Goal: Complete application form

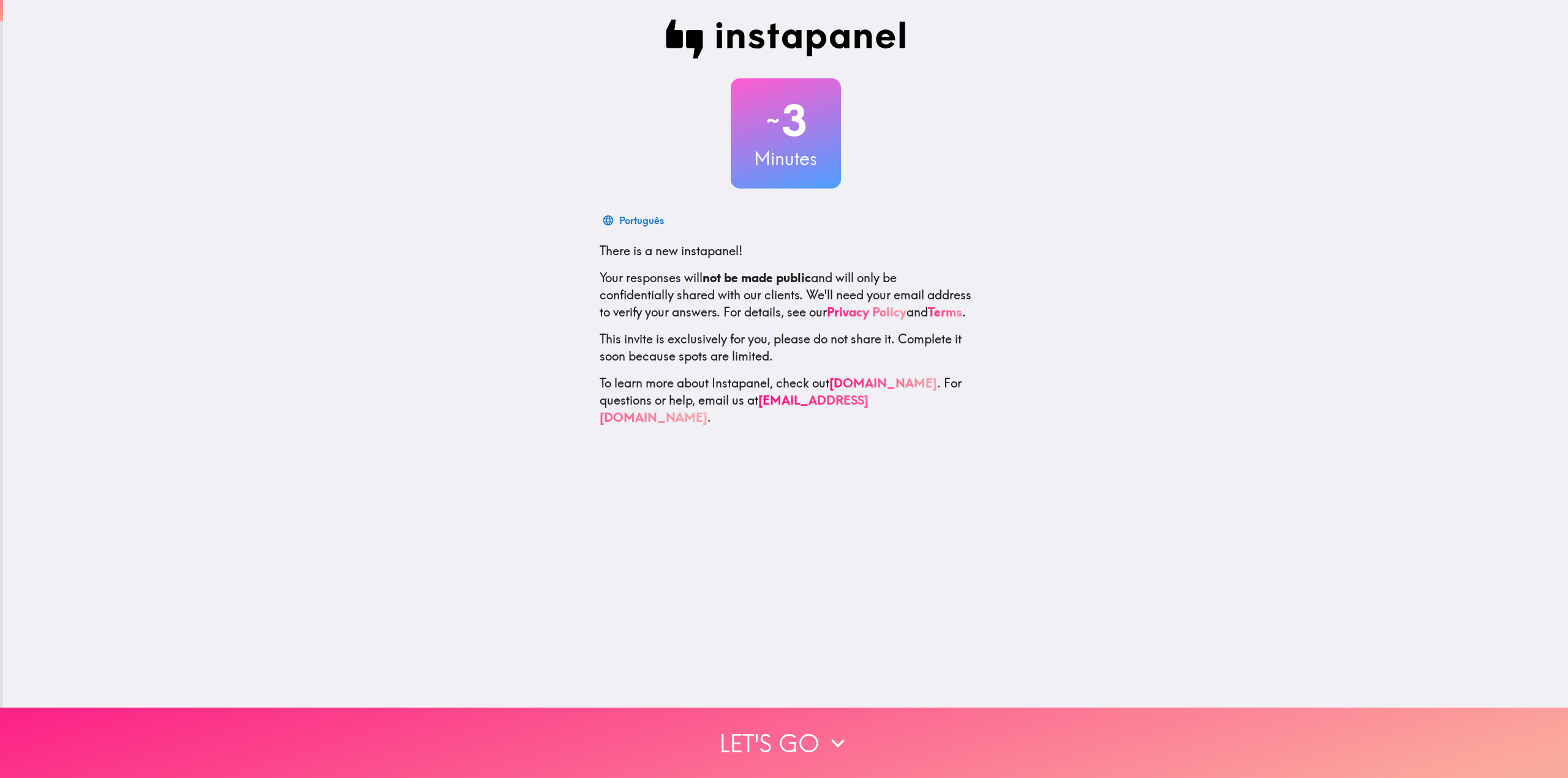
click at [780, 718] on button "Let's go" at bounding box center [784, 742] width 1568 height 71
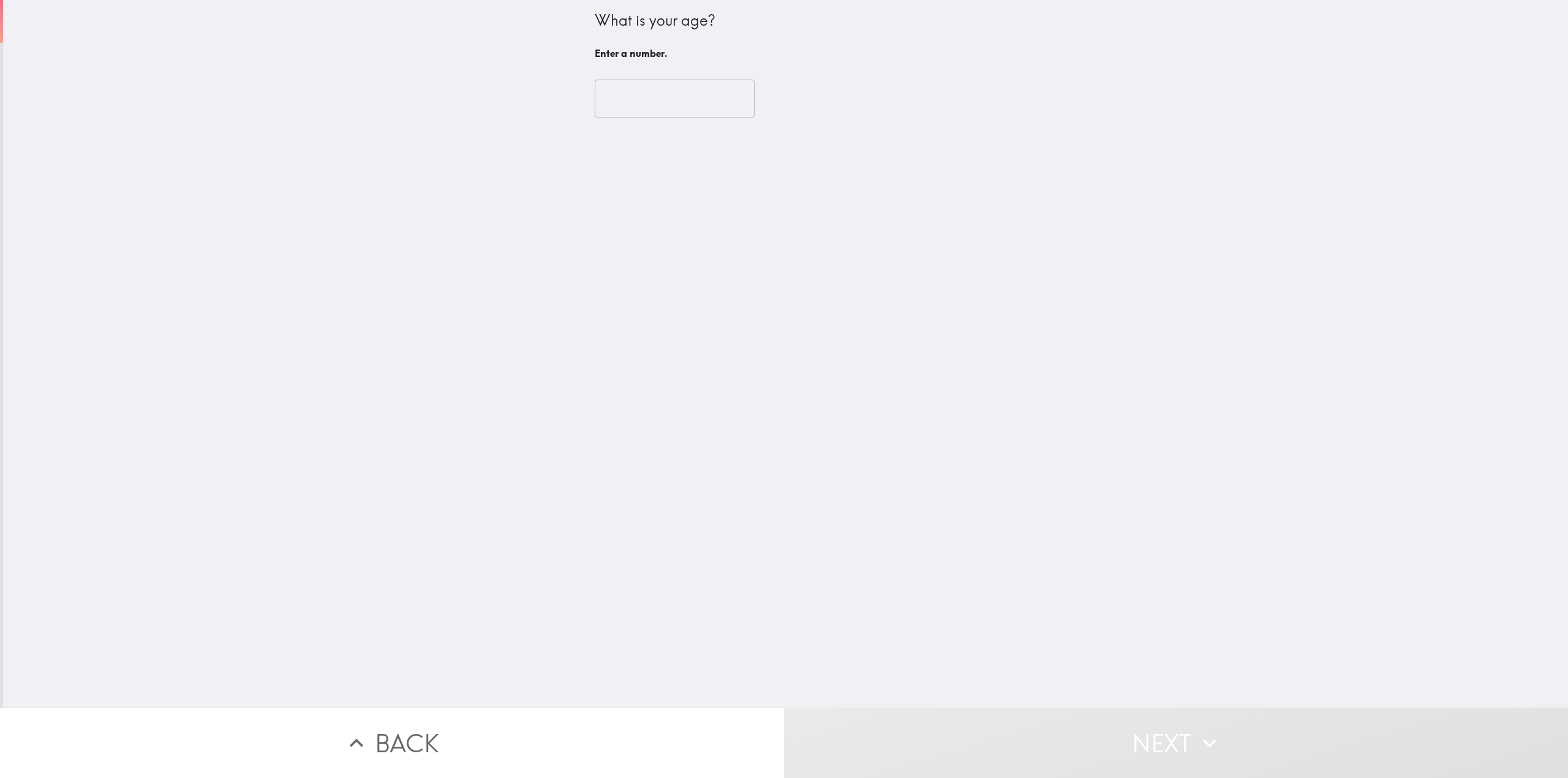
click at [642, 93] on input "number" at bounding box center [674, 98] width 160 height 38
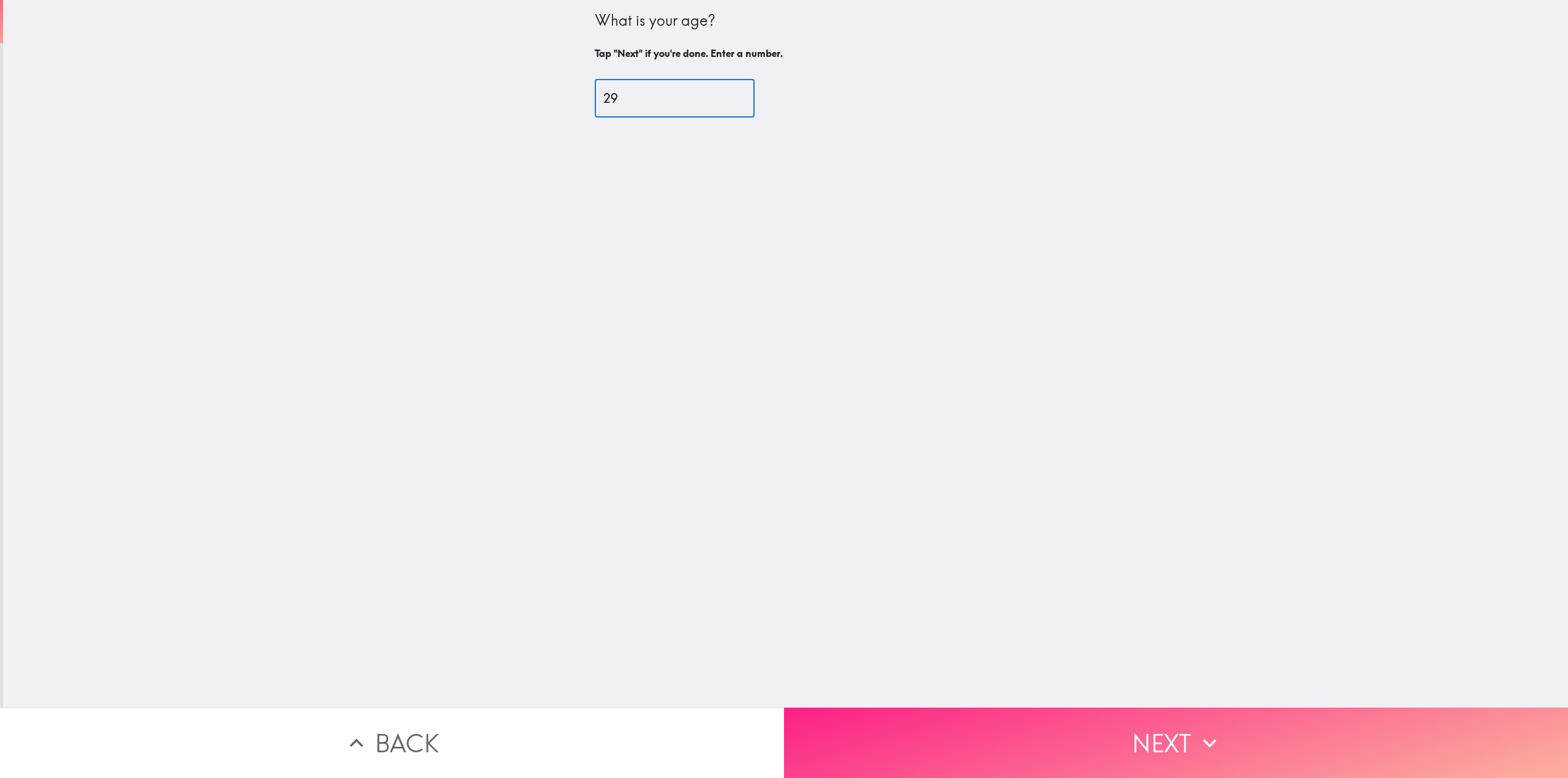
type input "29"
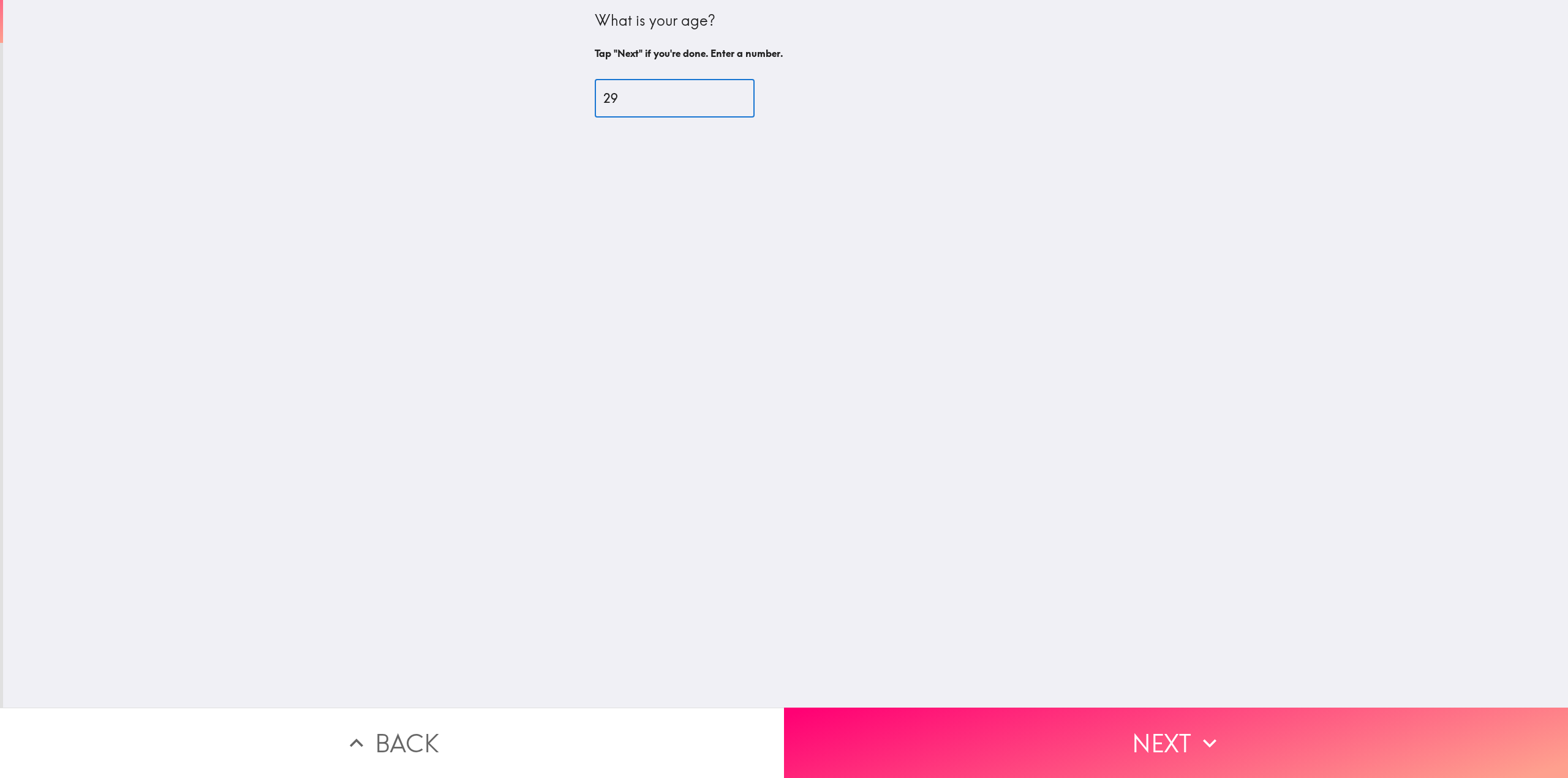
click at [1047, 724] on button "Next" at bounding box center [1175, 742] width 784 height 71
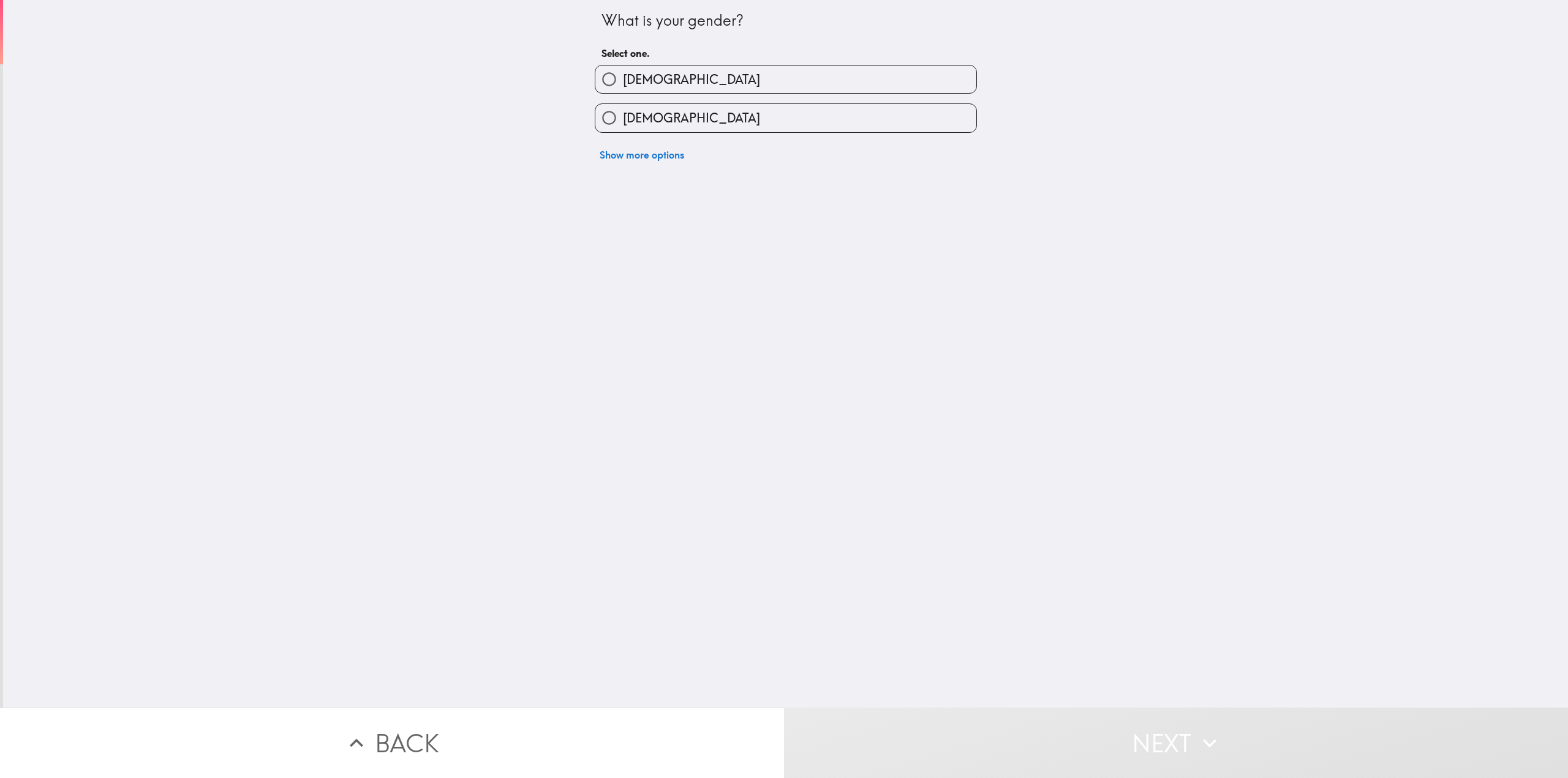
click at [683, 81] on label "[DEMOGRAPHIC_DATA]" at bounding box center [785, 79] width 381 height 28
click at [623, 81] on input "[DEMOGRAPHIC_DATA]" at bounding box center [609, 79] width 28 height 28
radio input "true"
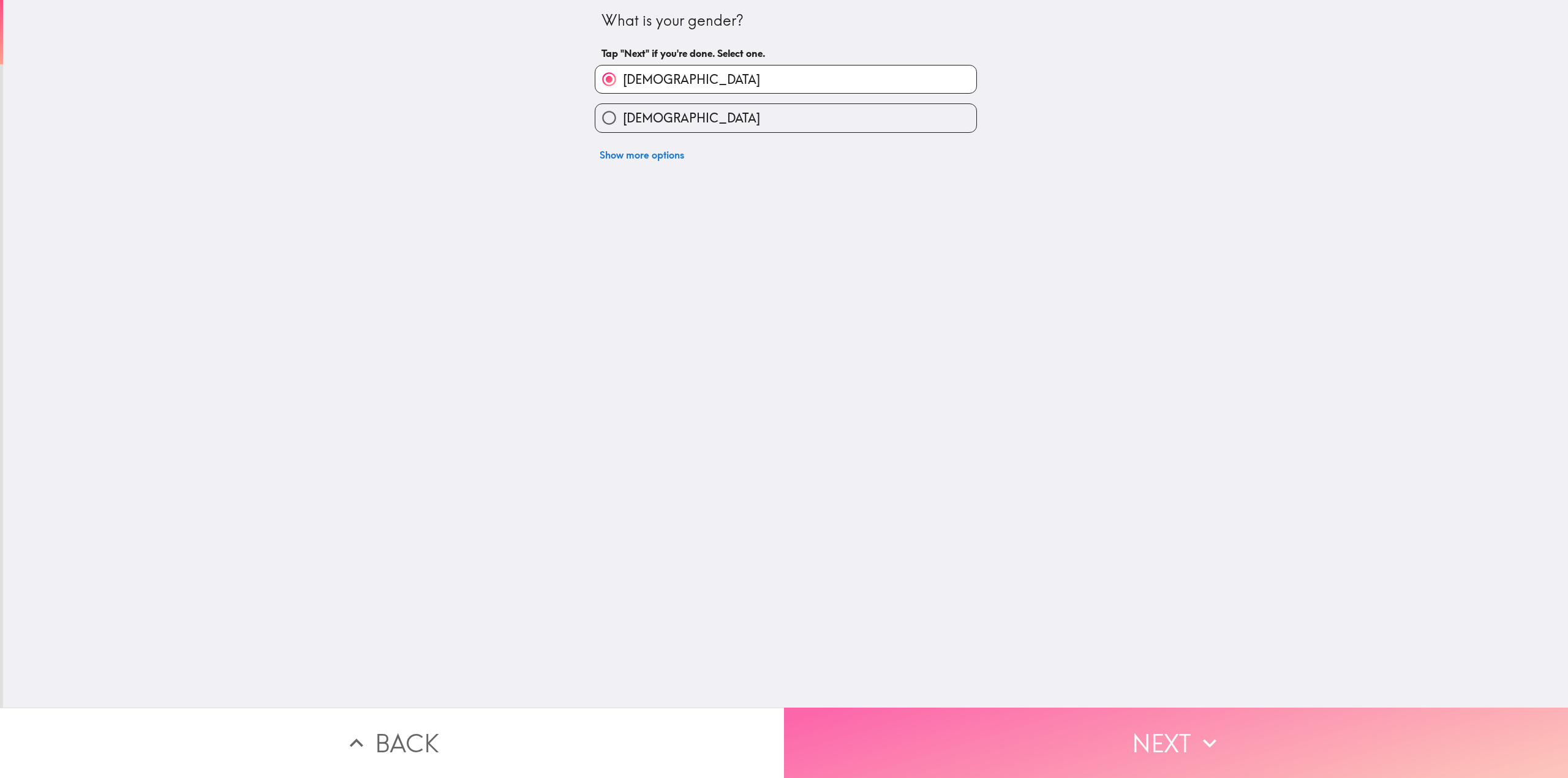
click at [1048, 731] on button "Next" at bounding box center [1175, 742] width 784 height 71
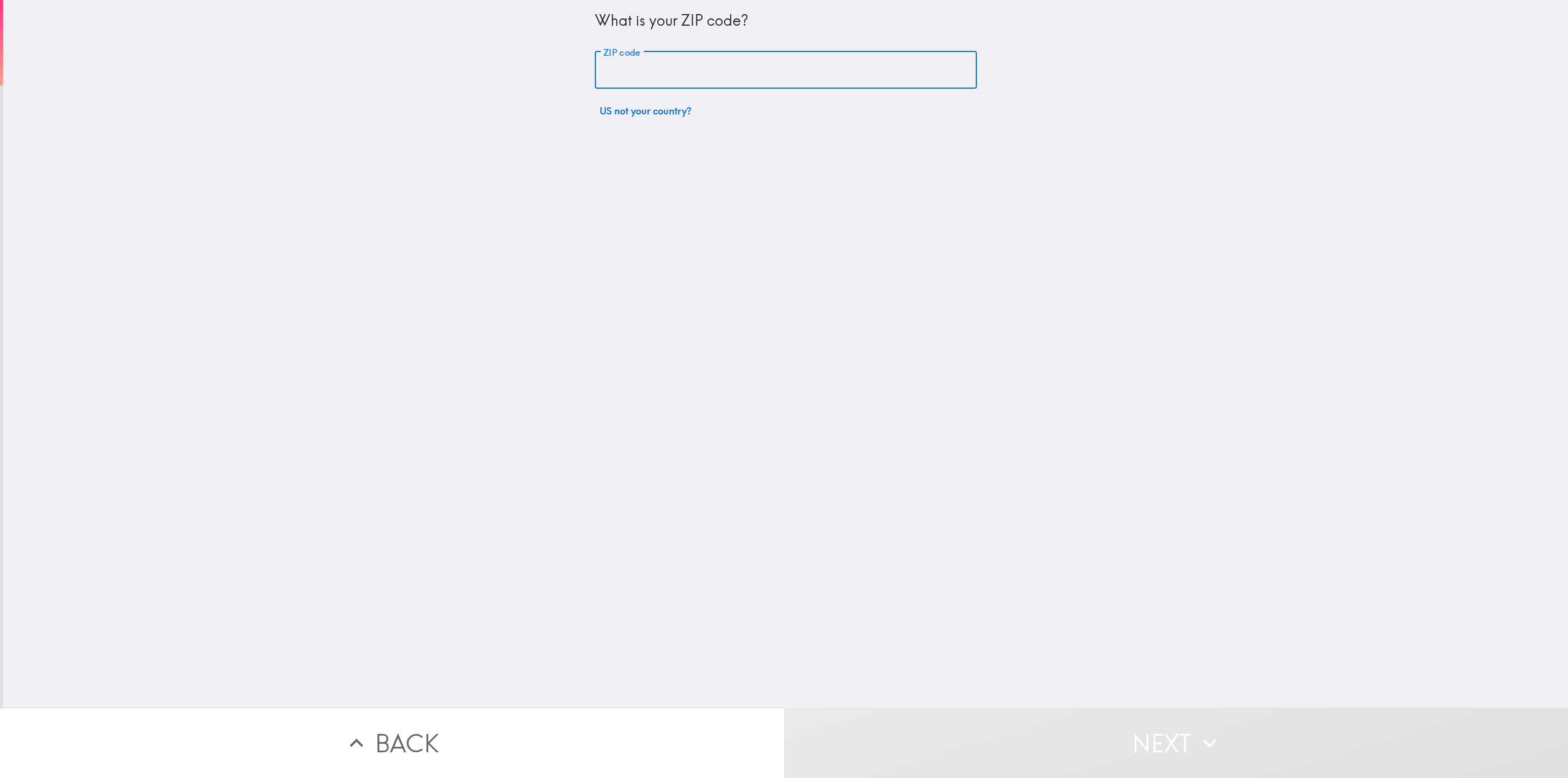
click at [685, 66] on input "ZIP code" at bounding box center [785, 70] width 382 height 38
type input "20871"
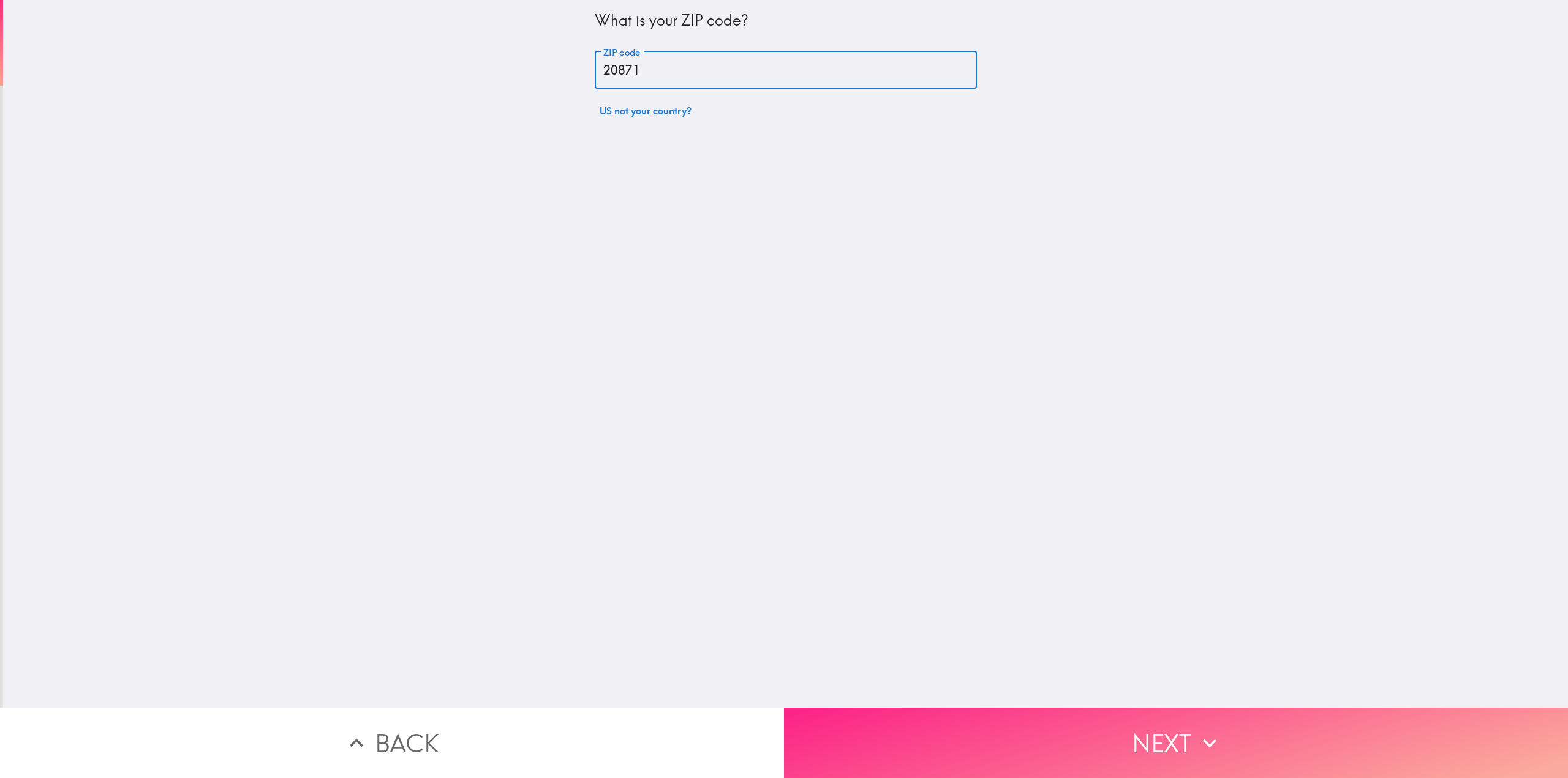
click at [1062, 747] on button "Next" at bounding box center [1175, 742] width 784 height 71
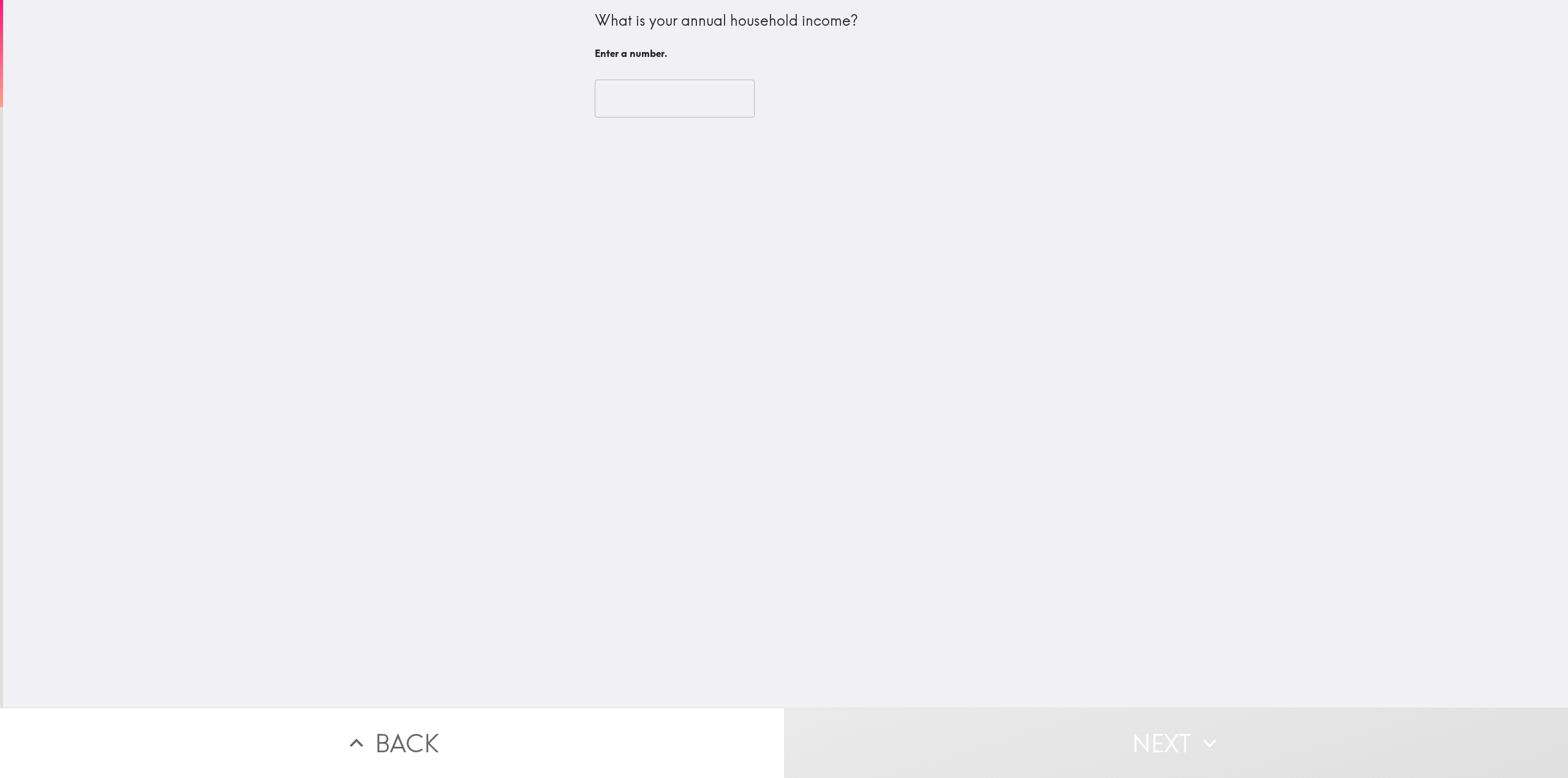
click at [636, 109] on input "number" at bounding box center [674, 98] width 160 height 38
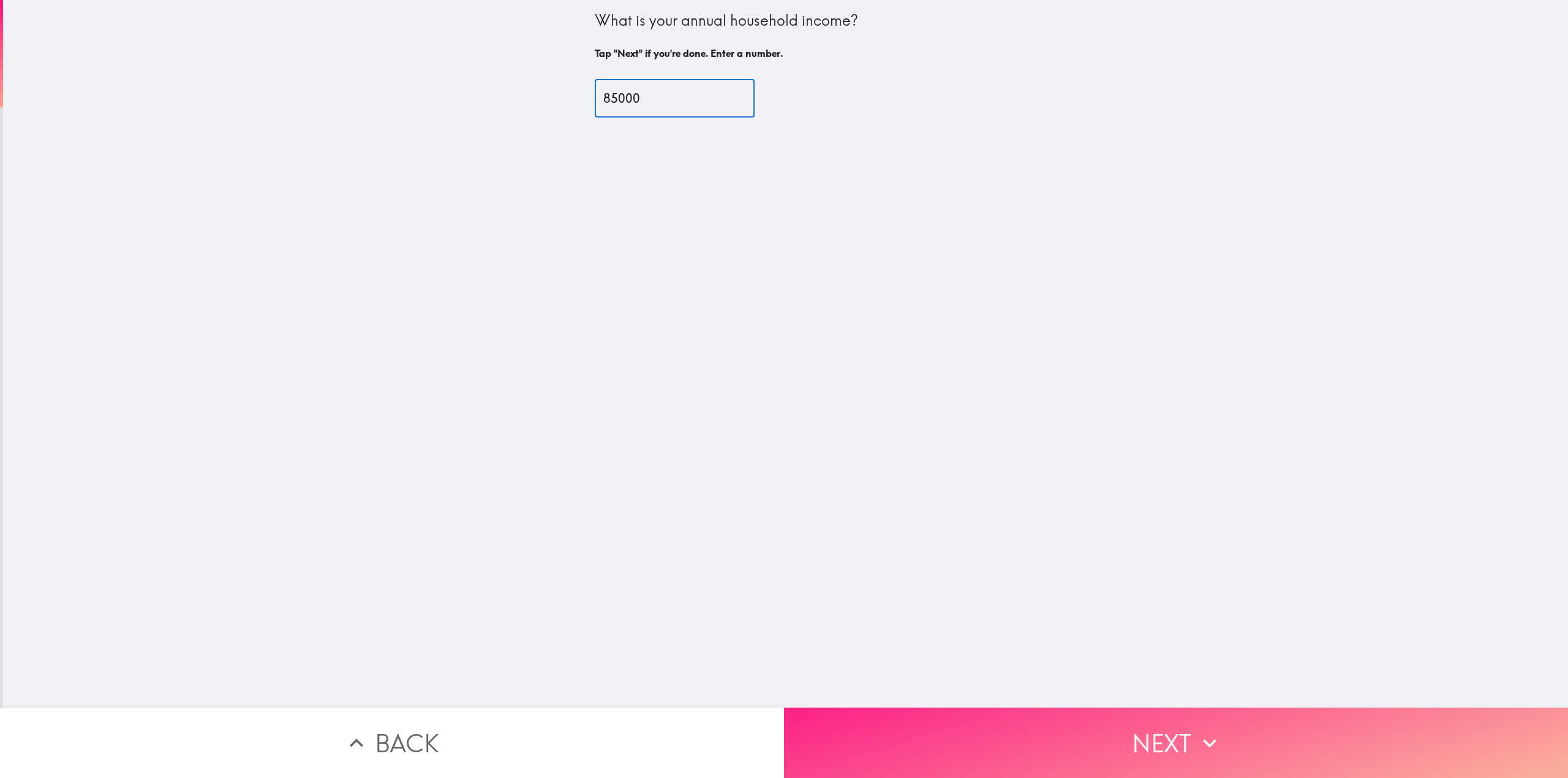
type input "85000"
click at [1045, 726] on button "Next" at bounding box center [1175, 742] width 784 height 71
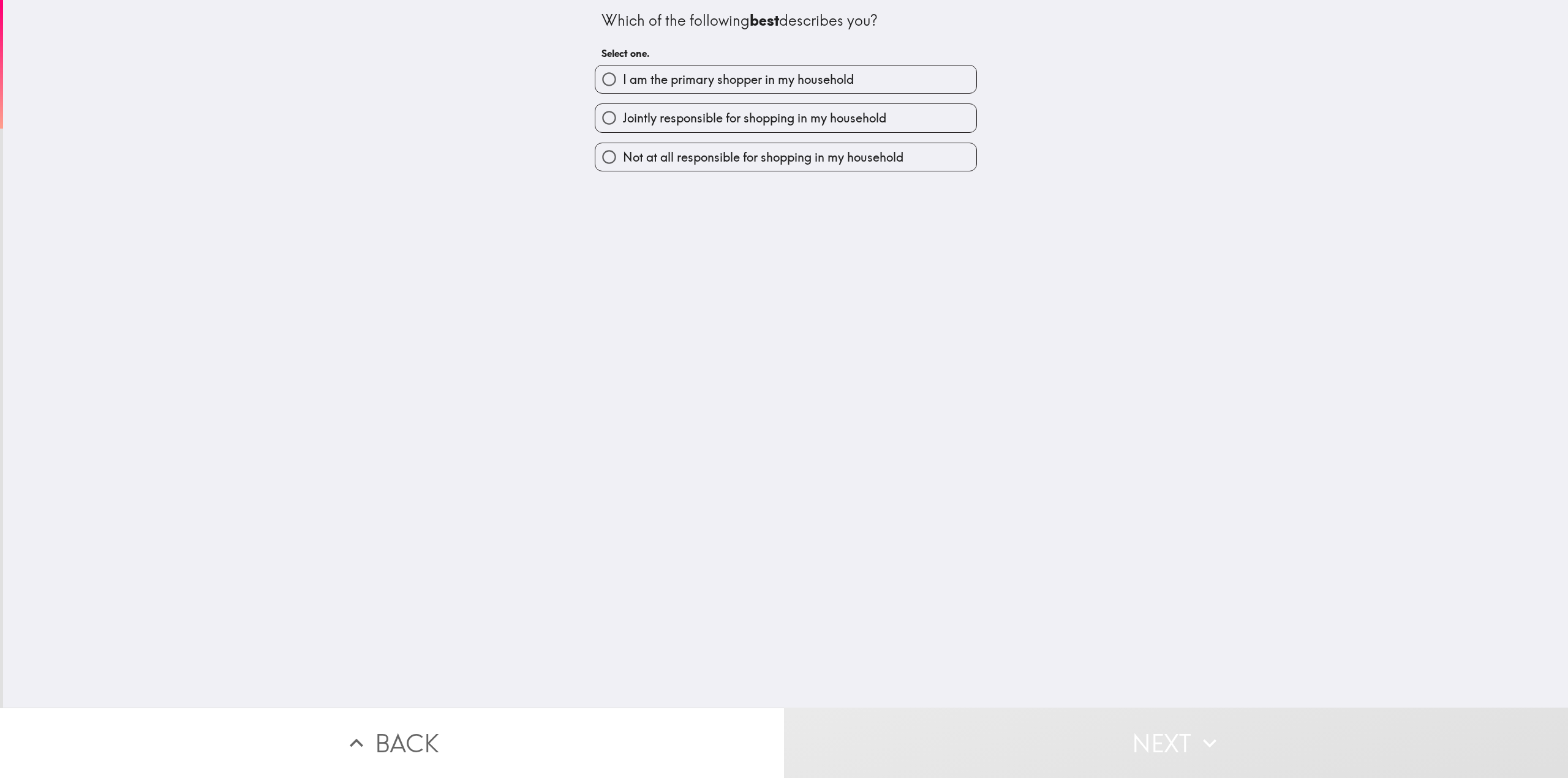
click at [730, 80] on span "I am the primary shopper in my household" at bounding box center [738, 79] width 231 height 17
click at [623, 80] on input "I am the primary shopper in my household" at bounding box center [609, 79] width 28 height 28
radio input "true"
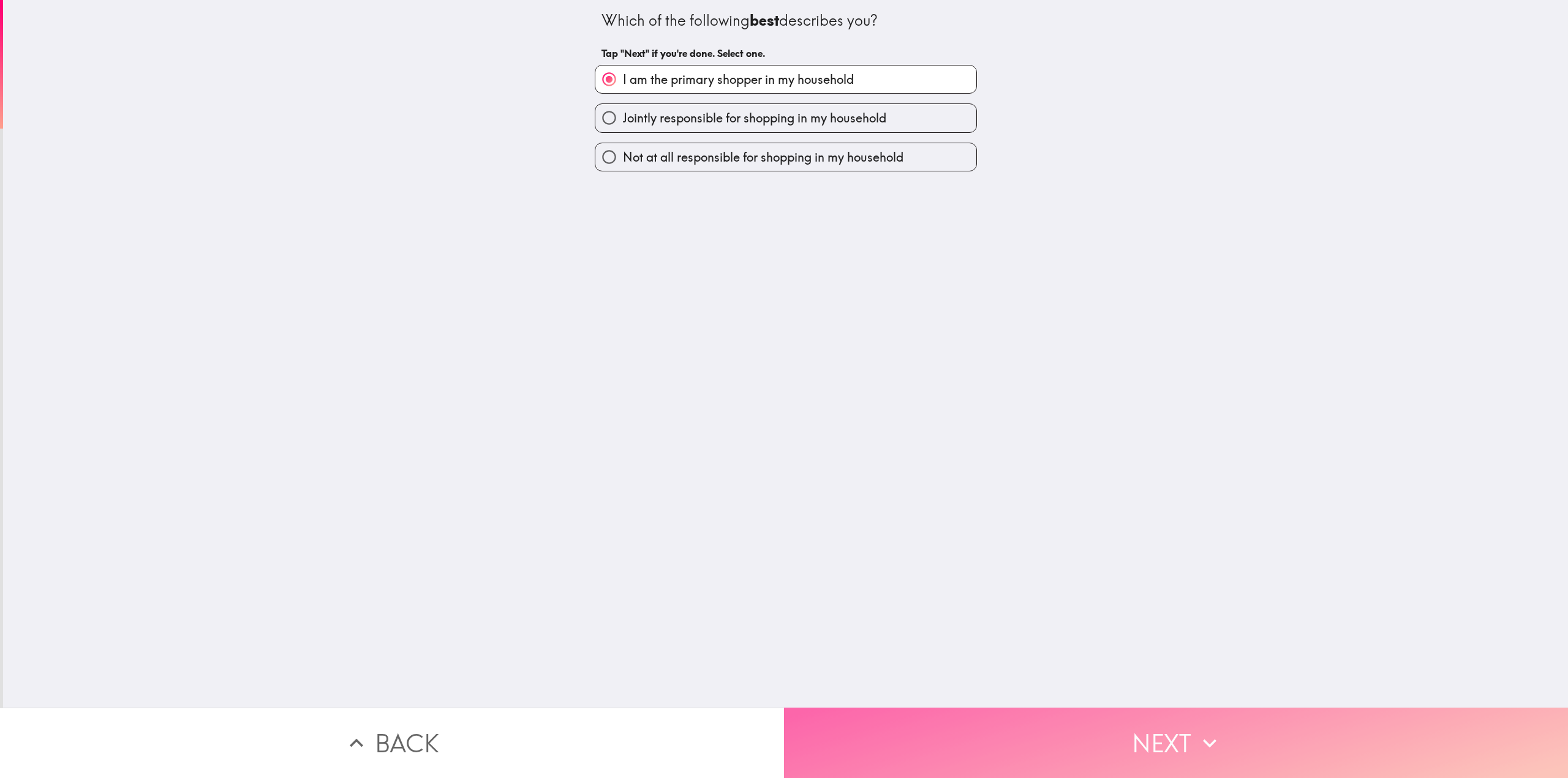
click at [1038, 726] on button "Next" at bounding box center [1175, 742] width 784 height 71
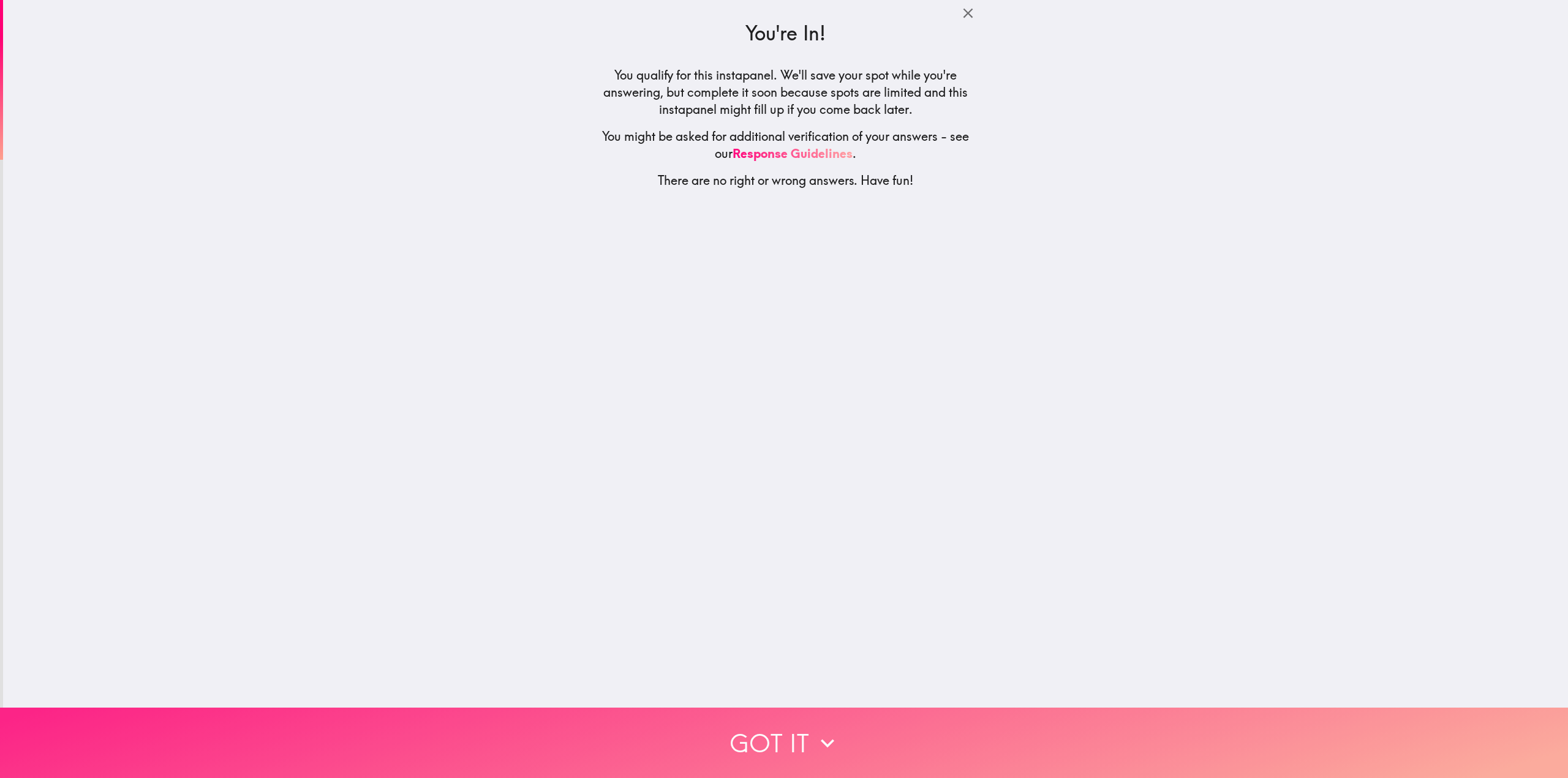
click at [889, 731] on button "Got it" at bounding box center [784, 742] width 1568 height 71
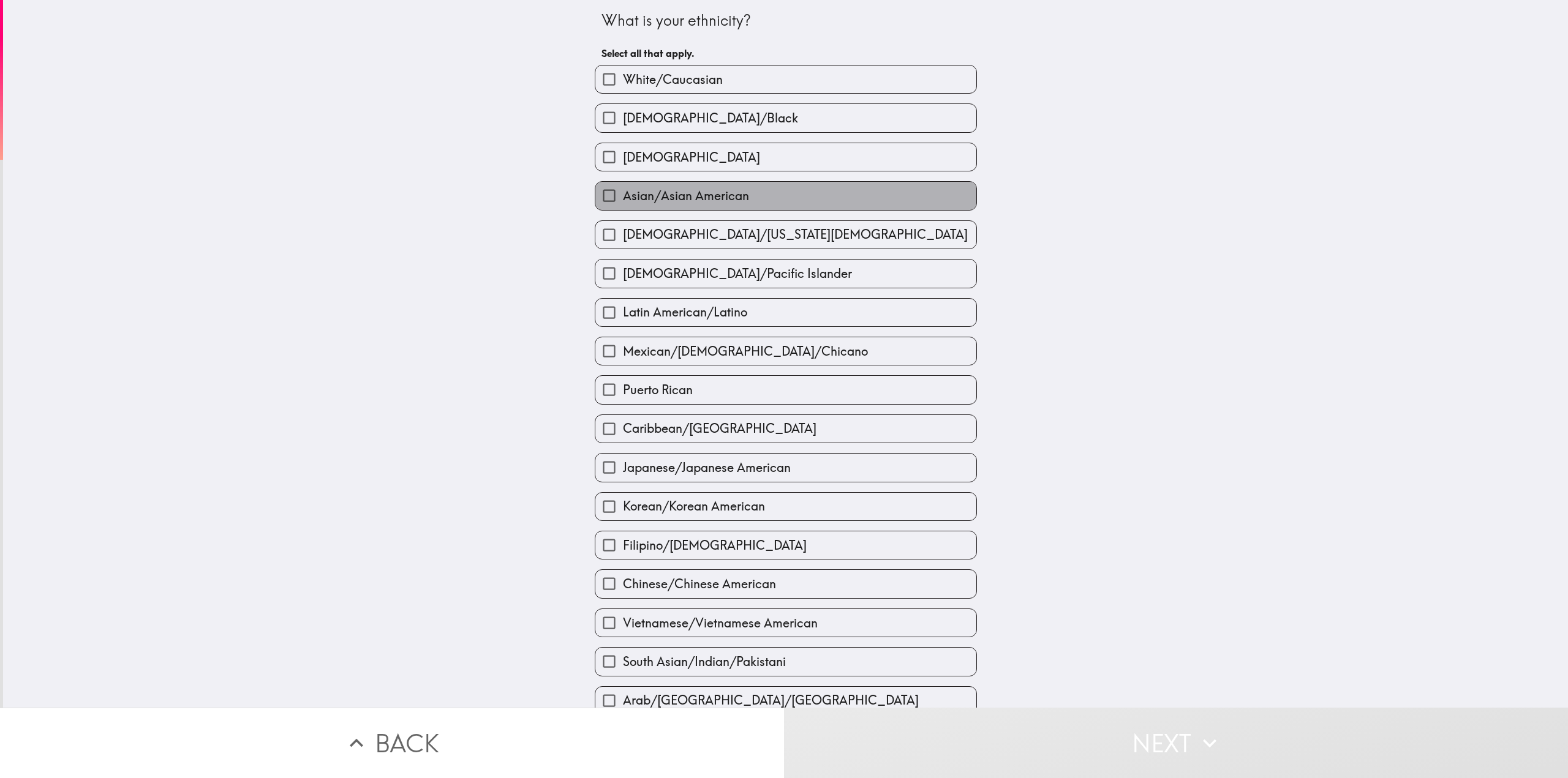
click at [660, 194] on span "Asian/Asian American" at bounding box center [686, 196] width 126 height 17
click at [623, 194] on input "Asian/Asian American" at bounding box center [609, 196] width 28 height 28
checkbox input "true"
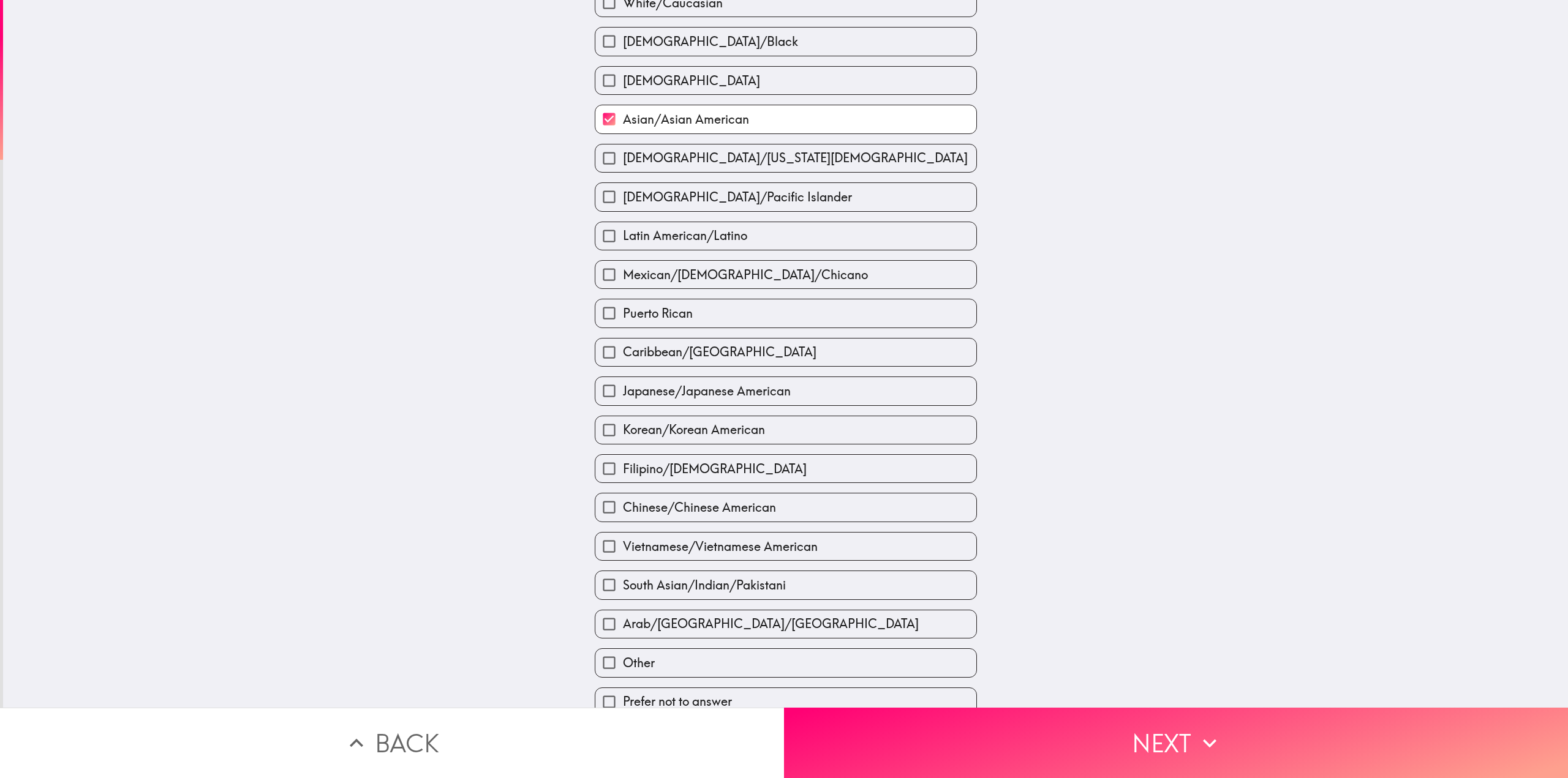
scroll to position [94, 0]
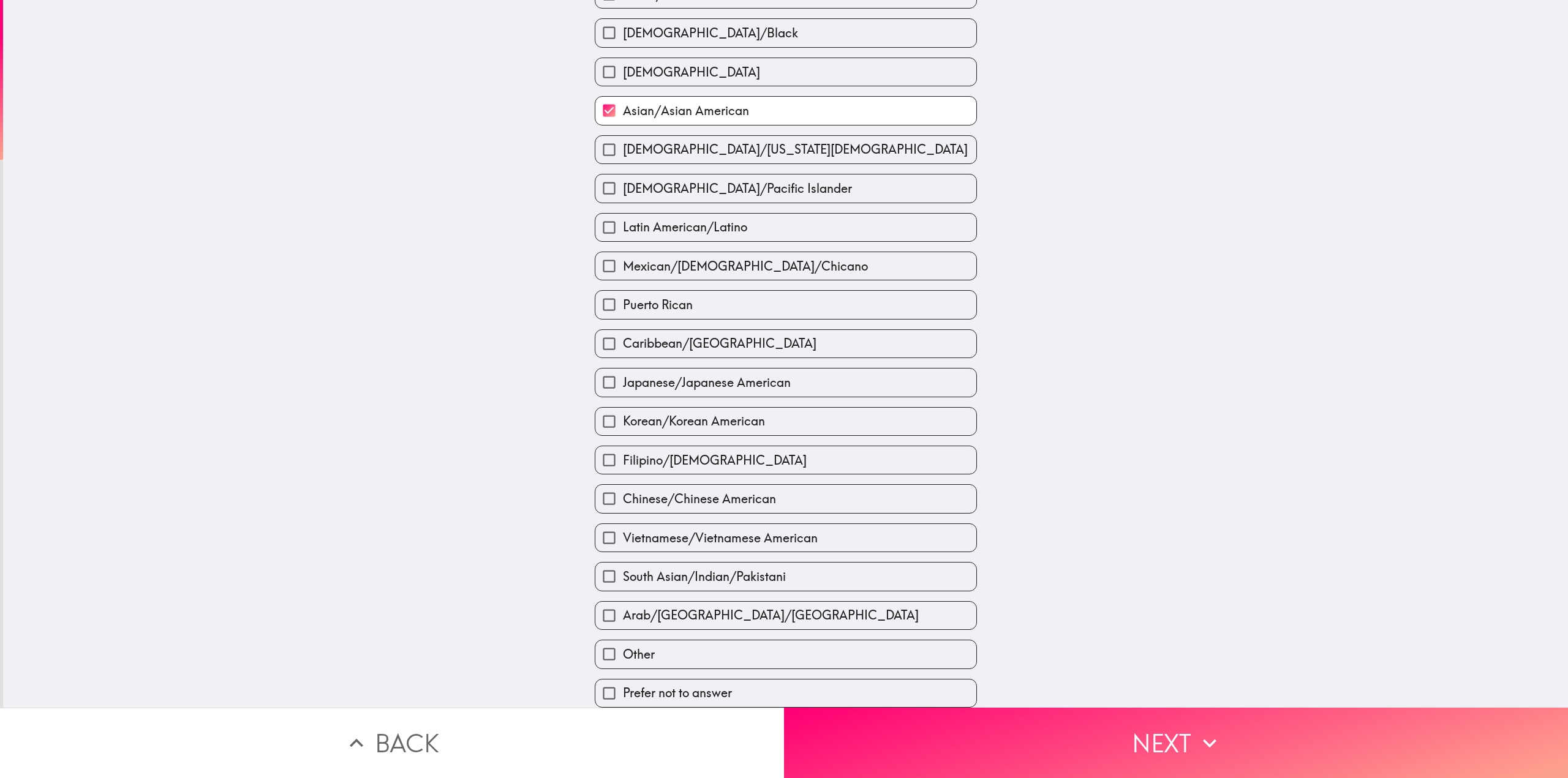
click at [699, 569] on span "South Asian/Indian/Pakistani" at bounding box center [704, 577] width 162 height 17
click at [623, 569] on input "South Asian/Indian/Pakistani" at bounding box center [609, 576] width 28 height 28
checkbox input "true"
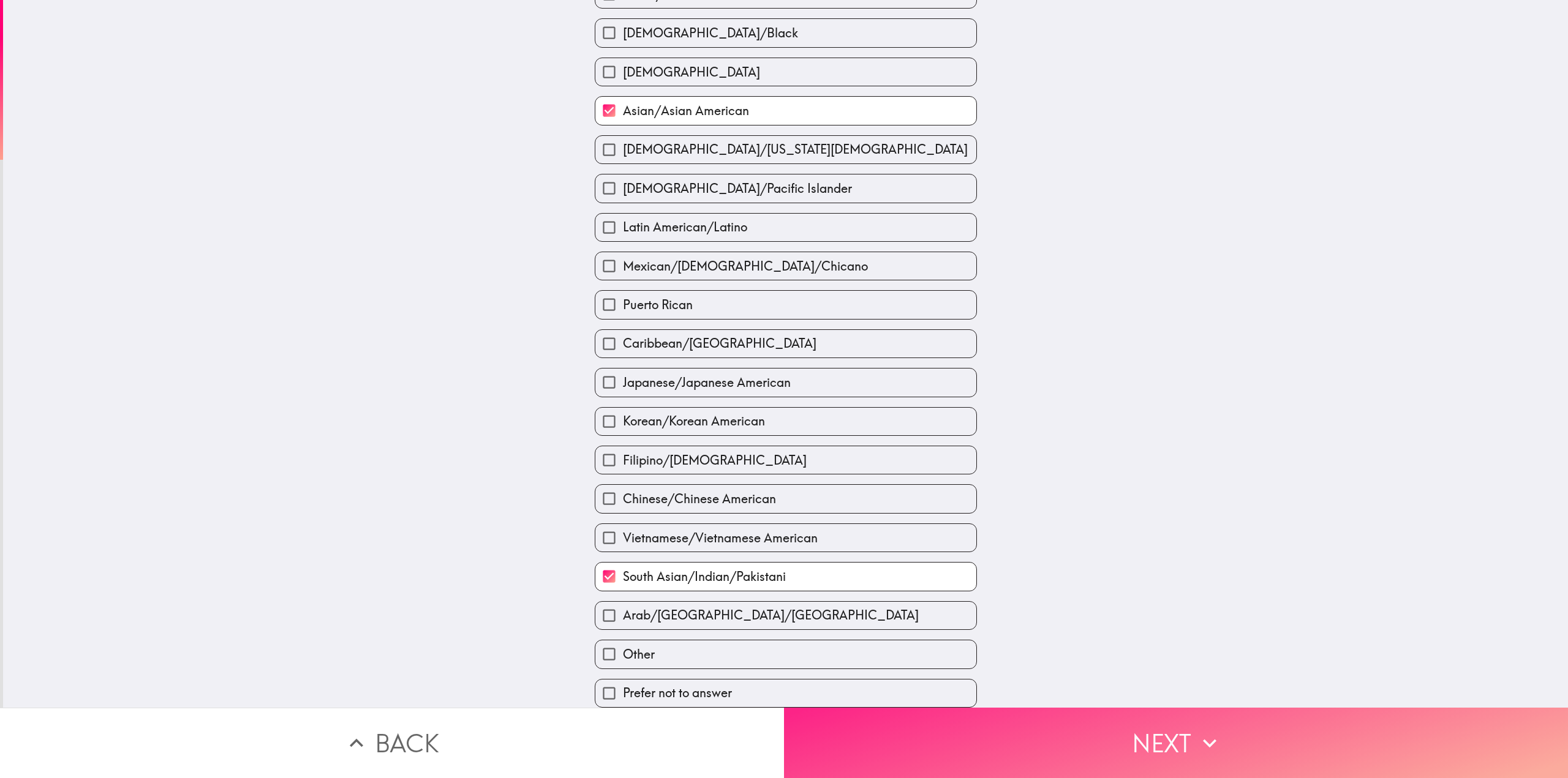
click at [994, 734] on button "Next" at bounding box center [1175, 742] width 784 height 71
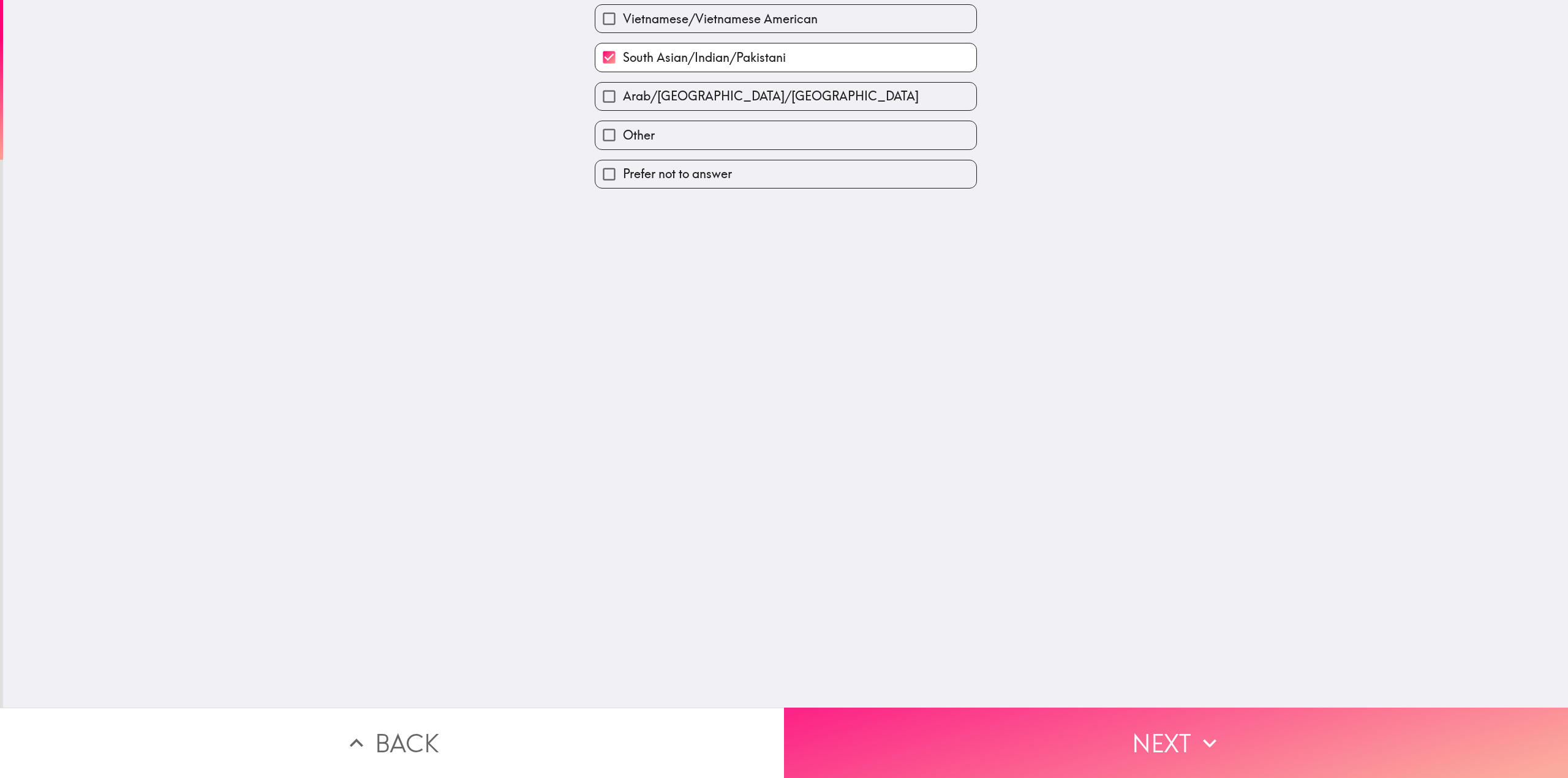
scroll to position [0, 0]
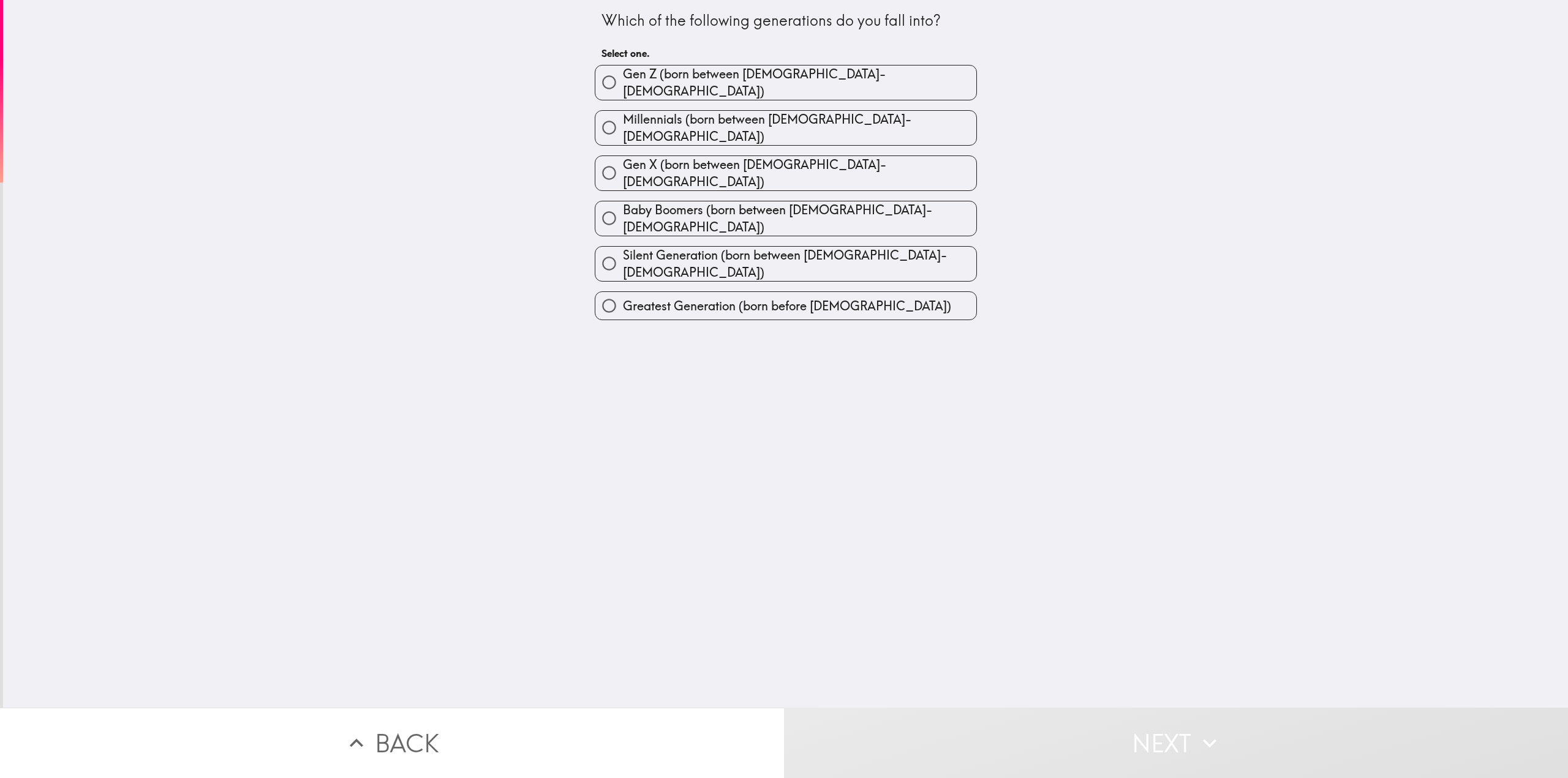
click at [759, 114] on span "Millennials (born between [DEMOGRAPHIC_DATA]-[DEMOGRAPHIC_DATA])" at bounding box center [799, 127] width 354 height 34
click at [623, 114] on input "Millennials (born between [DEMOGRAPHIC_DATA]-[DEMOGRAPHIC_DATA])" at bounding box center [609, 127] width 28 height 28
radio input "true"
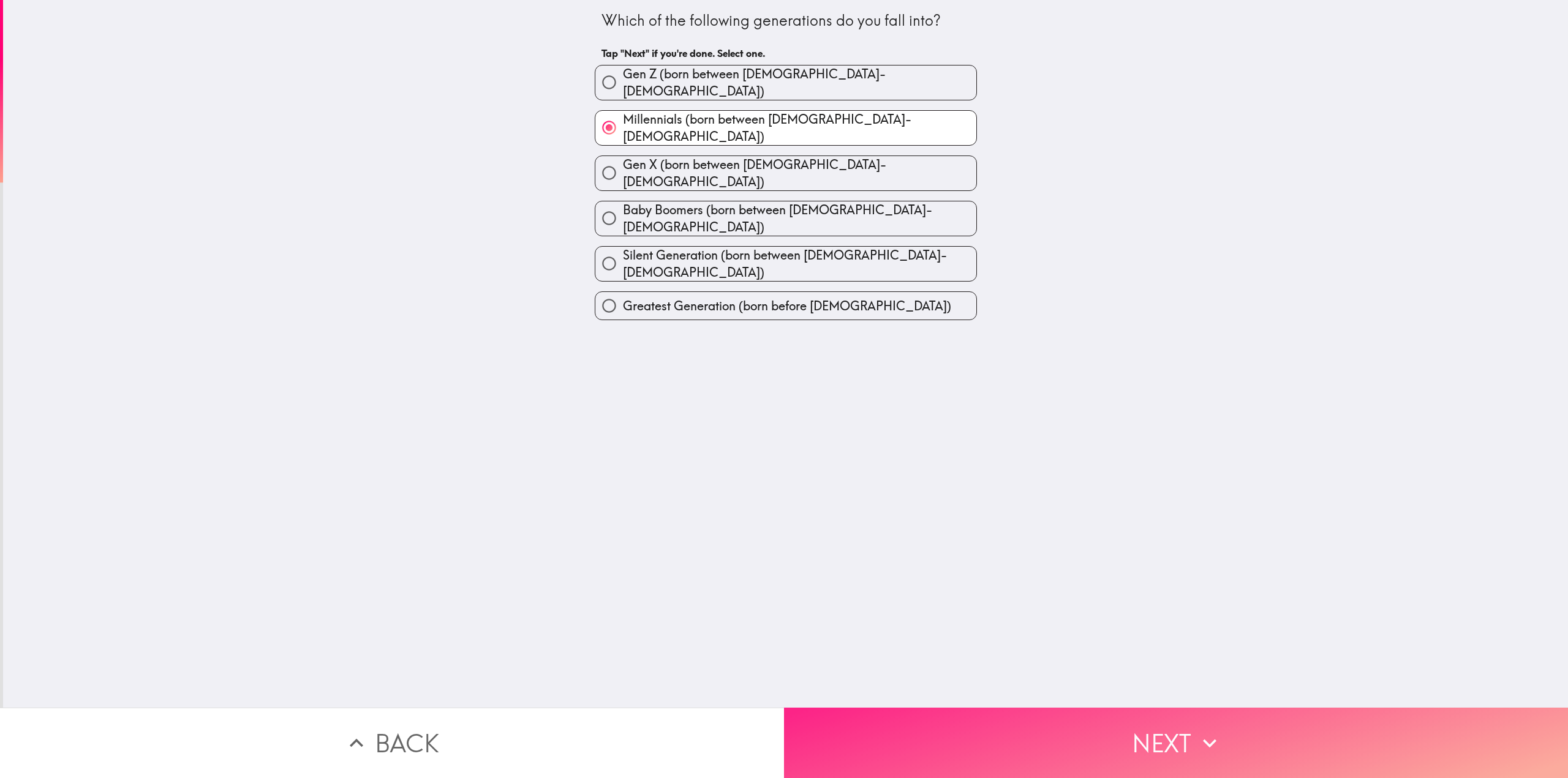
click at [1002, 731] on button "Next" at bounding box center [1175, 742] width 784 height 71
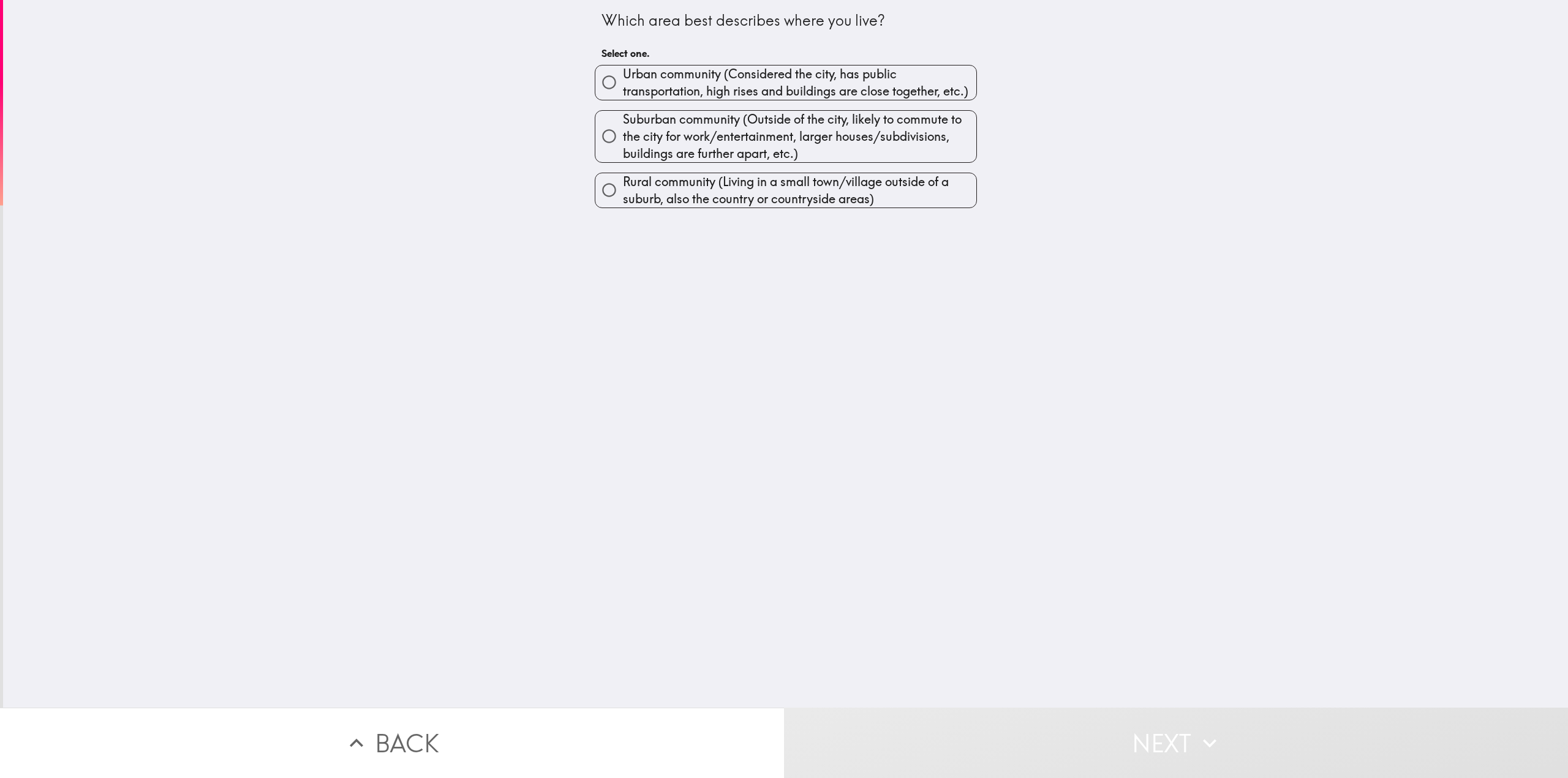
click at [696, 132] on span "Suburban community (Outside of the city, likely to commute to the city for work…" at bounding box center [799, 136] width 354 height 52
click at [623, 132] on input "Suburban community (Outside of the city, likely to commute to the city for work…" at bounding box center [609, 136] width 28 height 28
radio input "true"
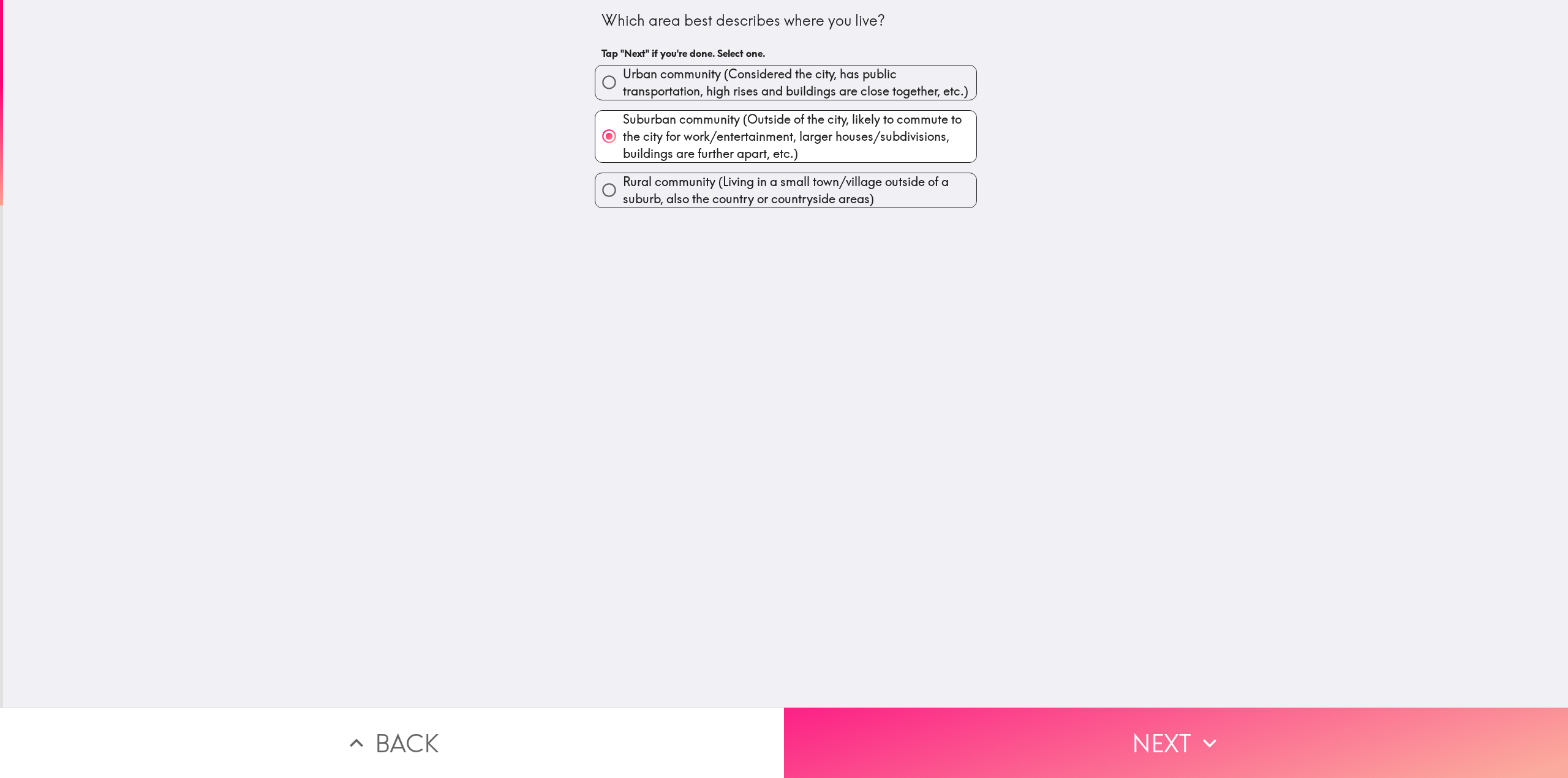
click at [1020, 725] on button "Next" at bounding box center [1175, 742] width 784 height 71
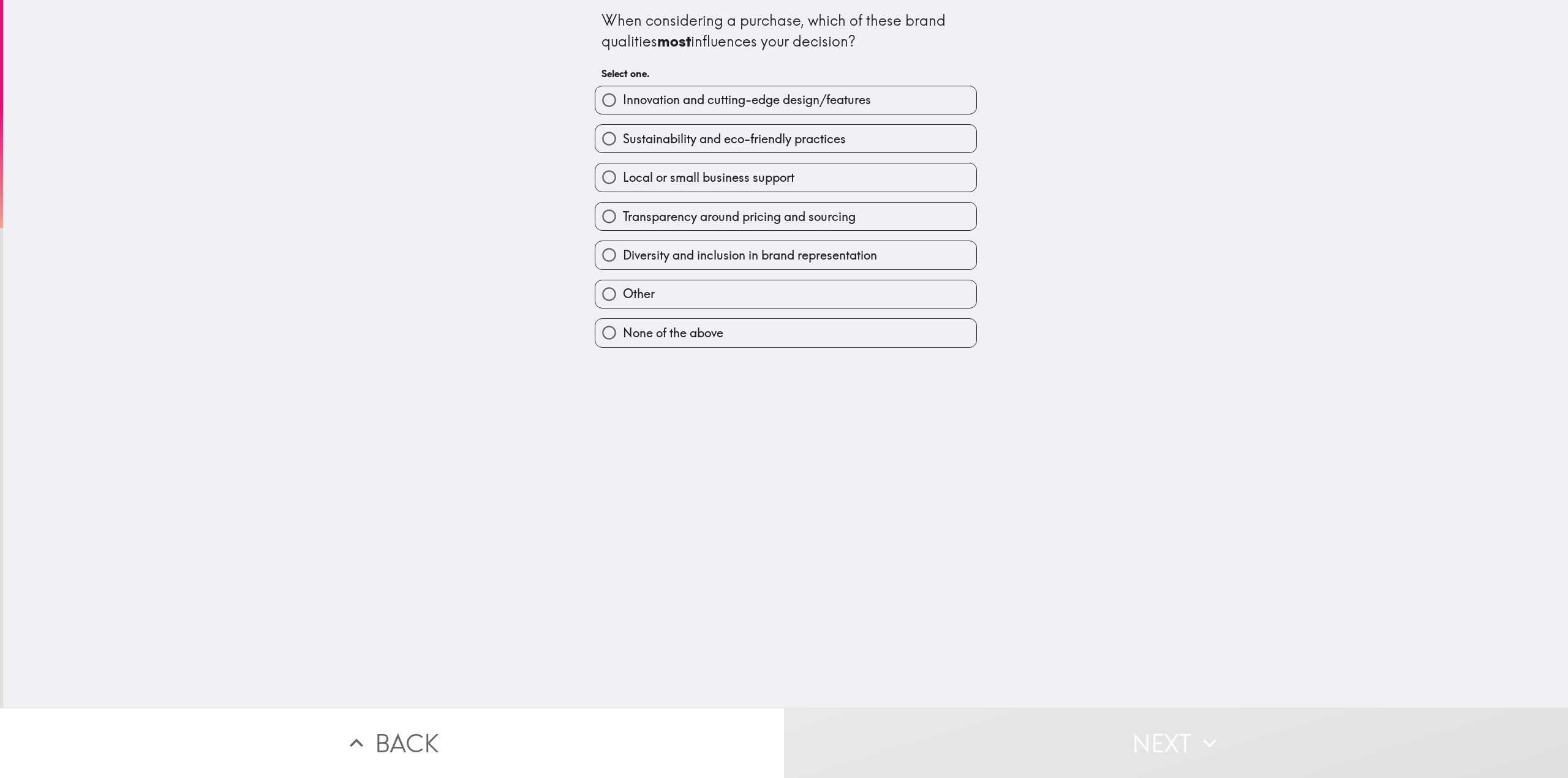
click at [675, 104] on span "Innovation and cutting-edge design/features" at bounding box center [747, 100] width 248 height 17
click at [623, 104] on input "Innovation and cutting-edge design/features" at bounding box center [609, 100] width 28 height 28
radio input "true"
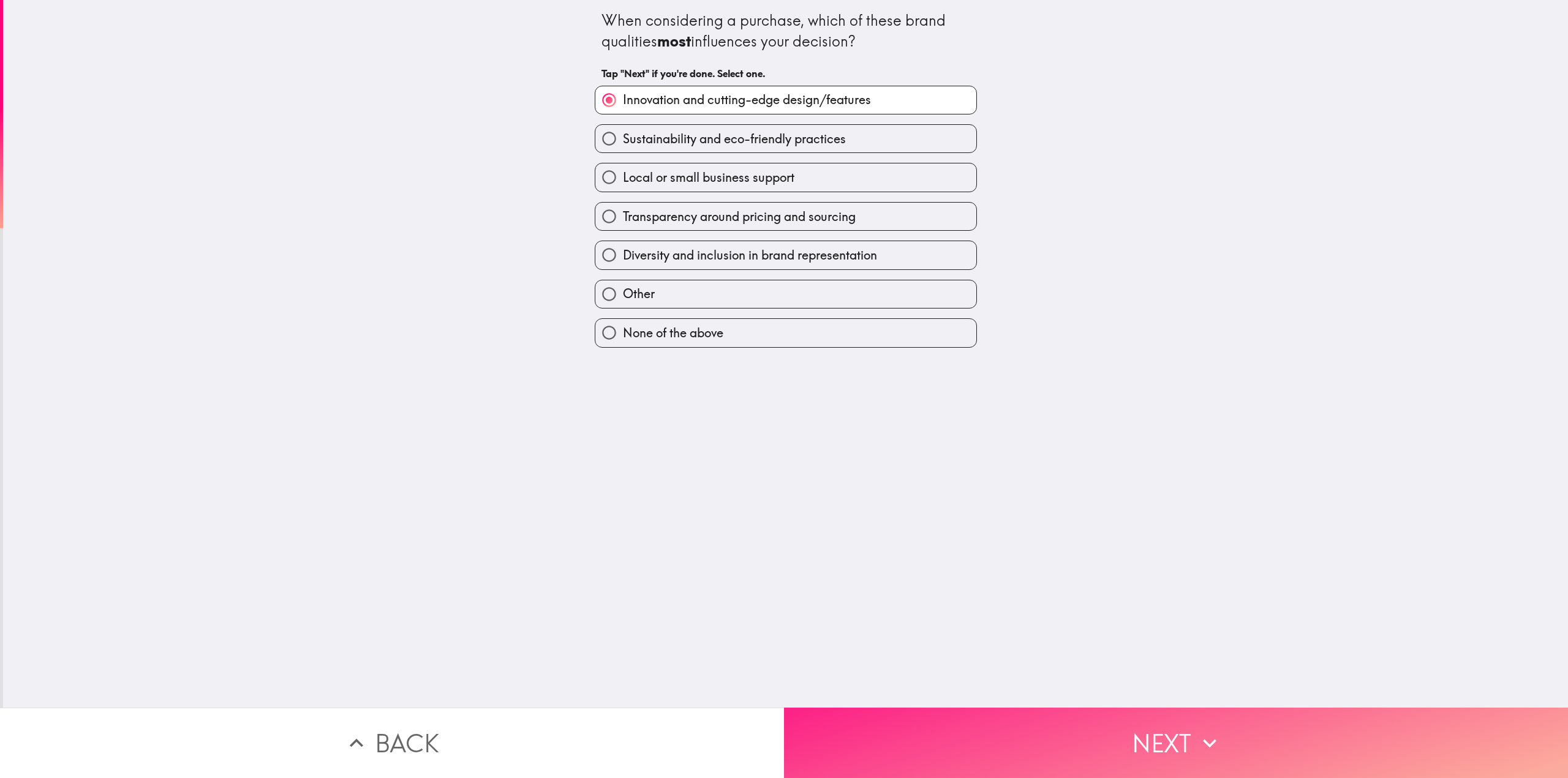
click at [1011, 718] on button "Next" at bounding box center [1175, 742] width 784 height 71
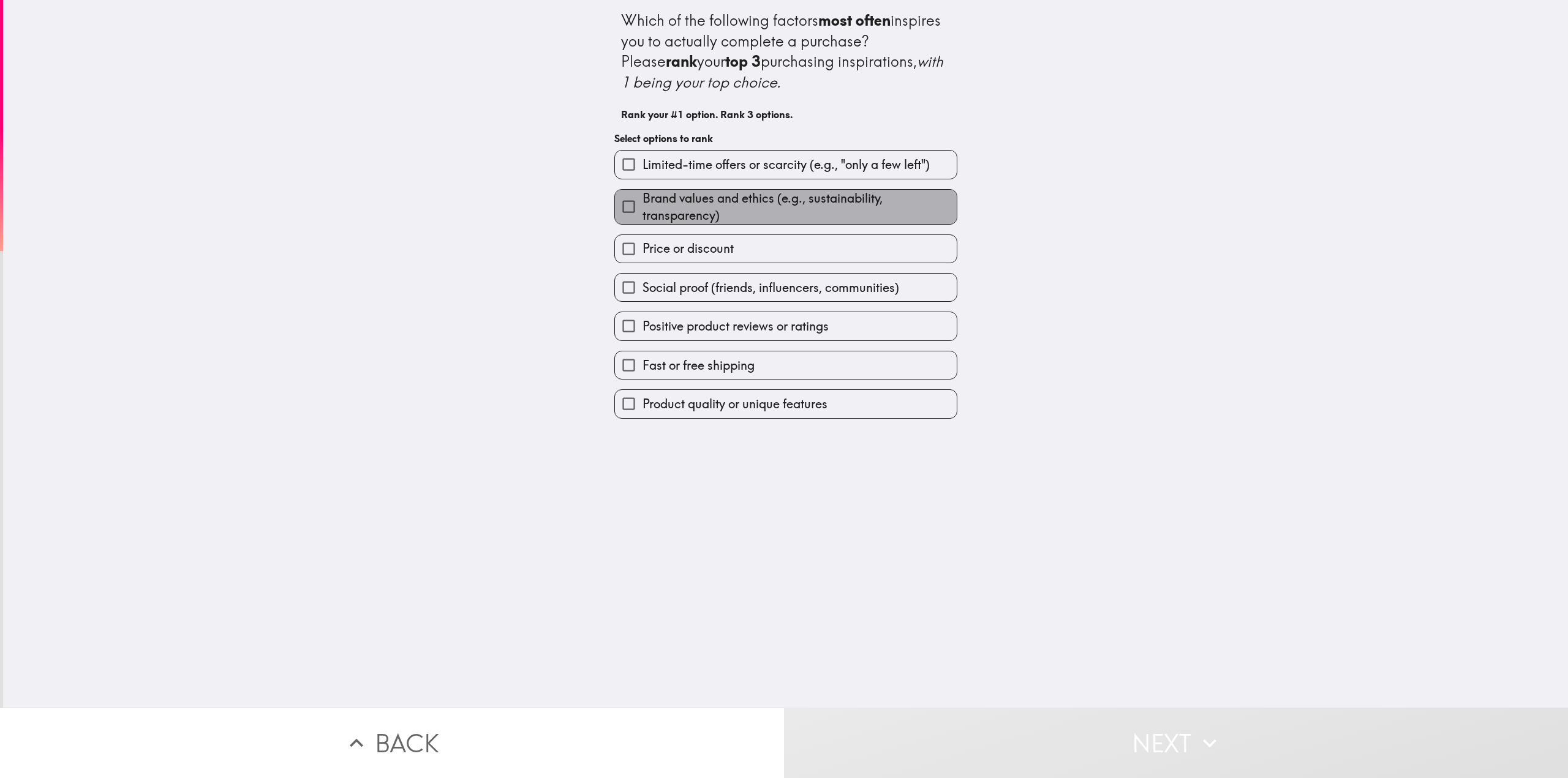
click at [786, 212] on span "Brand values and ethics (e.g., sustainability, transparency)" at bounding box center [799, 206] width 314 height 34
click at [642, 212] on input "Brand values and ethics (e.g., sustainability, transparency)" at bounding box center [629, 207] width 28 height 28
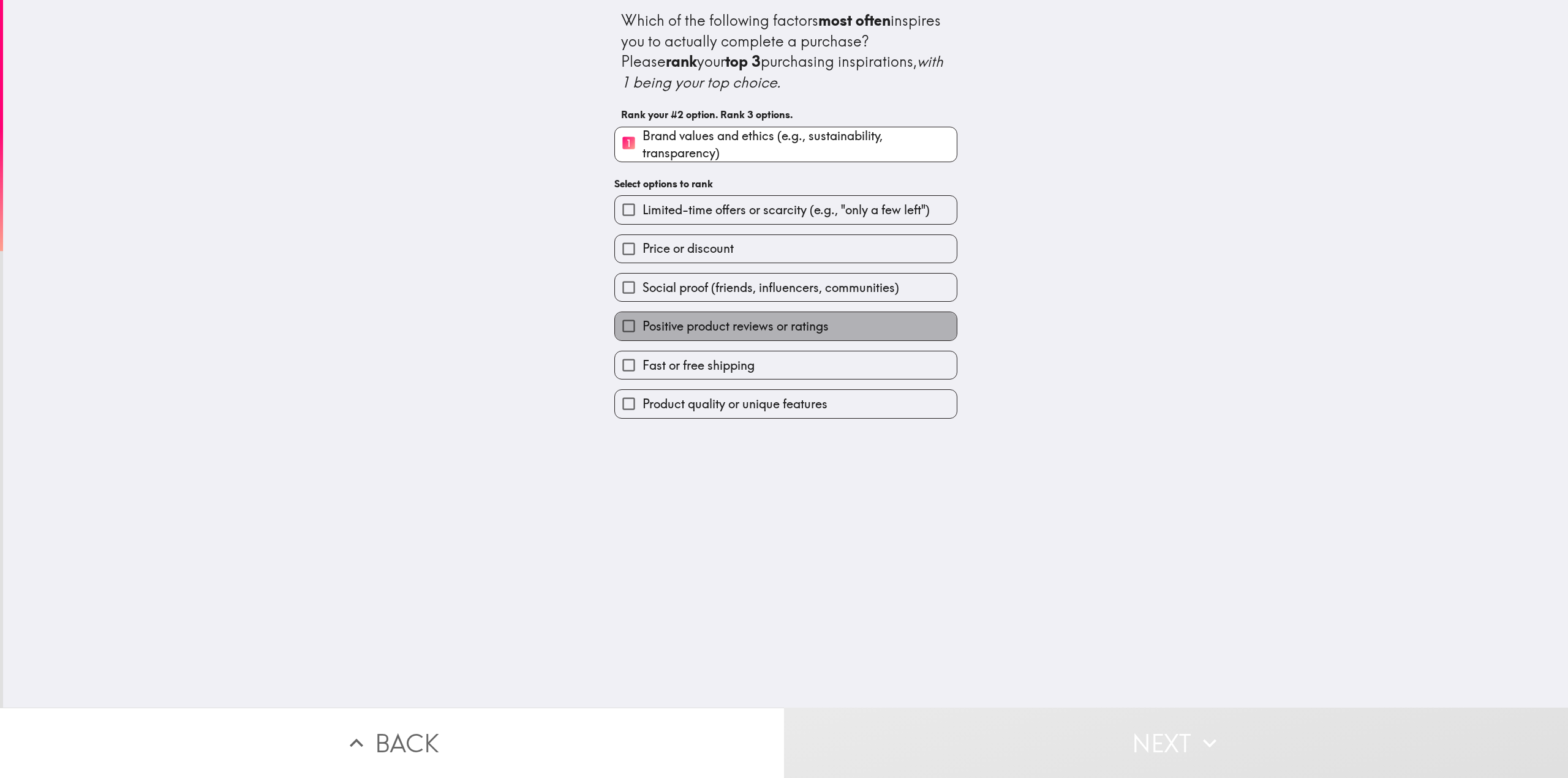
click at [770, 335] on span "Positive product reviews or ratings" at bounding box center [735, 327] width 186 height 17
click at [642, 335] on input "Positive product reviews or ratings" at bounding box center [629, 327] width 28 height 28
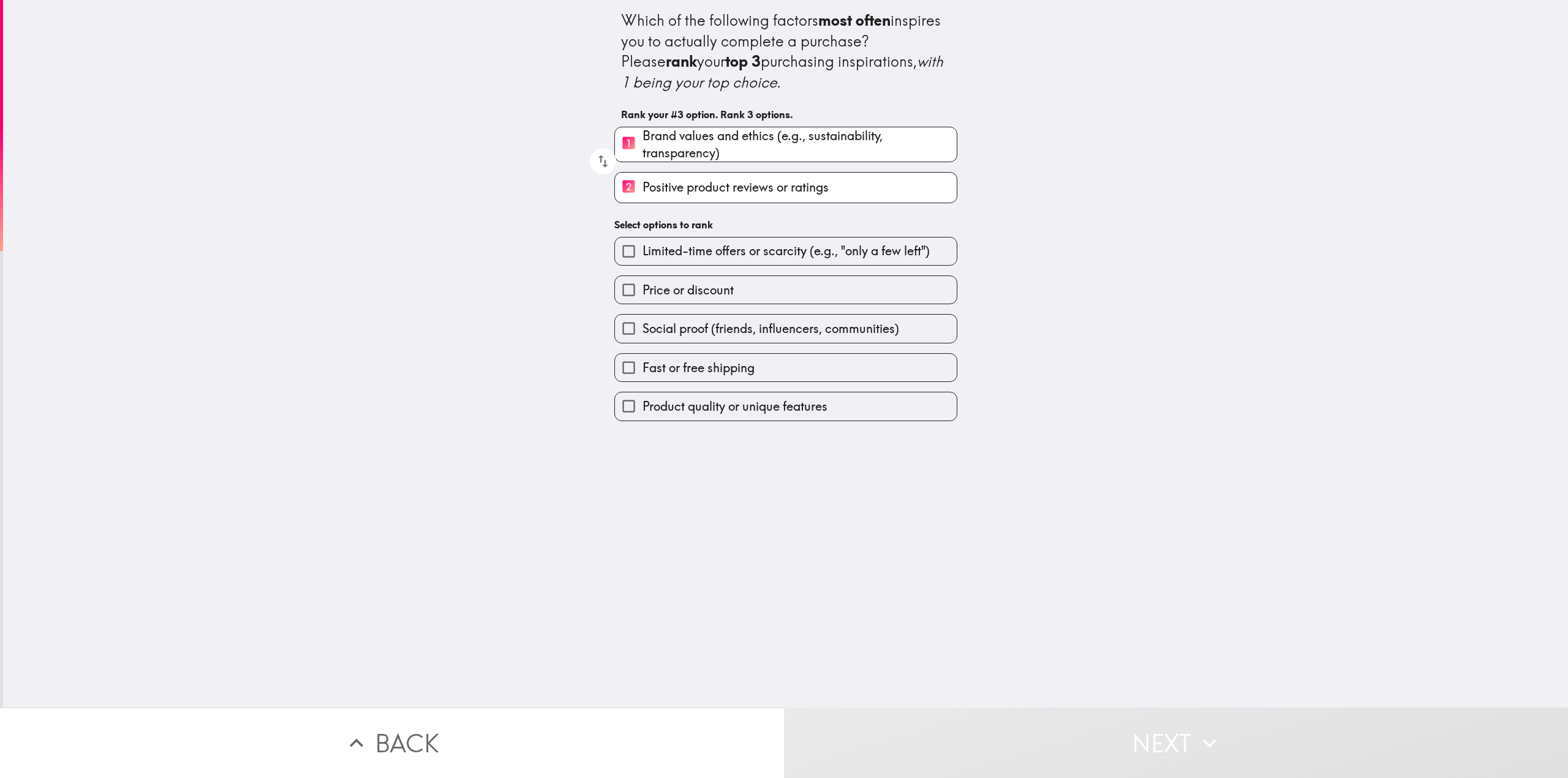
click at [715, 299] on label "Price or discount" at bounding box center [785, 290] width 342 height 28
click at [642, 299] on input "Price or discount" at bounding box center [629, 290] width 28 height 28
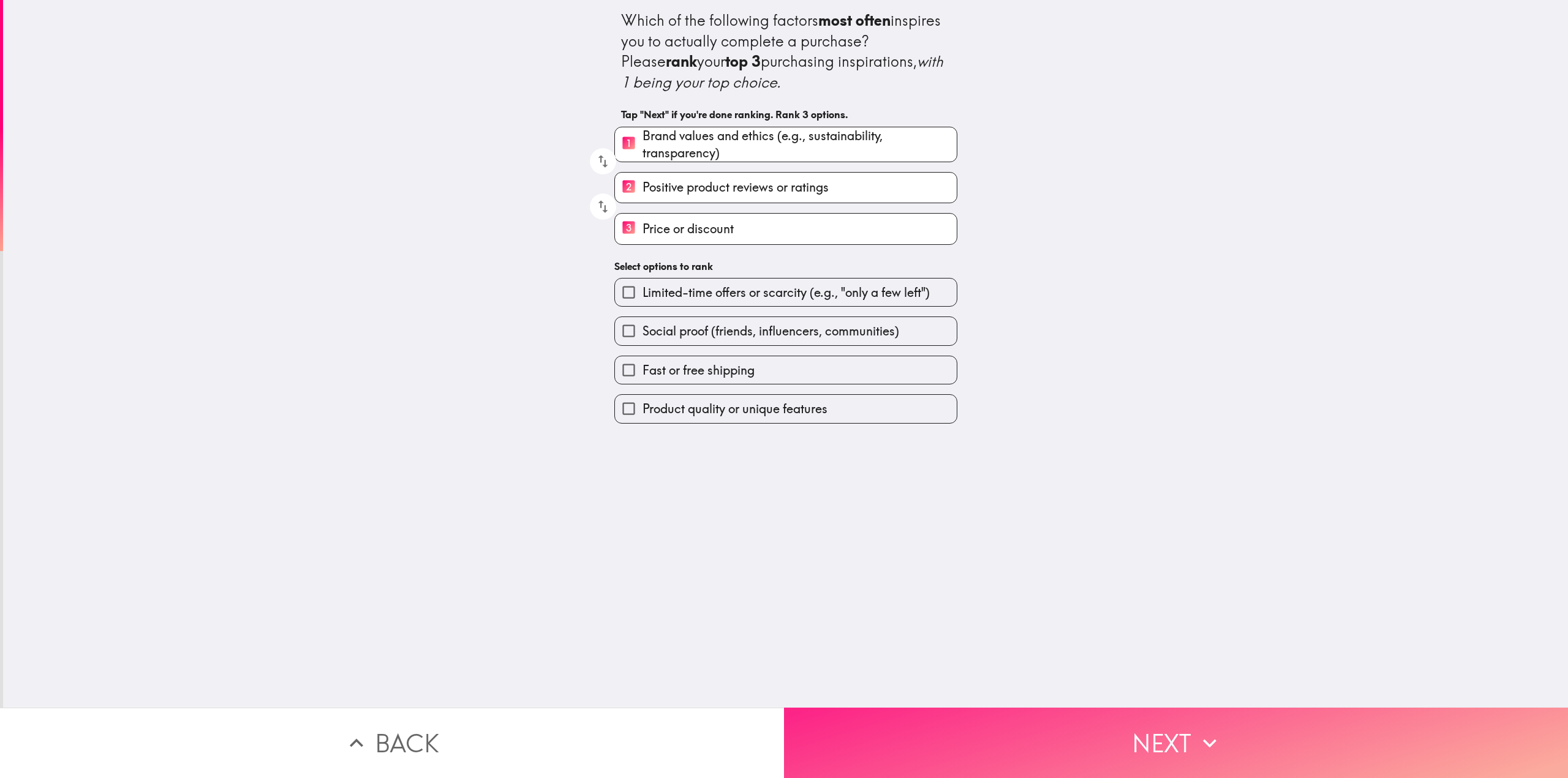
click at [1001, 718] on button "Next" at bounding box center [1175, 742] width 784 height 71
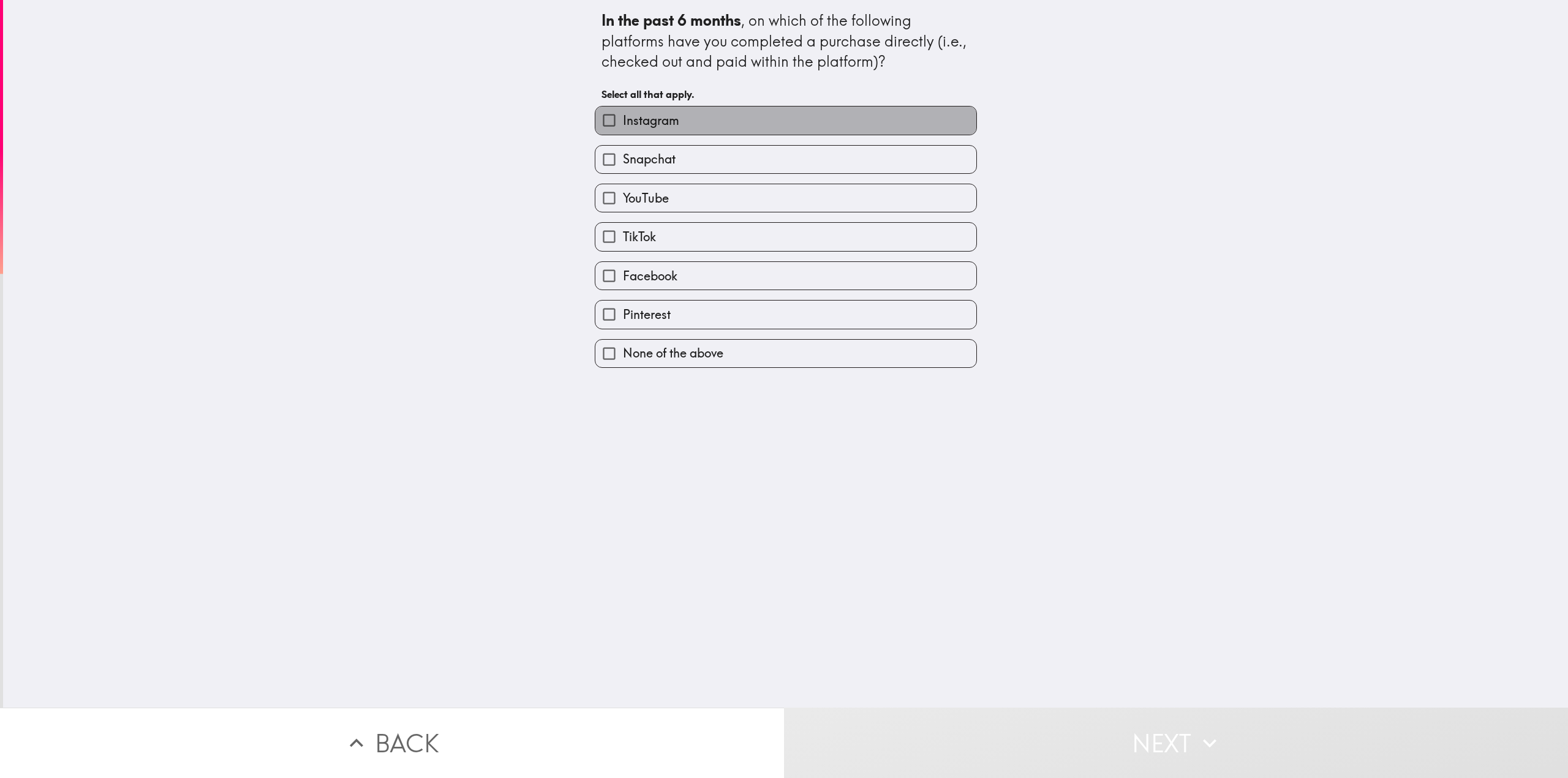
click at [636, 122] on span "Instagram" at bounding box center [651, 120] width 57 height 17
click at [623, 122] on input "Instagram" at bounding box center [609, 120] width 28 height 28
checkbox input "true"
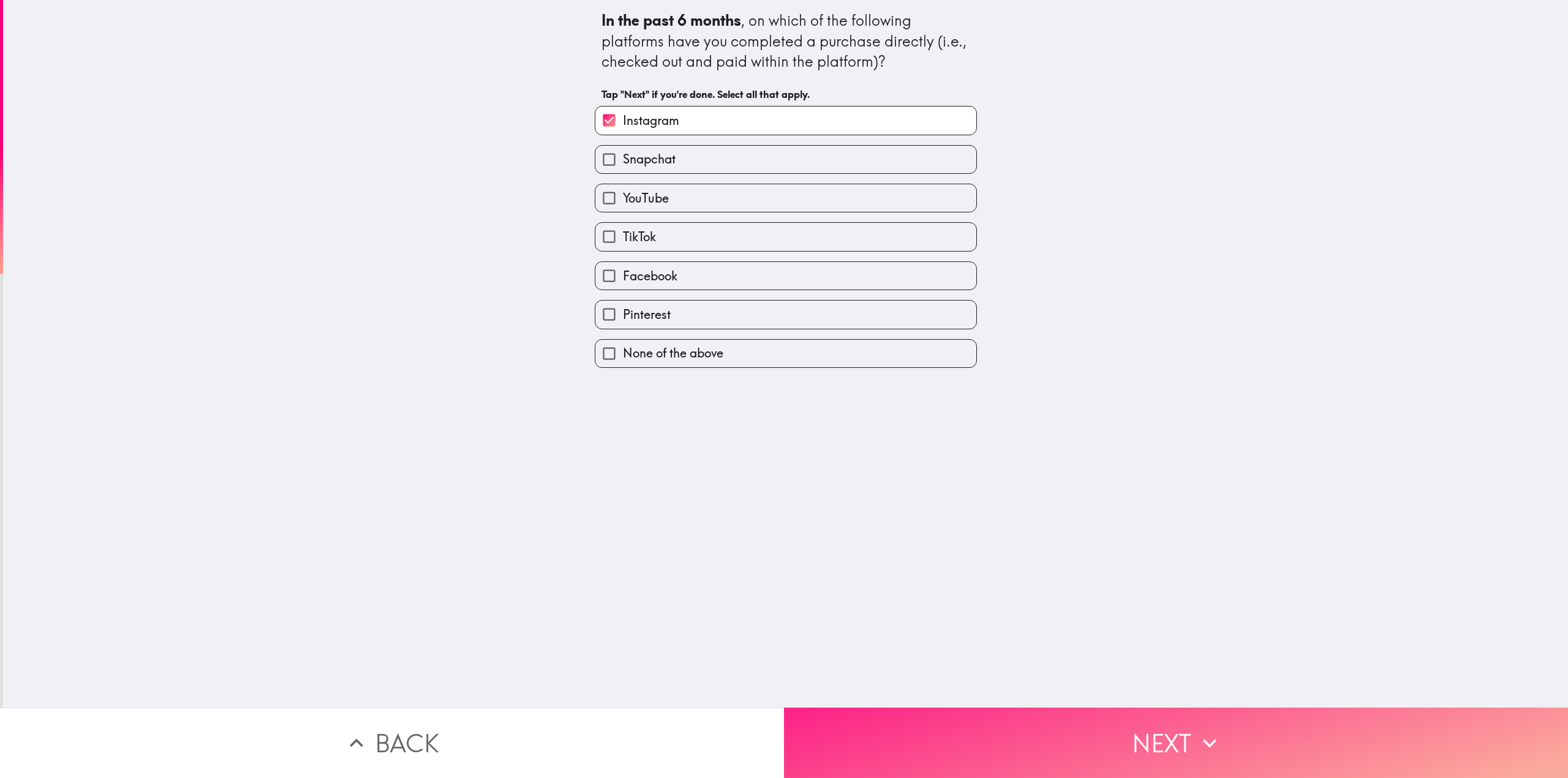
click at [972, 707] on button "Next" at bounding box center [1175, 742] width 784 height 71
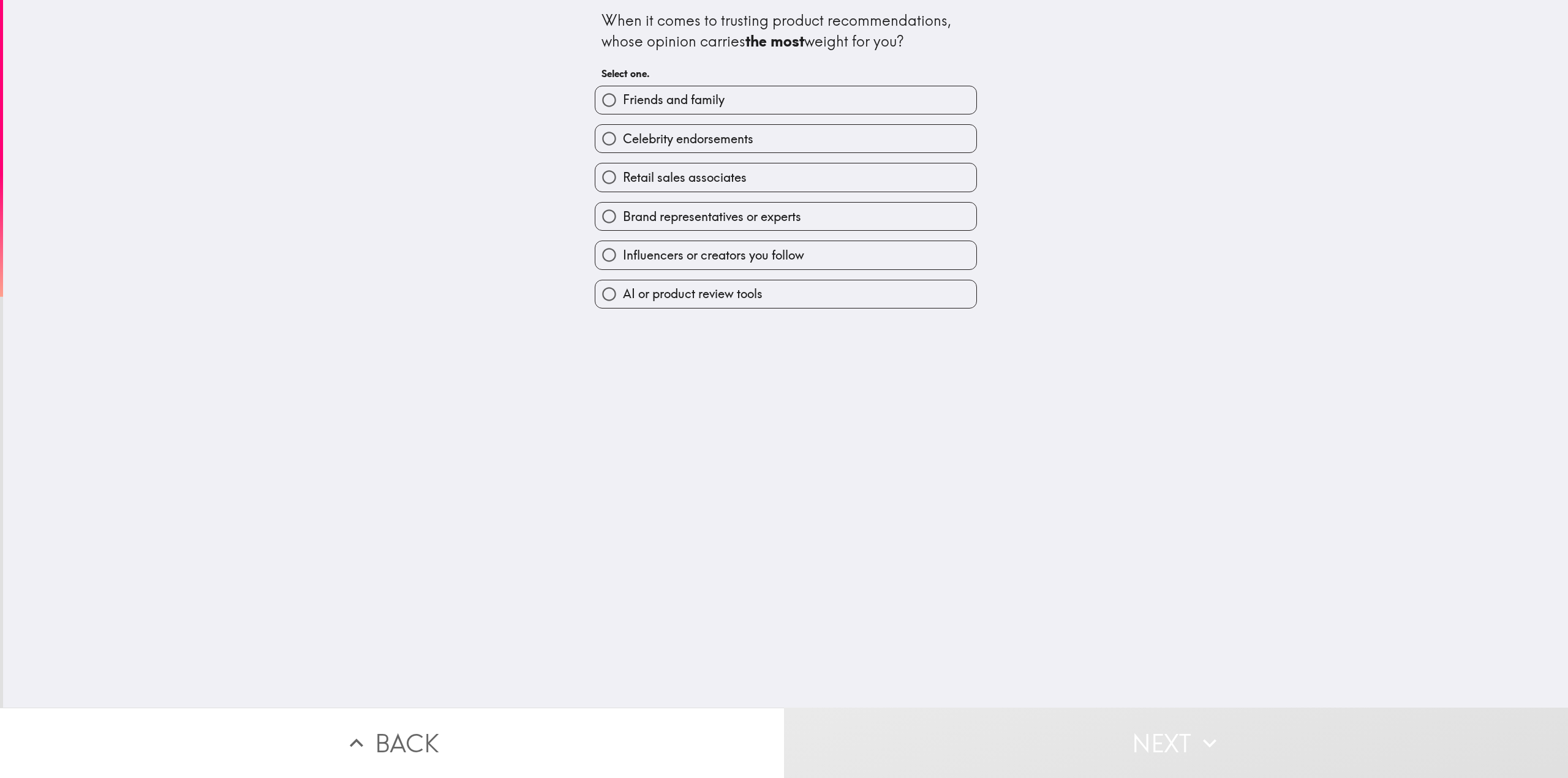
click at [666, 160] on div "Retail sales associates" at bounding box center [781, 172] width 392 height 38
click at [654, 98] on span "Friends and family" at bounding box center [673, 100] width 101 height 17
click at [623, 98] on input "Friends and family" at bounding box center [609, 100] width 28 height 28
radio input "true"
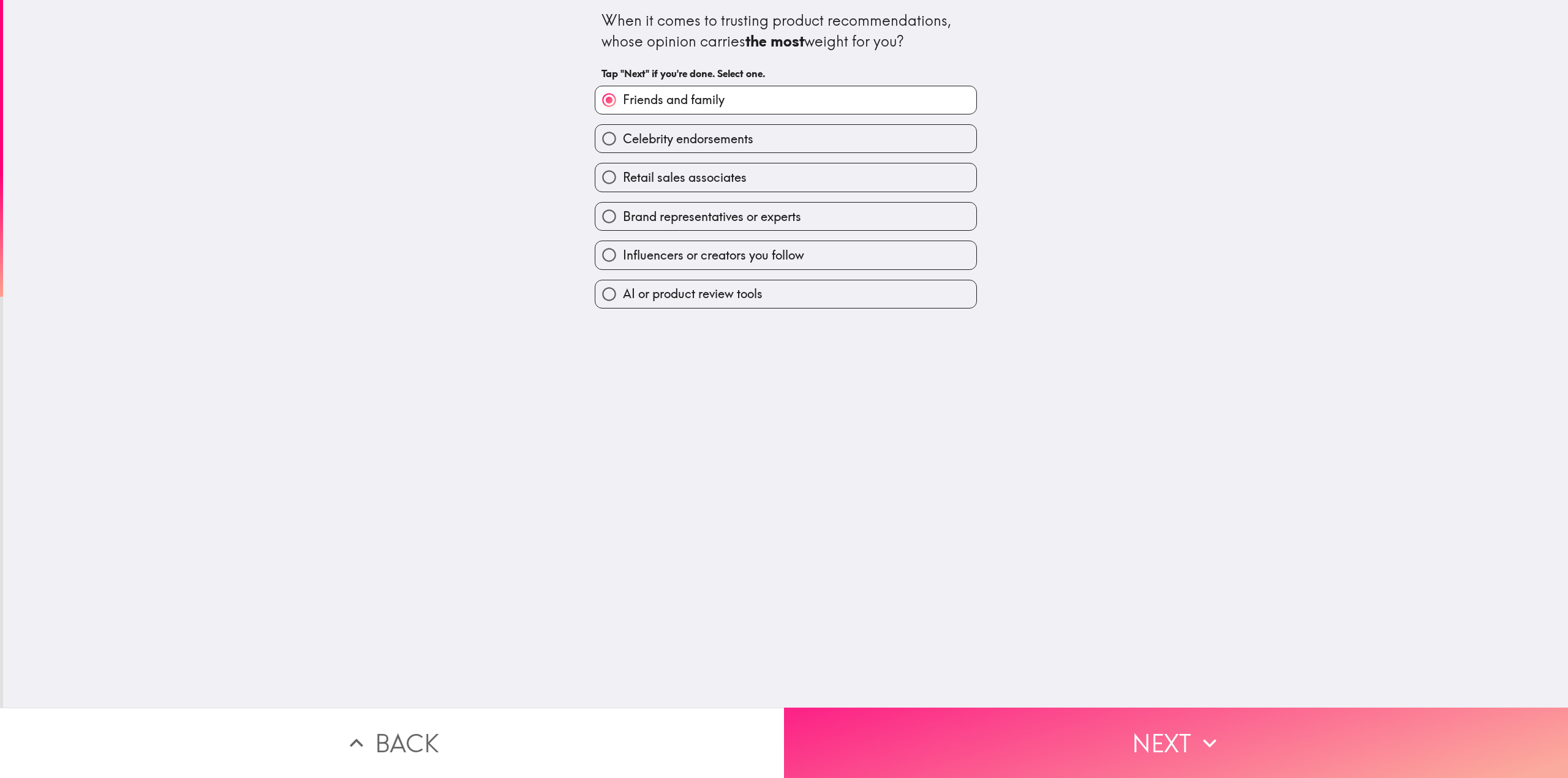
click at [1019, 707] on button "Next" at bounding box center [1175, 742] width 784 height 71
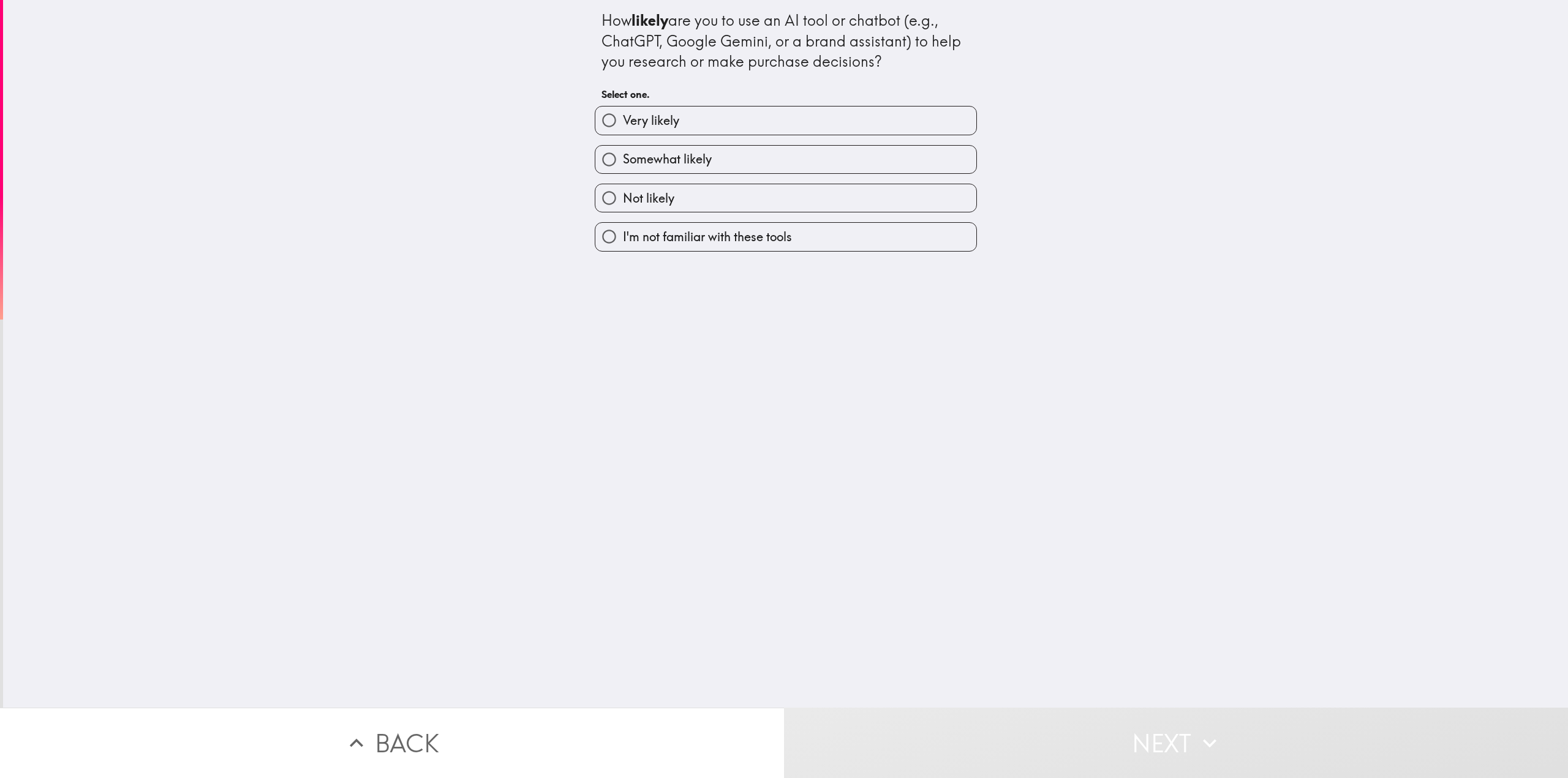
click at [675, 130] on label "Very likely" at bounding box center [785, 120] width 381 height 28
click at [623, 130] on input "Very likely" at bounding box center [609, 120] width 28 height 28
radio input "true"
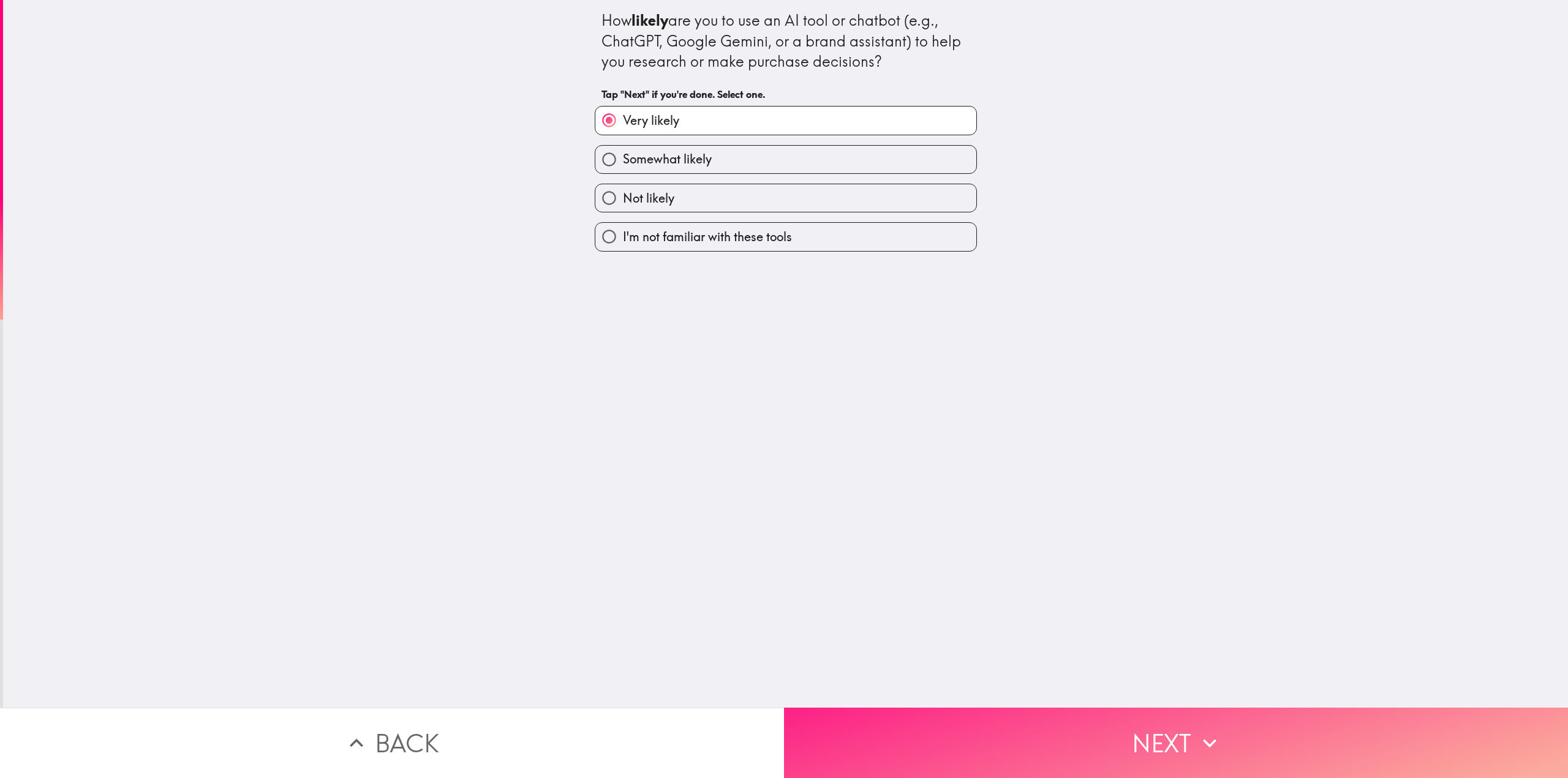
click at [1009, 724] on button "Next" at bounding box center [1175, 742] width 784 height 71
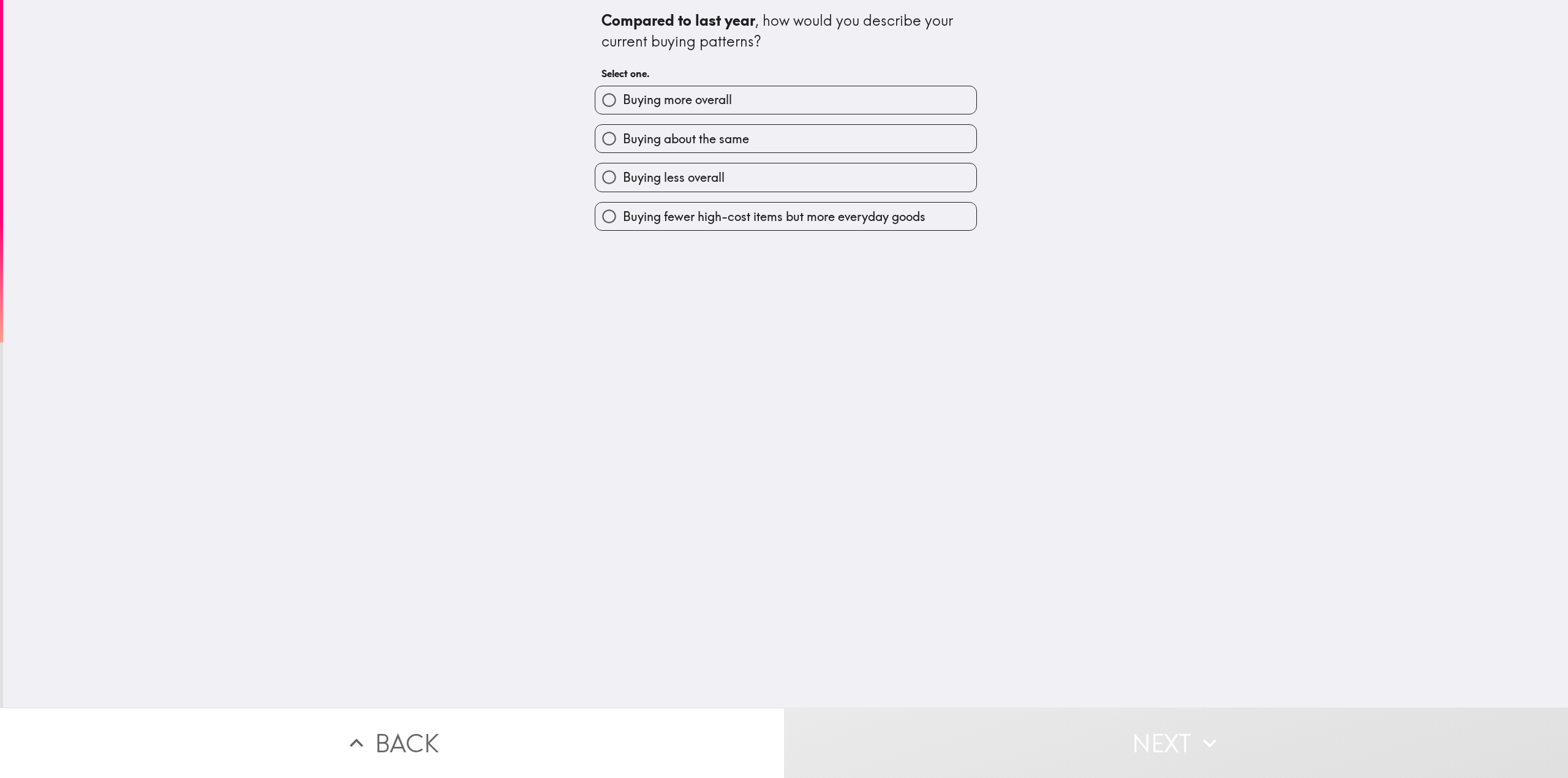
click at [686, 141] on span "Buying about the same" at bounding box center [686, 139] width 126 height 17
click at [623, 141] on input "Buying about the same" at bounding box center [609, 139] width 28 height 28
radio input "true"
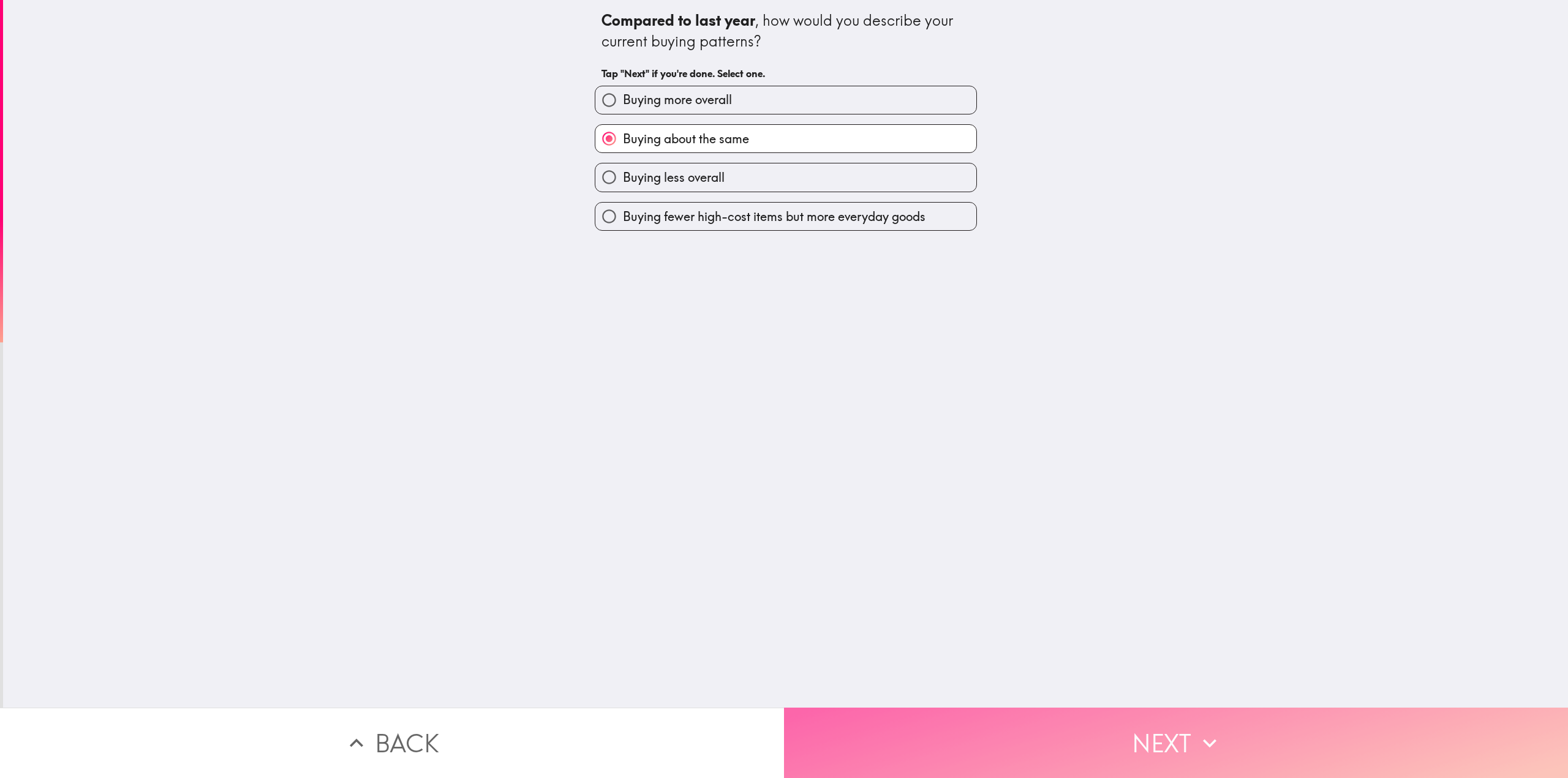
click at [1054, 715] on button "Next" at bounding box center [1175, 742] width 784 height 71
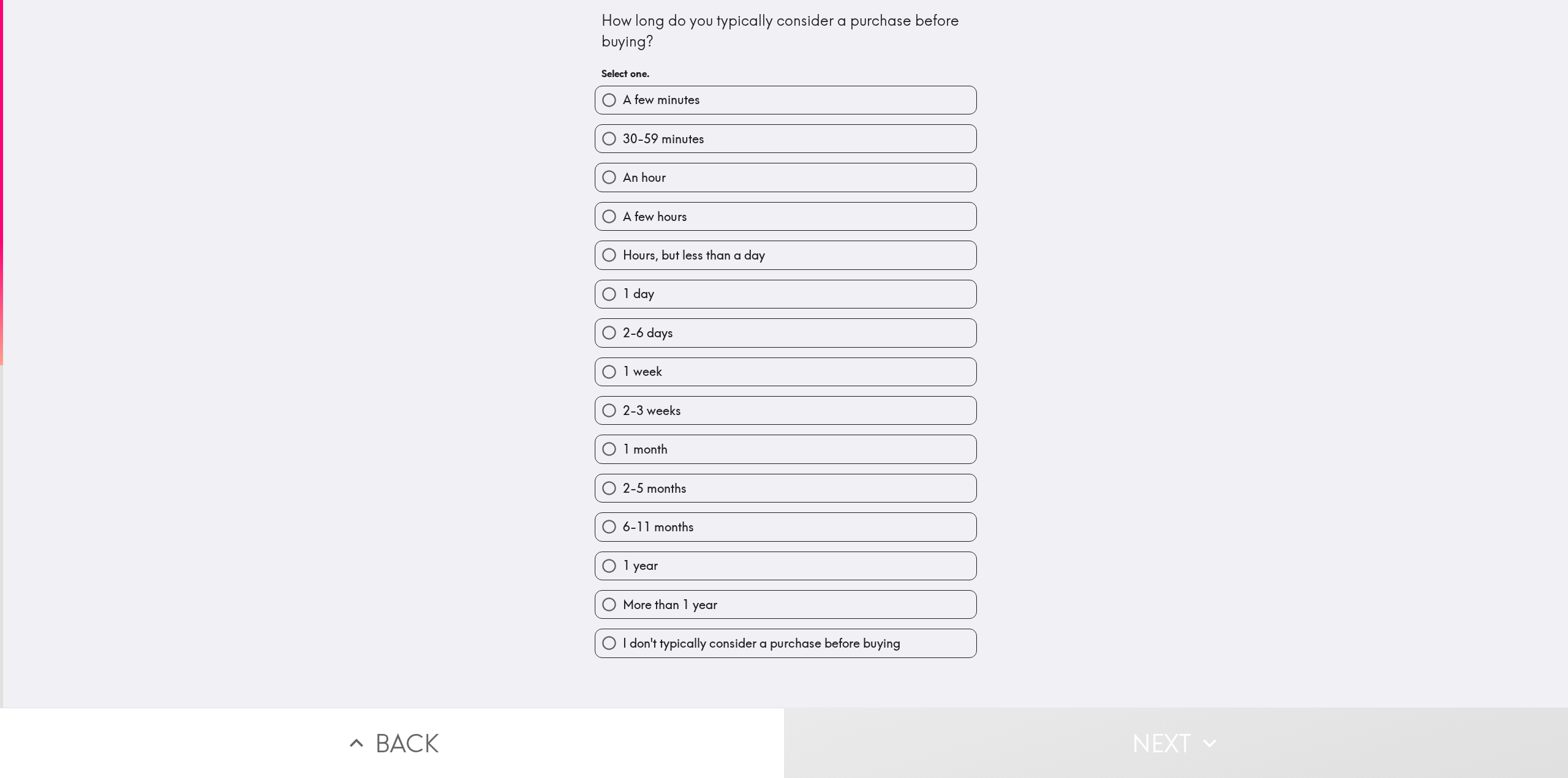
click at [749, 146] on label "30-59 minutes" at bounding box center [785, 139] width 381 height 28
click at [623, 146] on input "30-59 minutes" at bounding box center [609, 139] width 28 height 28
radio input "true"
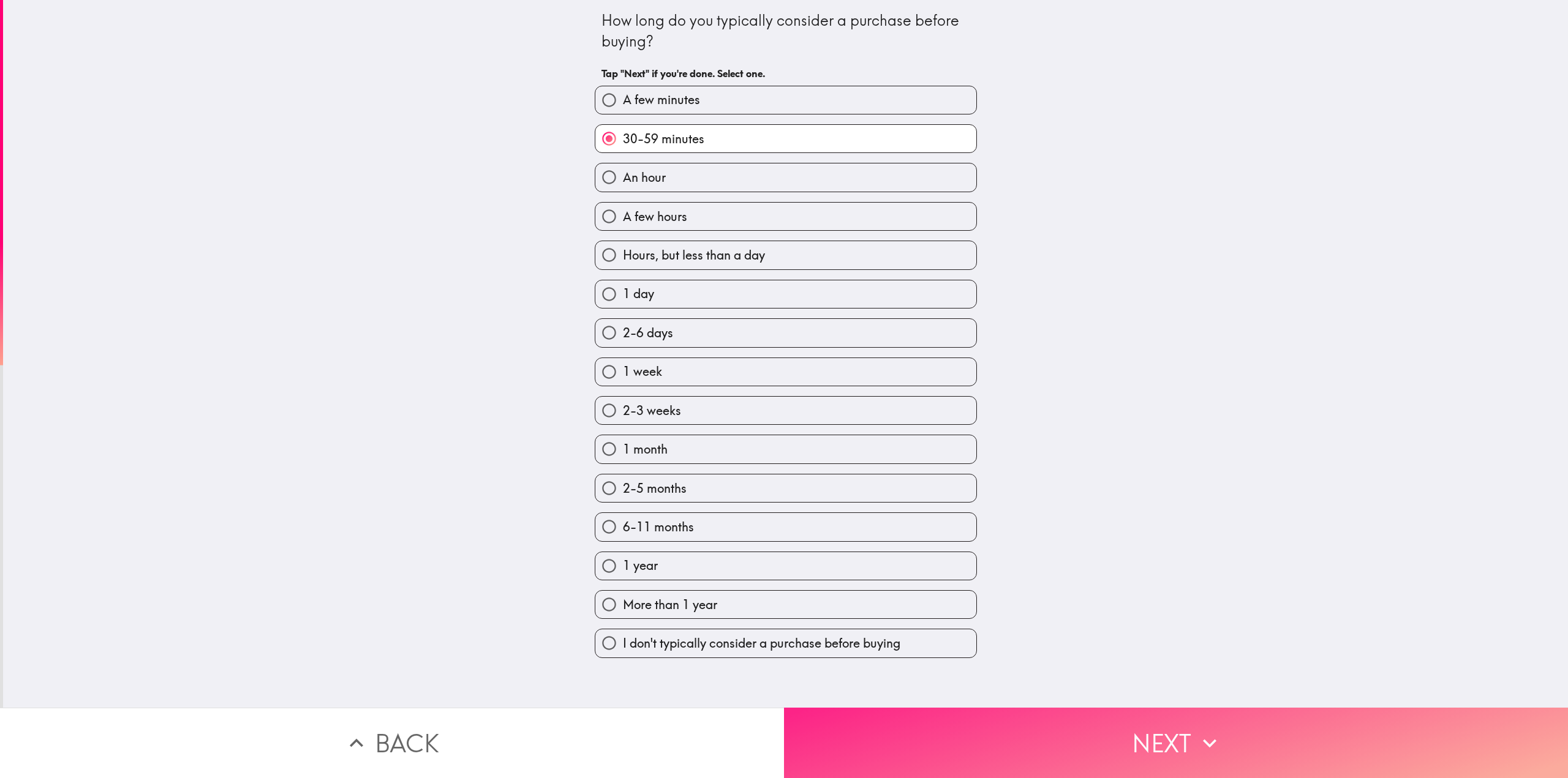
click at [957, 764] on button "Next" at bounding box center [1175, 742] width 784 height 71
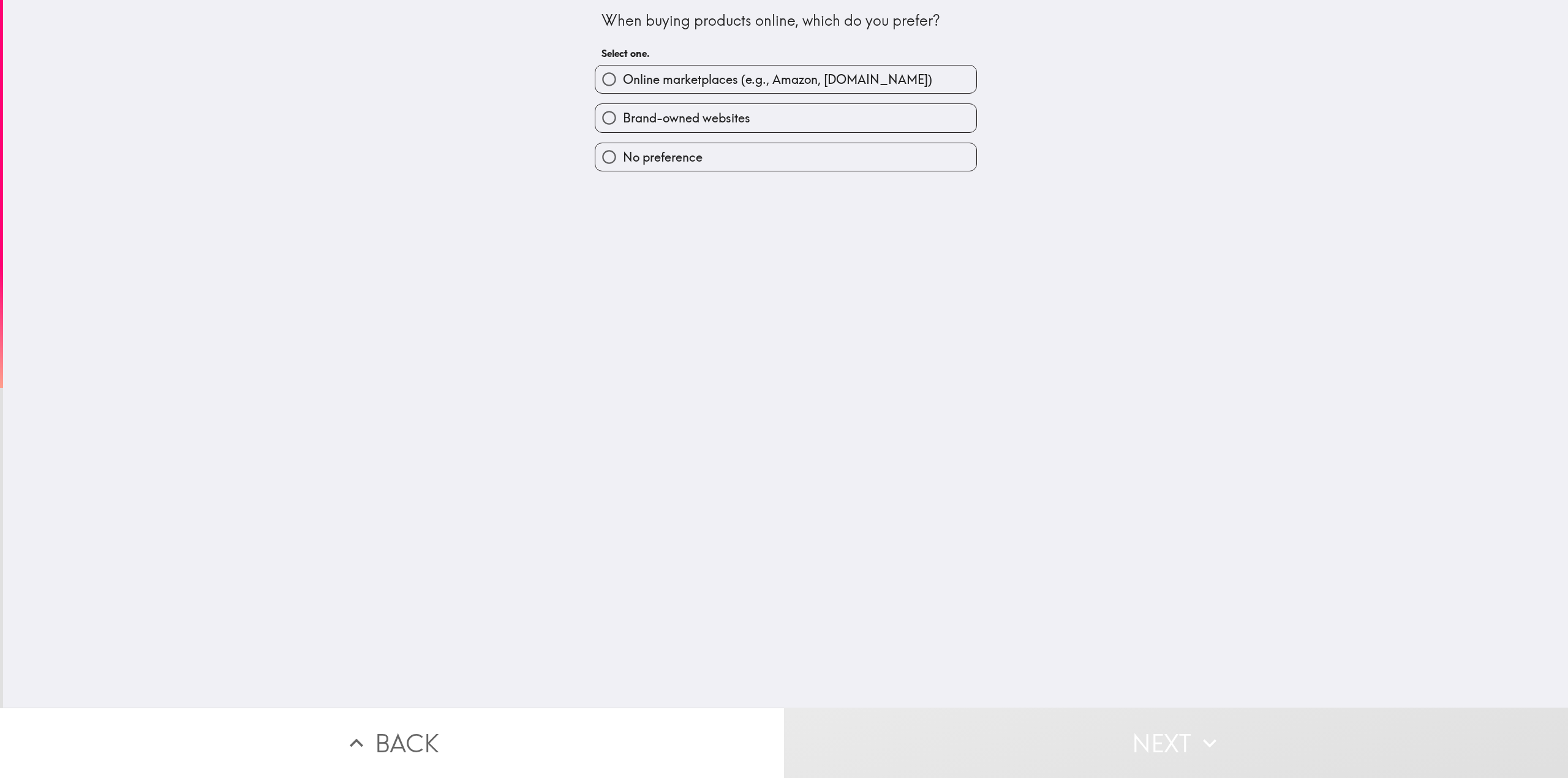
click at [666, 85] on span "Online marketplaces (e.g., Amazon, [DOMAIN_NAME])" at bounding box center [777, 79] width 309 height 17
click at [623, 85] on input "Online marketplaces (e.g., Amazon, [DOMAIN_NAME])" at bounding box center [609, 79] width 28 height 28
radio input "true"
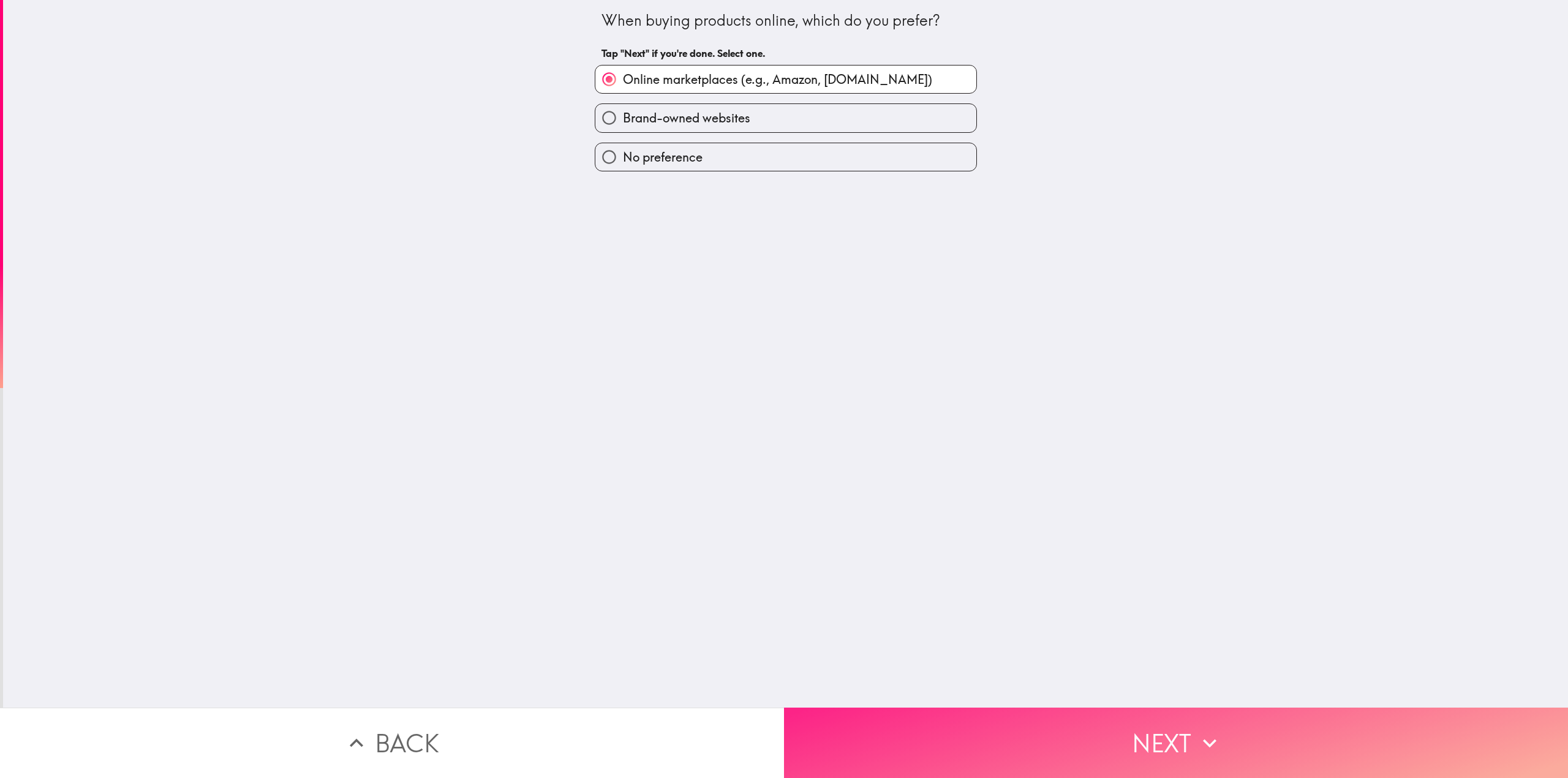
click at [1025, 707] on button "Next" at bounding box center [1175, 742] width 784 height 71
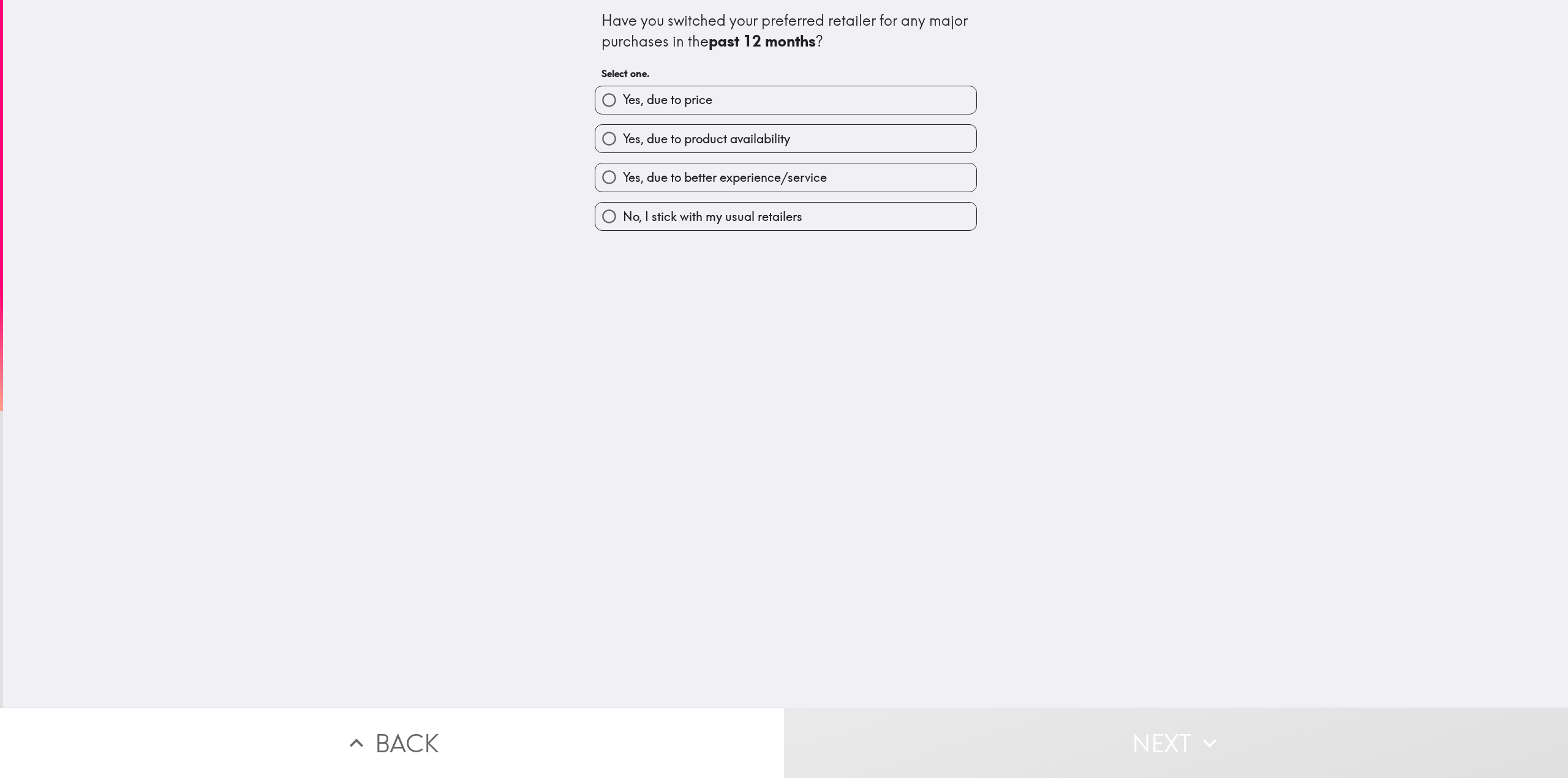
click at [681, 226] on label "No, I stick with my usual retailers" at bounding box center [785, 217] width 381 height 28
click at [623, 226] on input "No, I stick with my usual retailers" at bounding box center [609, 217] width 28 height 28
radio input "true"
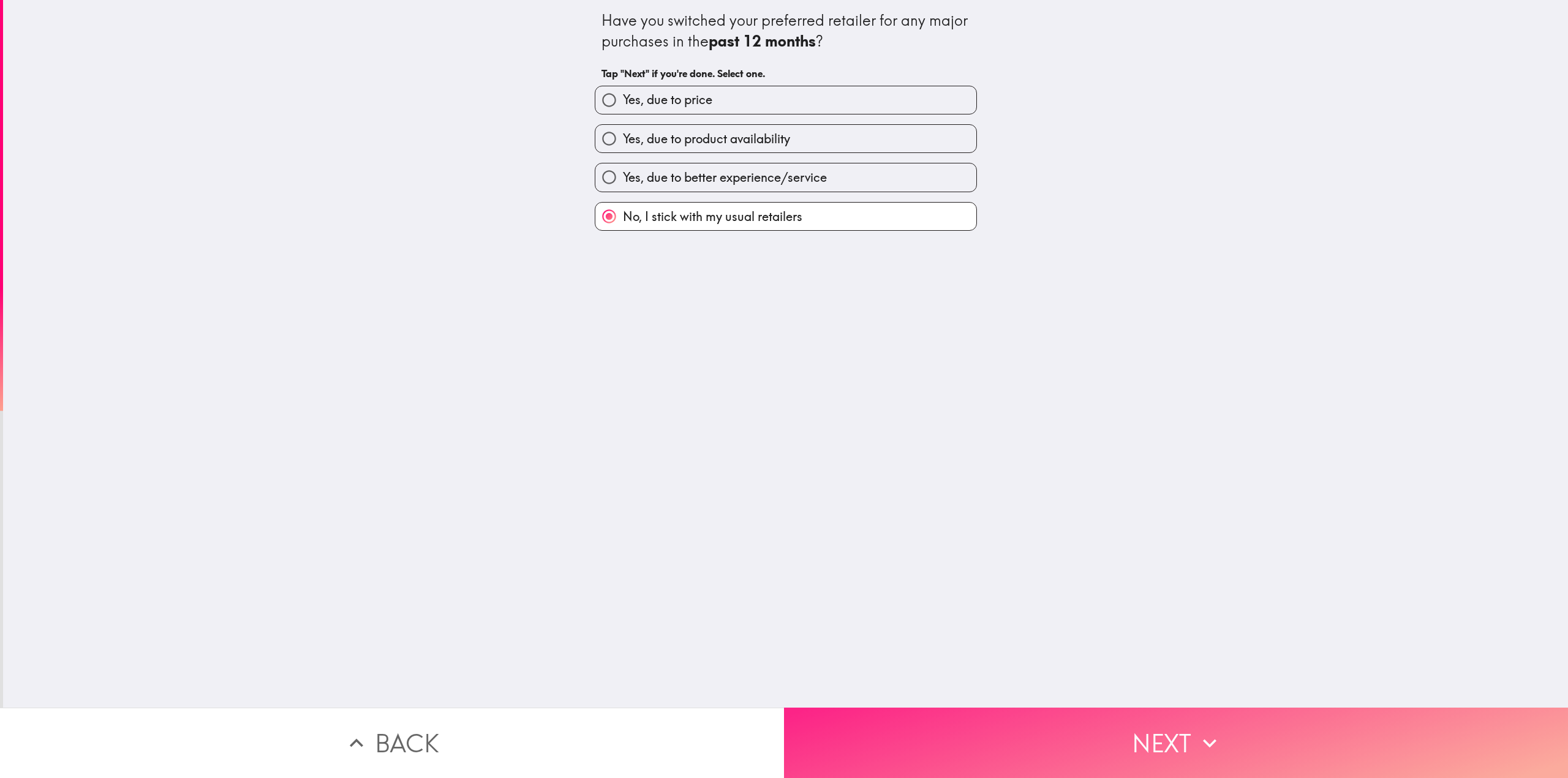
click at [1116, 729] on button "Next" at bounding box center [1175, 742] width 784 height 71
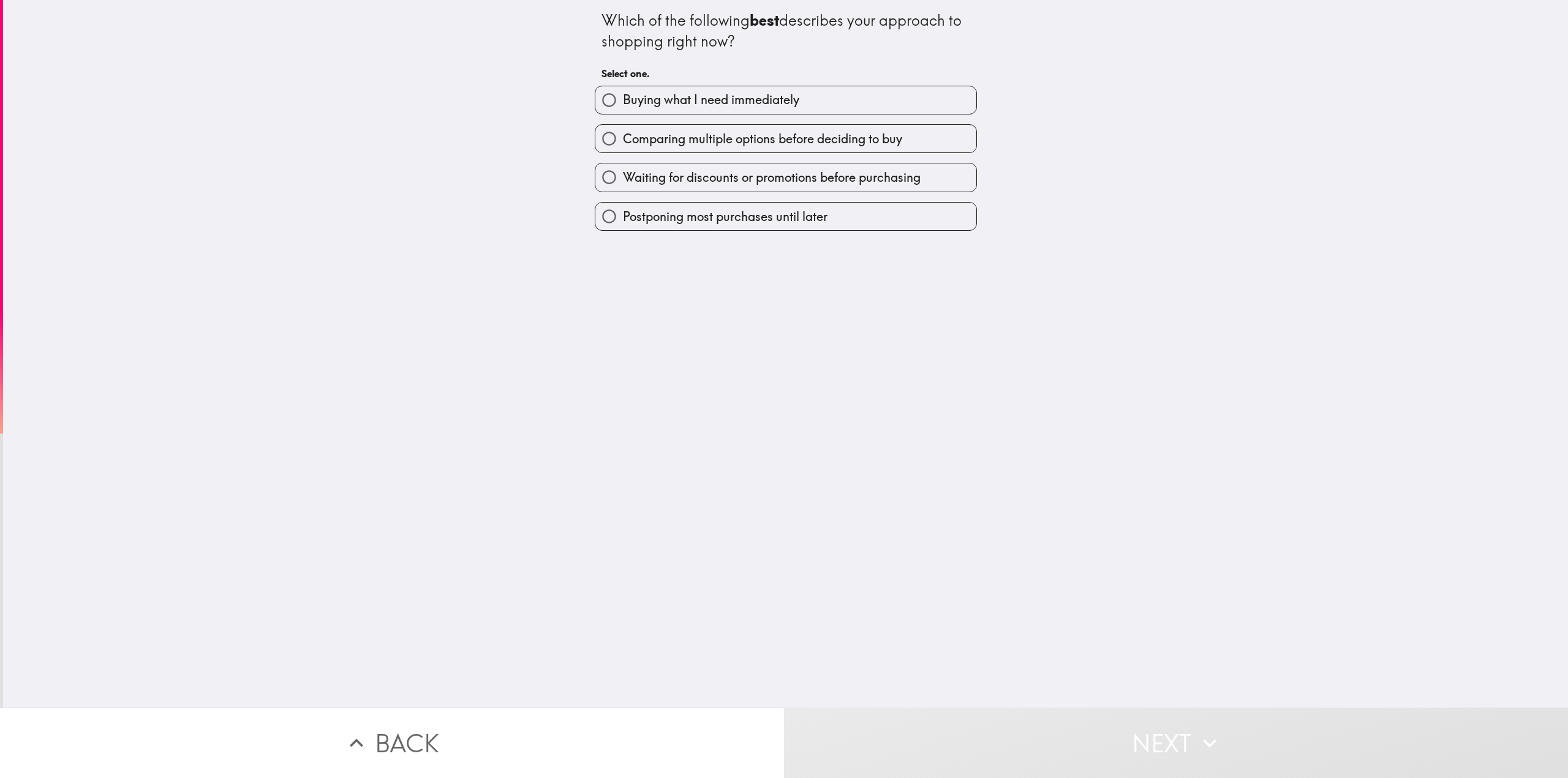
click at [732, 93] on span "Buying what I need immediately" at bounding box center [711, 100] width 176 height 17
click at [623, 93] on input "Buying what I need immediately" at bounding box center [609, 100] width 28 height 28
radio input "true"
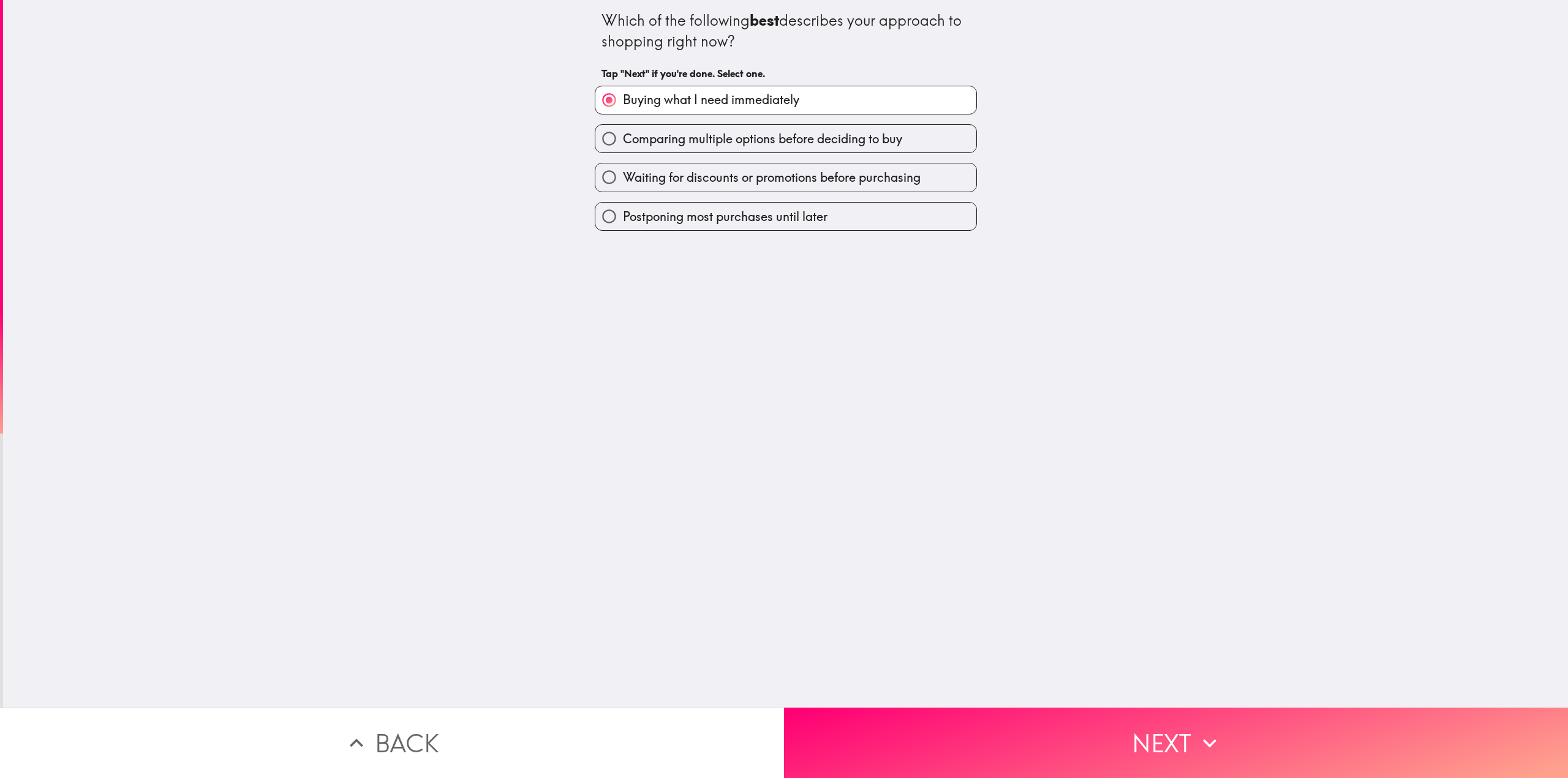
click at [755, 143] on span "Comparing multiple options before deciding to buy" at bounding box center [763, 139] width 280 height 17
click at [623, 143] on input "Comparing multiple options before deciding to buy" at bounding box center [609, 139] width 28 height 28
radio input "true"
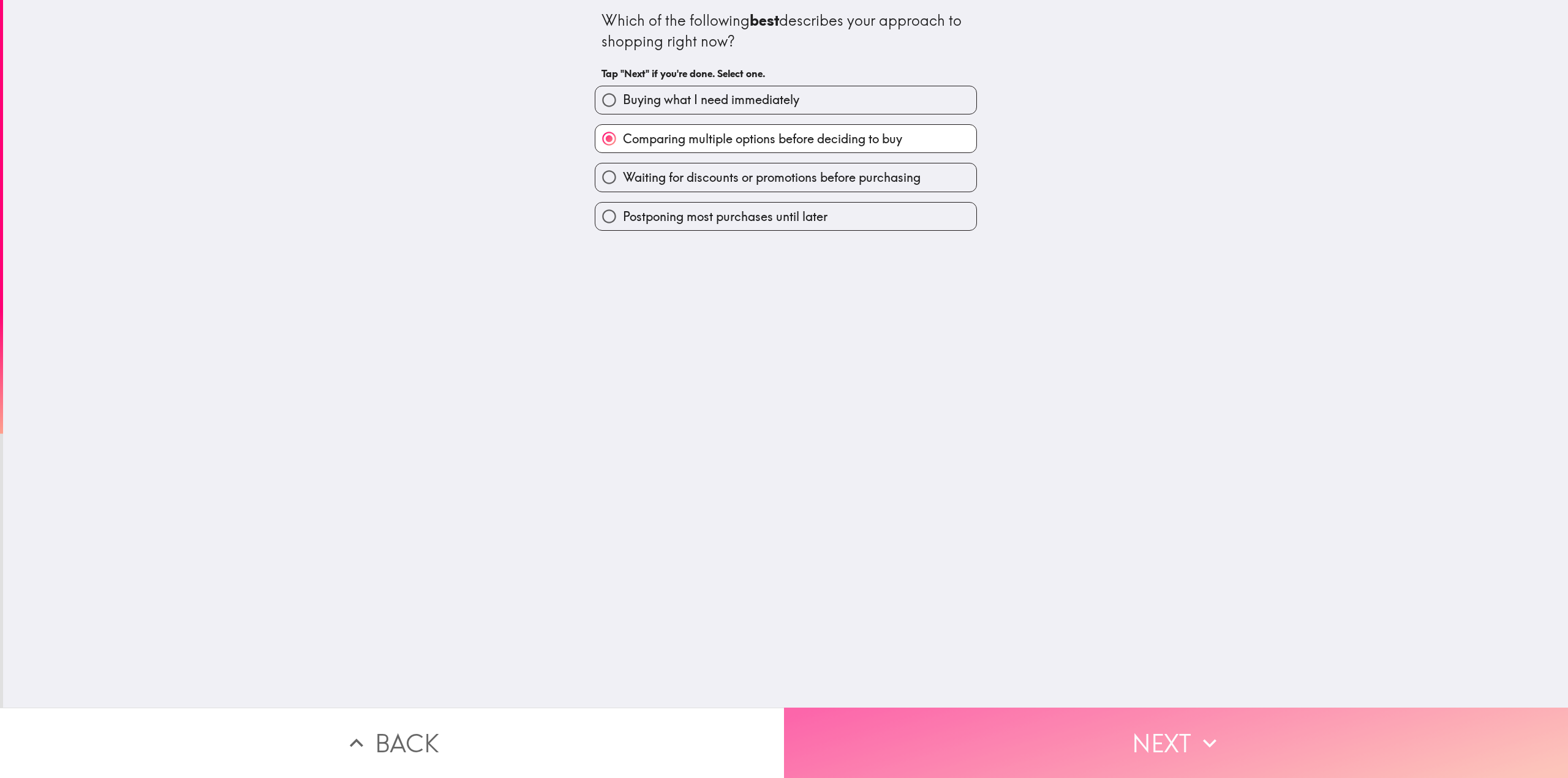
click at [1030, 707] on button "Next" at bounding box center [1175, 742] width 784 height 71
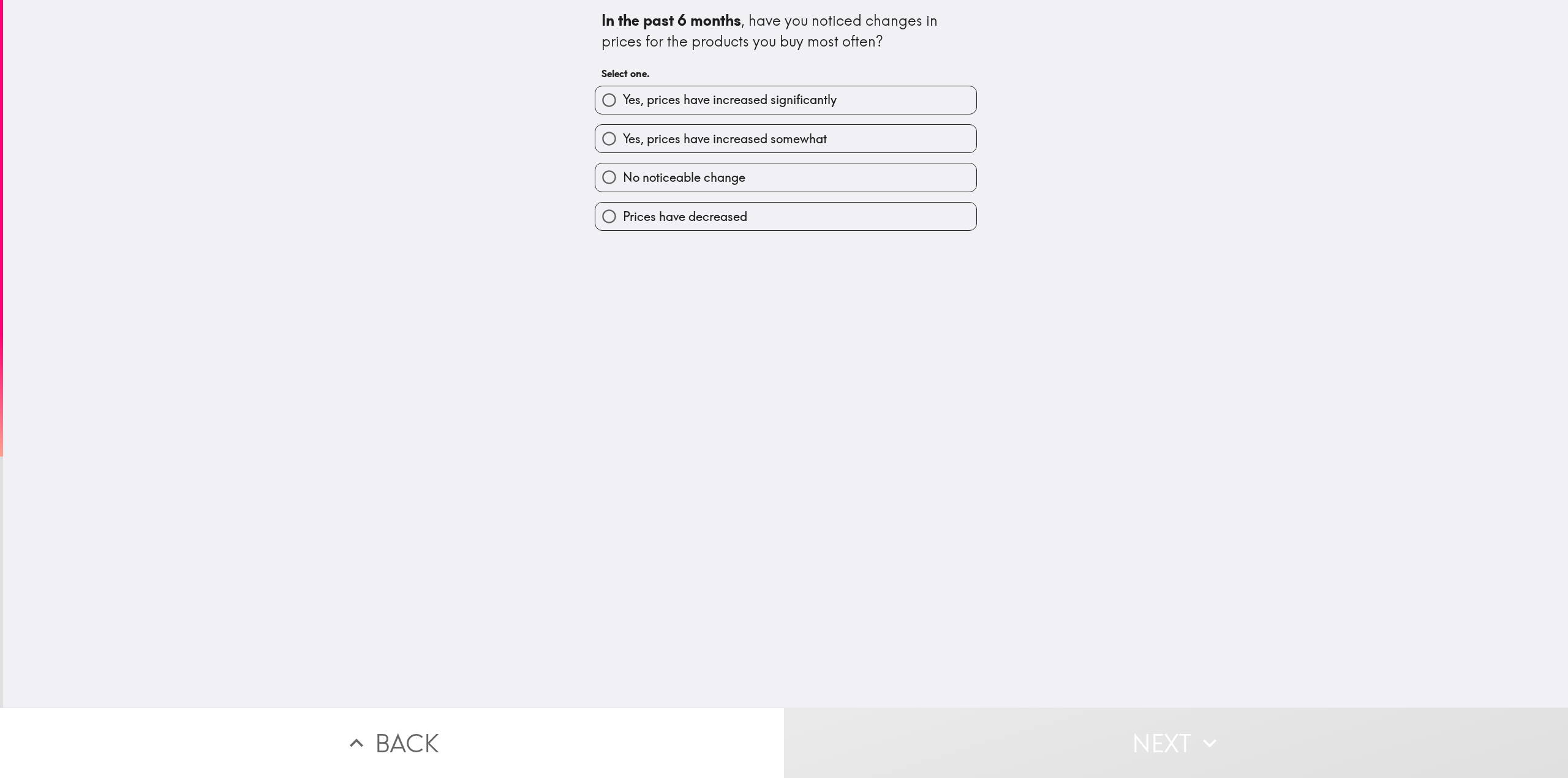
click at [686, 147] on label "Yes, prices have increased somewhat" at bounding box center [785, 139] width 381 height 28
click at [623, 147] on input "Yes, prices have increased somewhat" at bounding box center [609, 139] width 28 height 28
radio input "true"
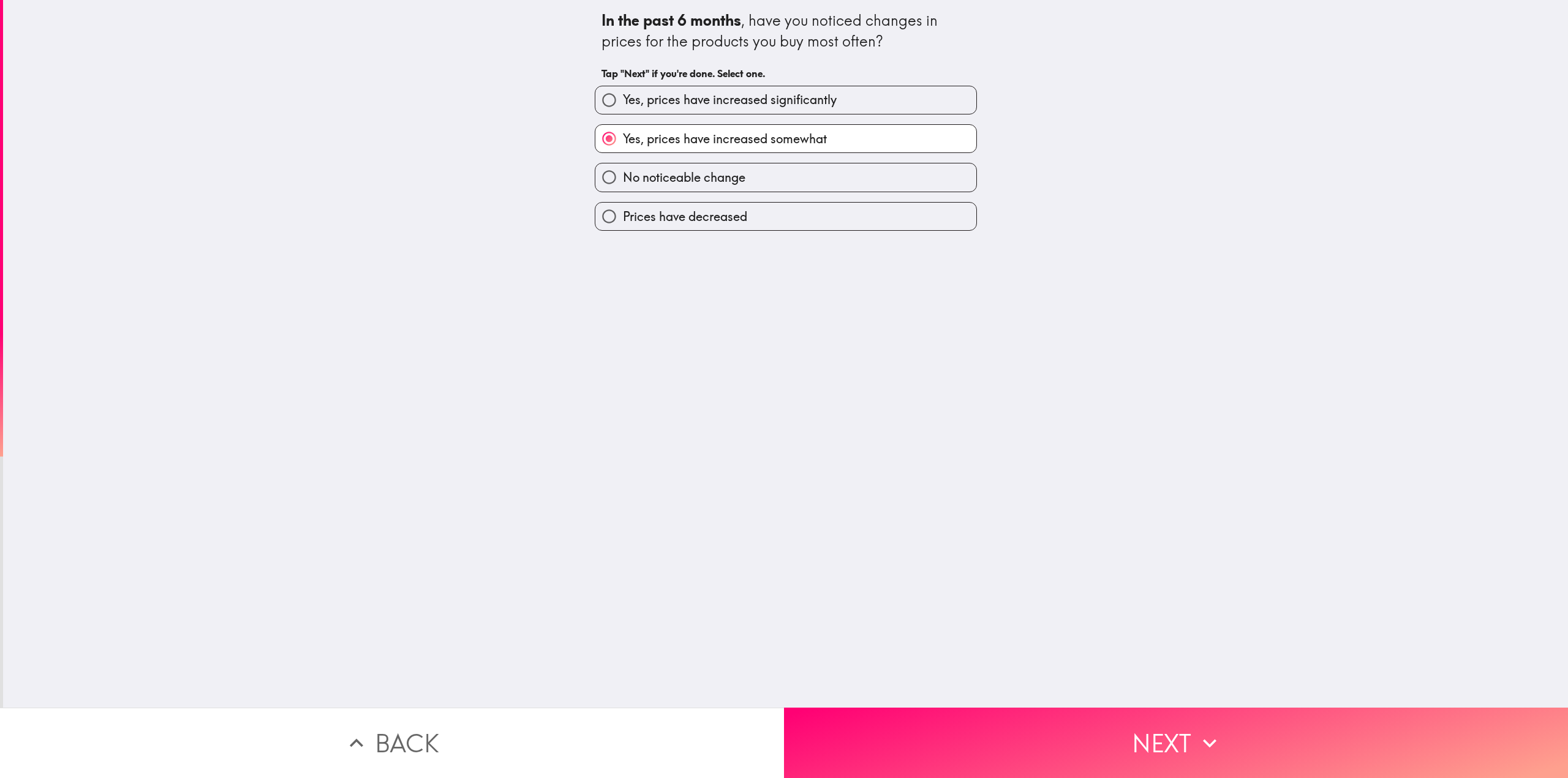
click at [799, 86] on div "Yes, prices have increased significantly" at bounding box center [785, 100] width 382 height 29
click at [827, 97] on span "Yes, prices have increased significantly" at bounding box center [729, 100] width 214 height 17
click at [623, 97] on input "Yes, prices have increased significantly" at bounding box center [609, 100] width 28 height 28
radio input "true"
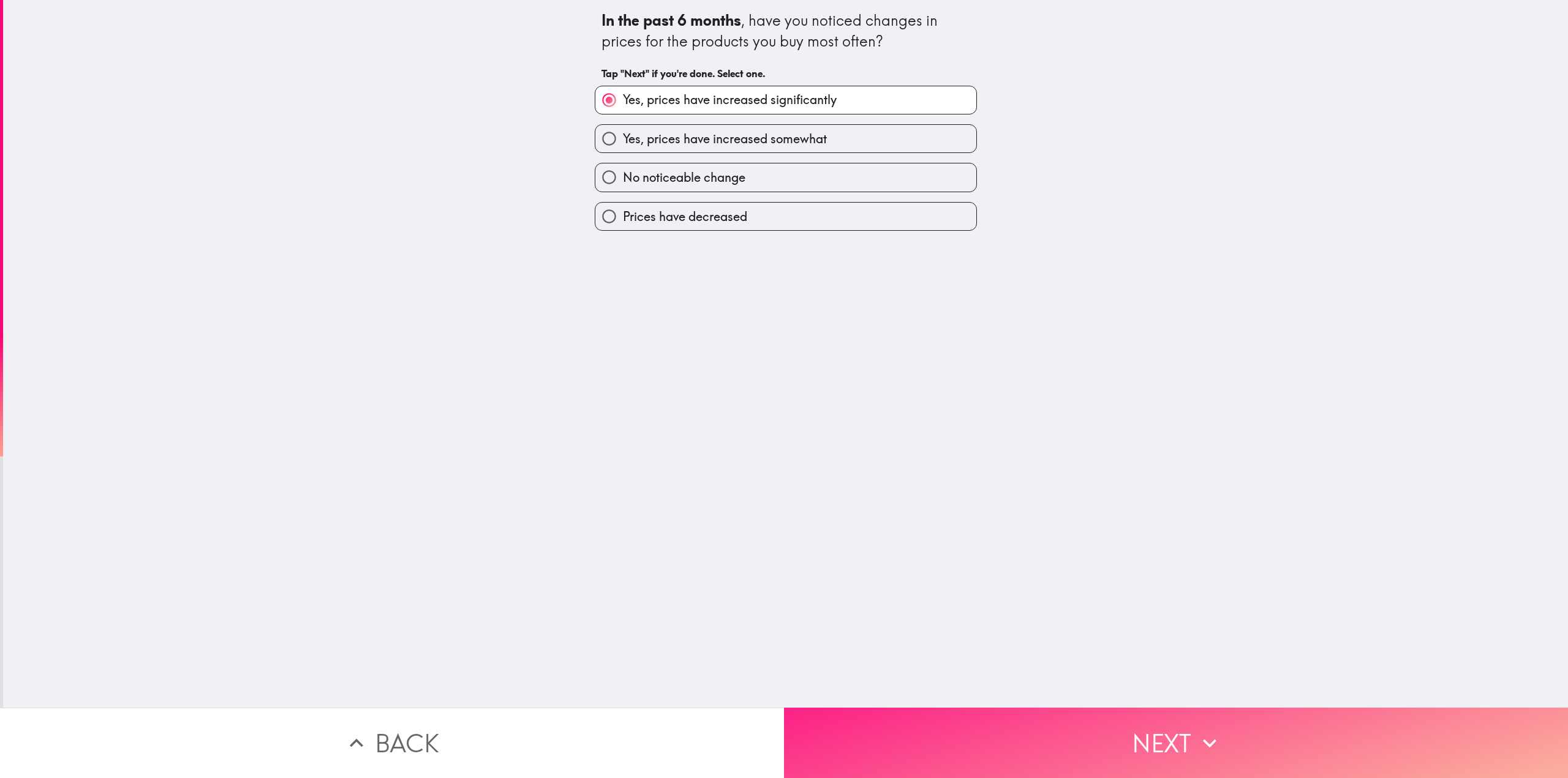
click at [974, 717] on button "Next" at bounding box center [1175, 742] width 784 height 71
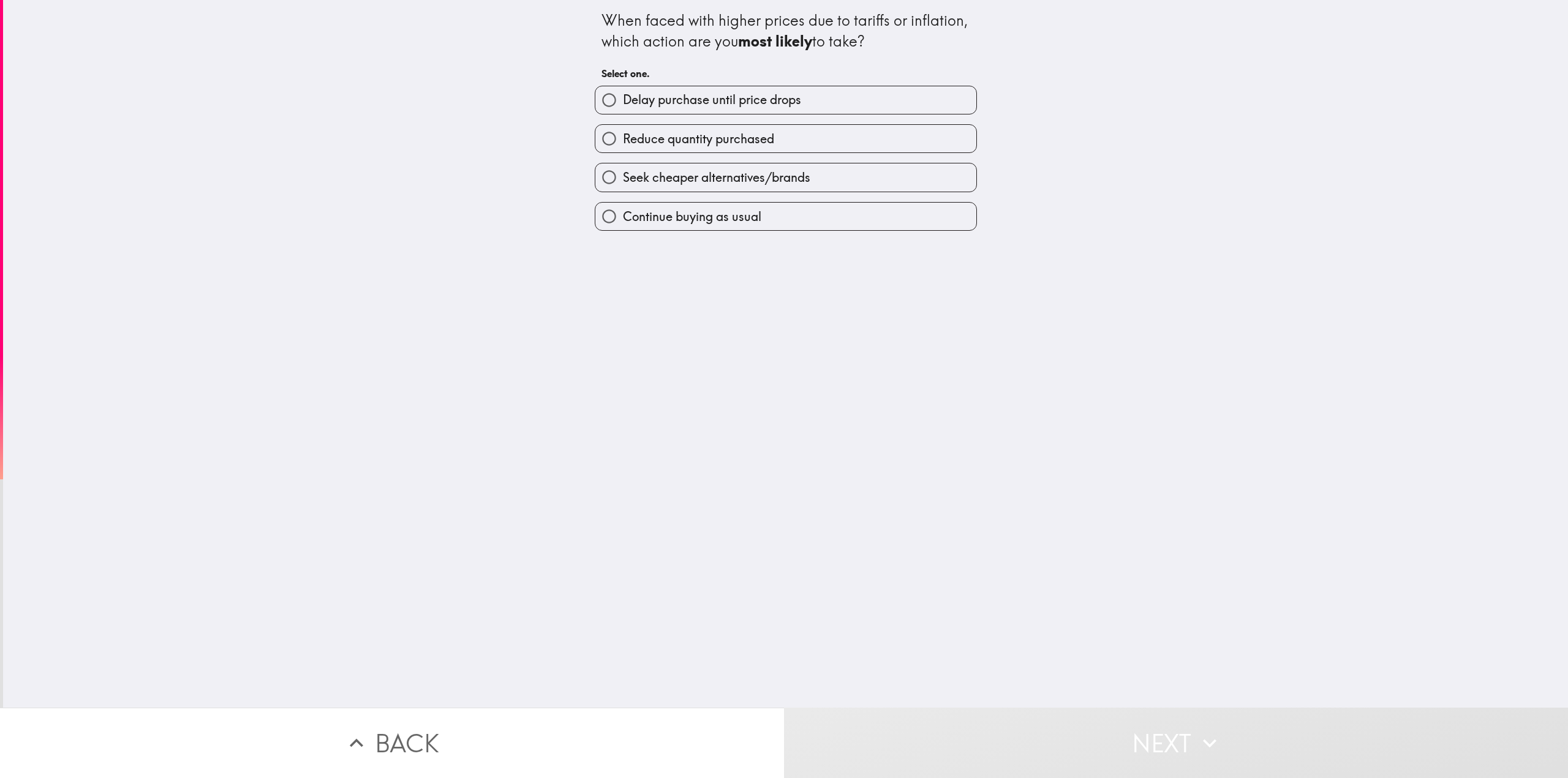
click at [682, 188] on label "Seek cheaper alternatives/brands" at bounding box center [785, 177] width 381 height 28
click at [623, 188] on input "Seek cheaper alternatives/brands" at bounding box center [609, 177] width 28 height 28
radio input "true"
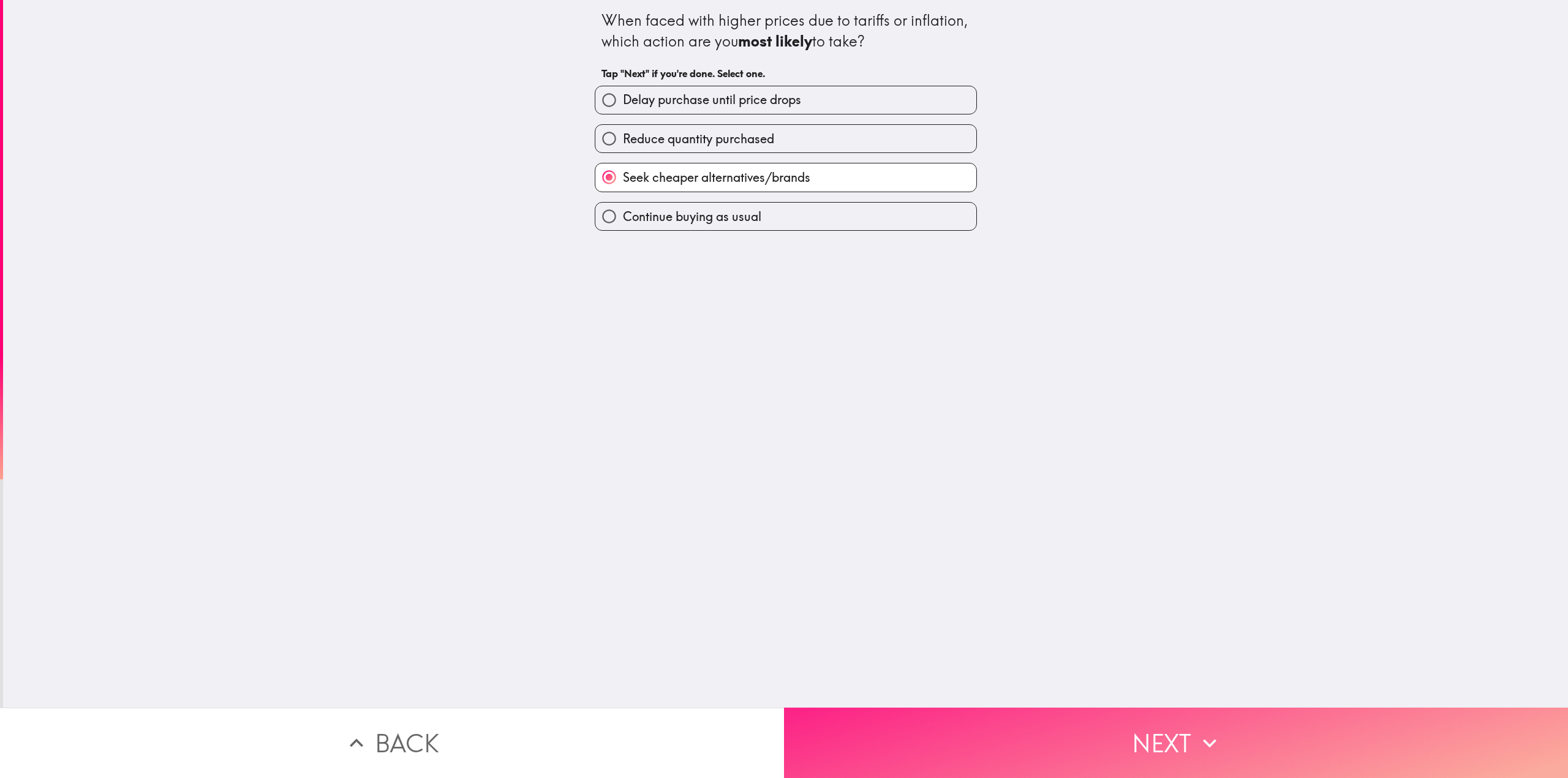
click at [1024, 710] on button "Next" at bounding box center [1175, 742] width 784 height 71
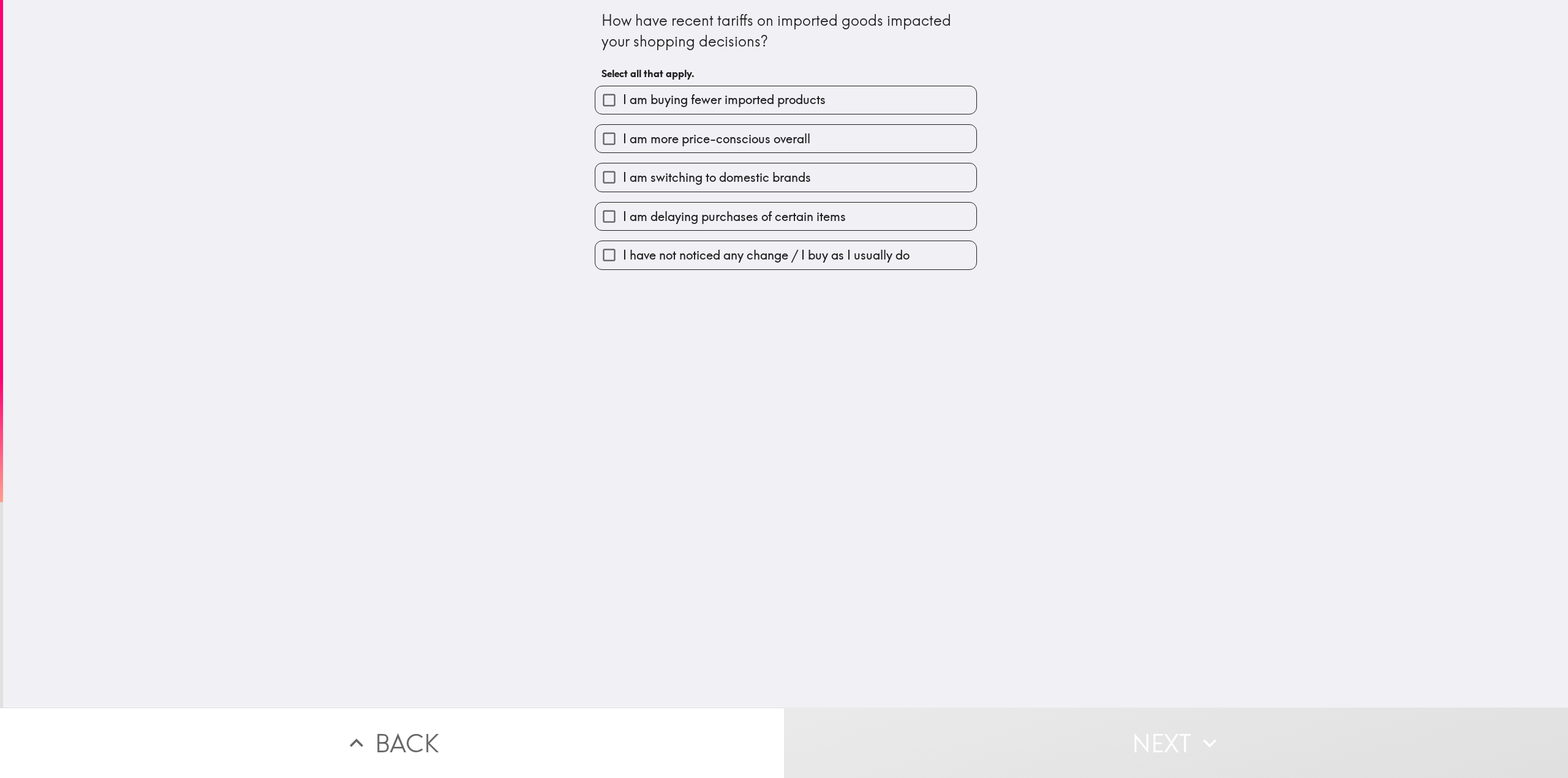
click at [712, 141] on span "I am more price-conscious overall" at bounding box center [716, 139] width 188 height 17
click at [623, 141] on input "I am more price-conscious overall" at bounding box center [609, 139] width 28 height 28
checkbox input "true"
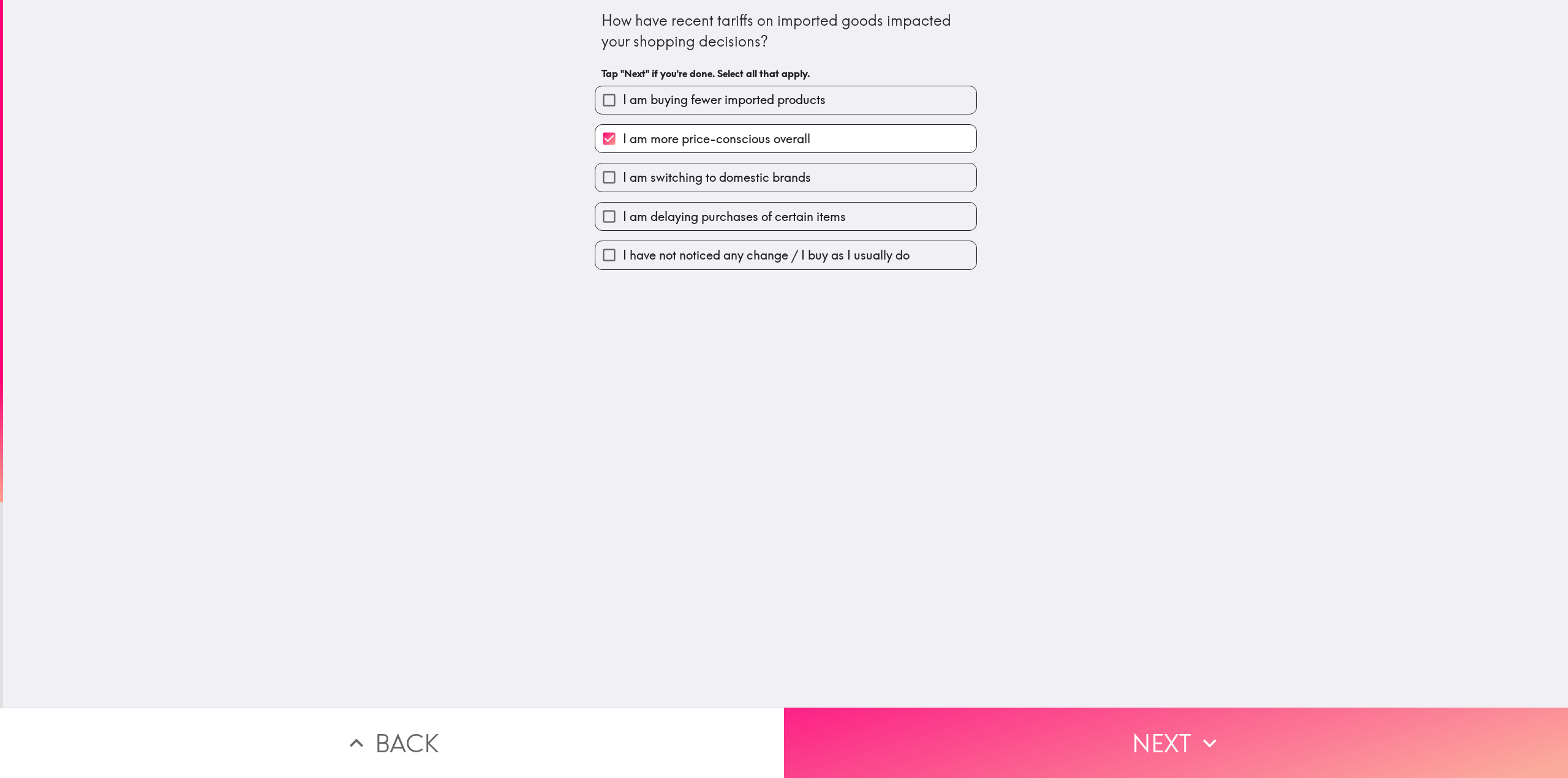
click at [1060, 746] on button "Next" at bounding box center [1175, 742] width 784 height 71
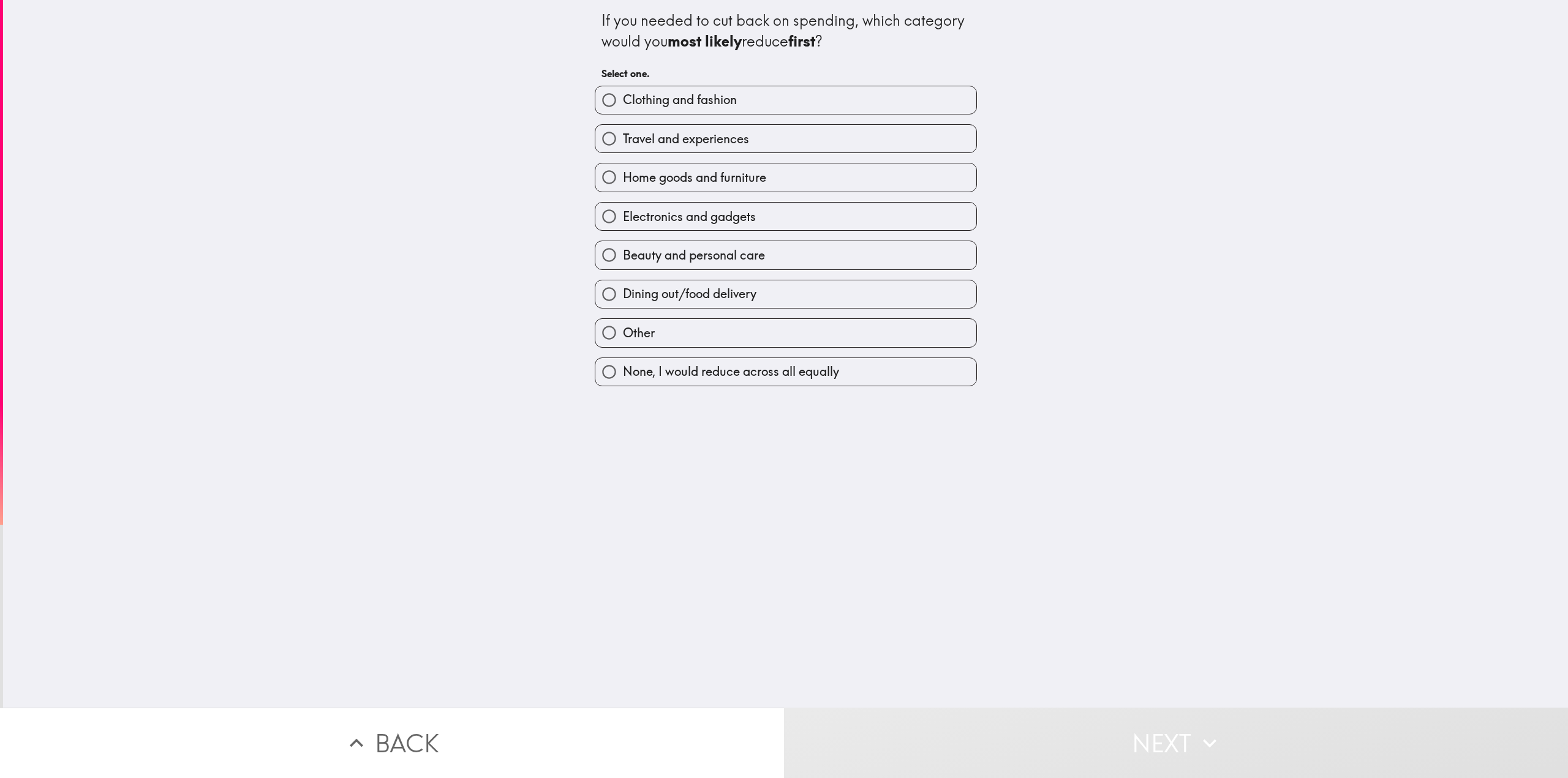
click at [664, 292] on span "Dining out/food delivery" at bounding box center [689, 294] width 134 height 17
click at [623, 292] on input "Dining out/food delivery" at bounding box center [609, 294] width 28 height 28
radio input "true"
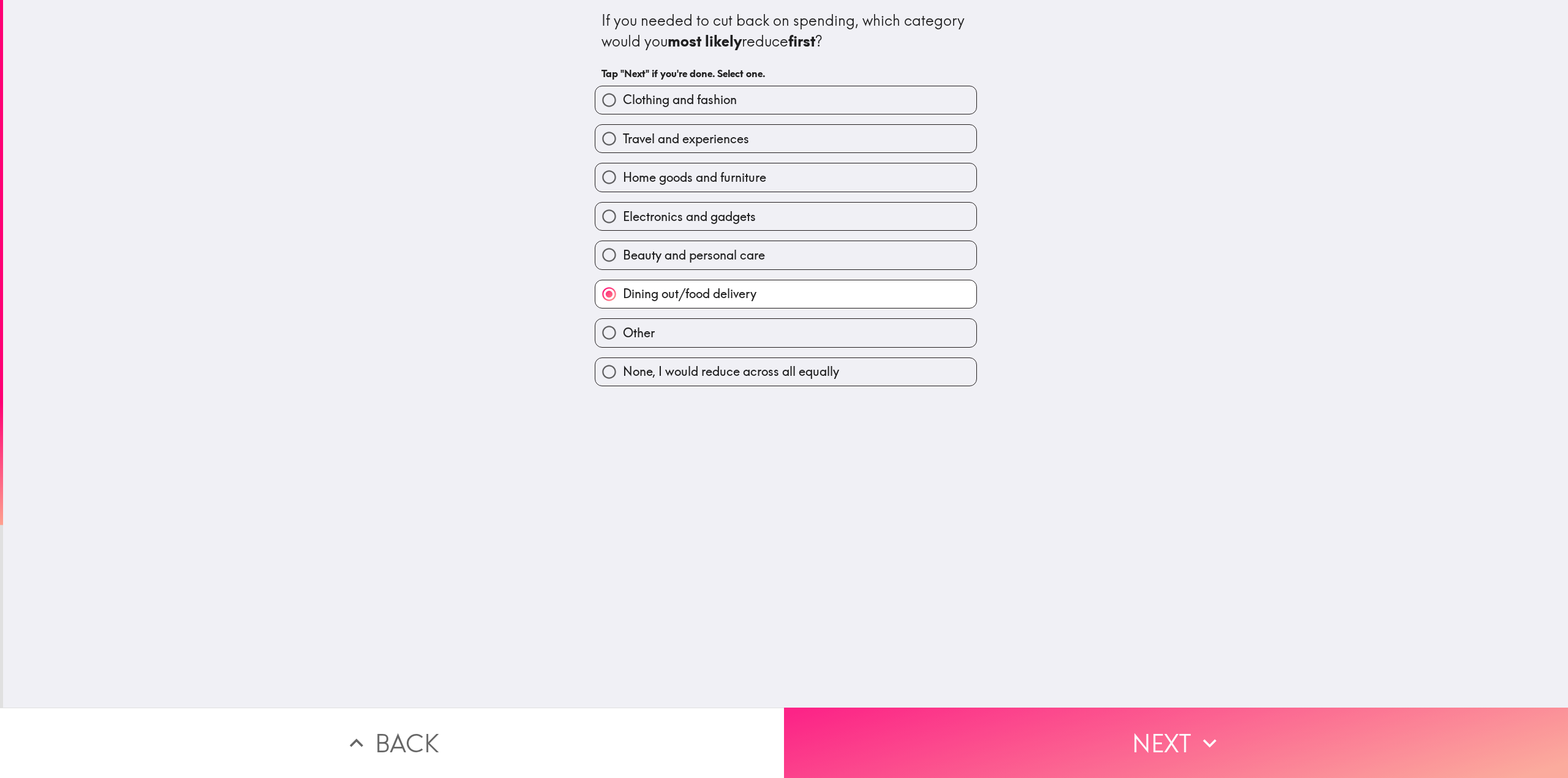
click at [971, 738] on button "Next" at bounding box center [1175, 742] width 784 height 71
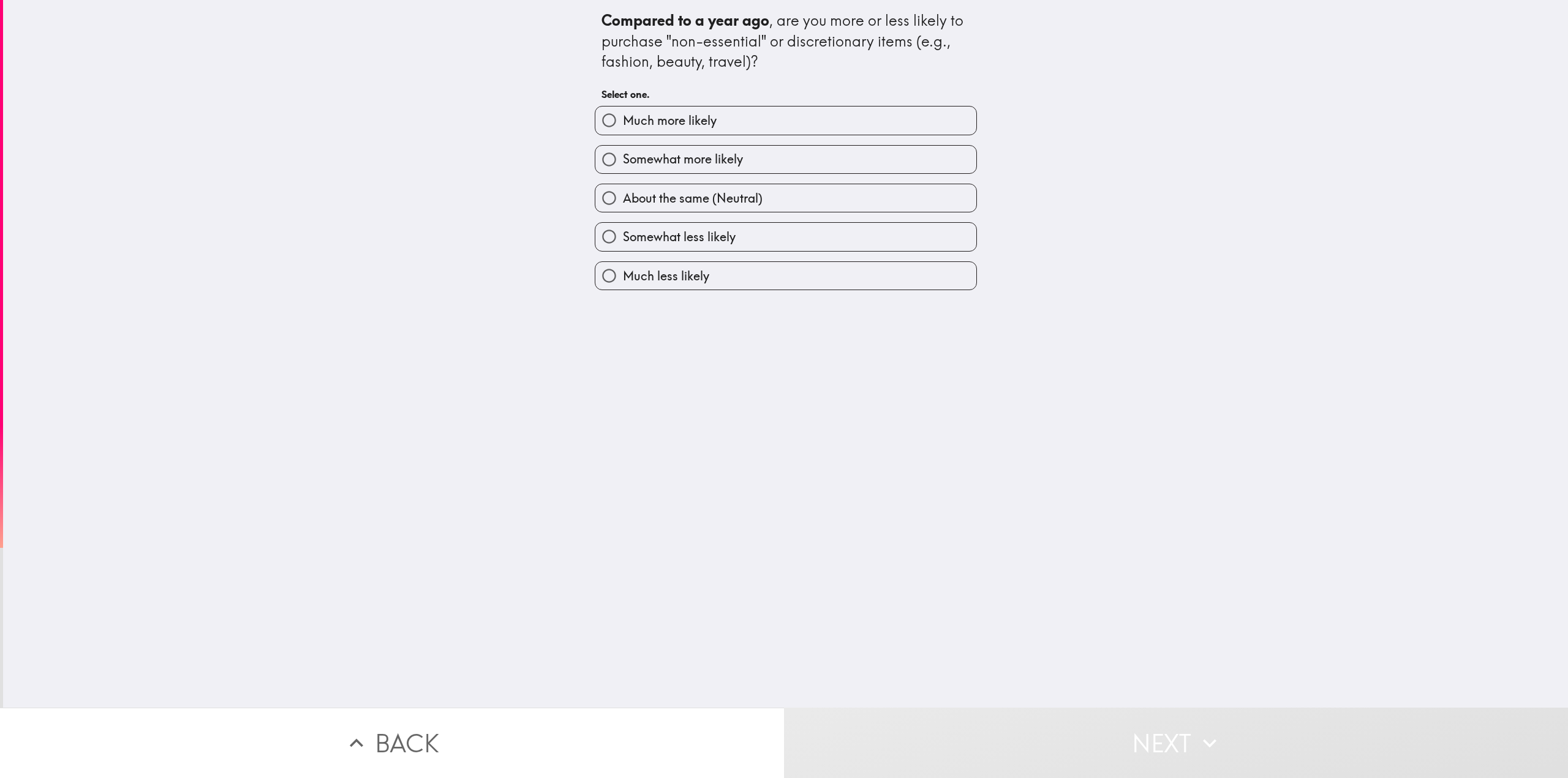
click at [681, 203] on span "About the same (Neutral)" at bounding box center [693, 198] width 140 height 17
click at [623, 203] on input "About the same (Neutral)" at bounding box center [609, 198] width 28 height 28
radio input "true"
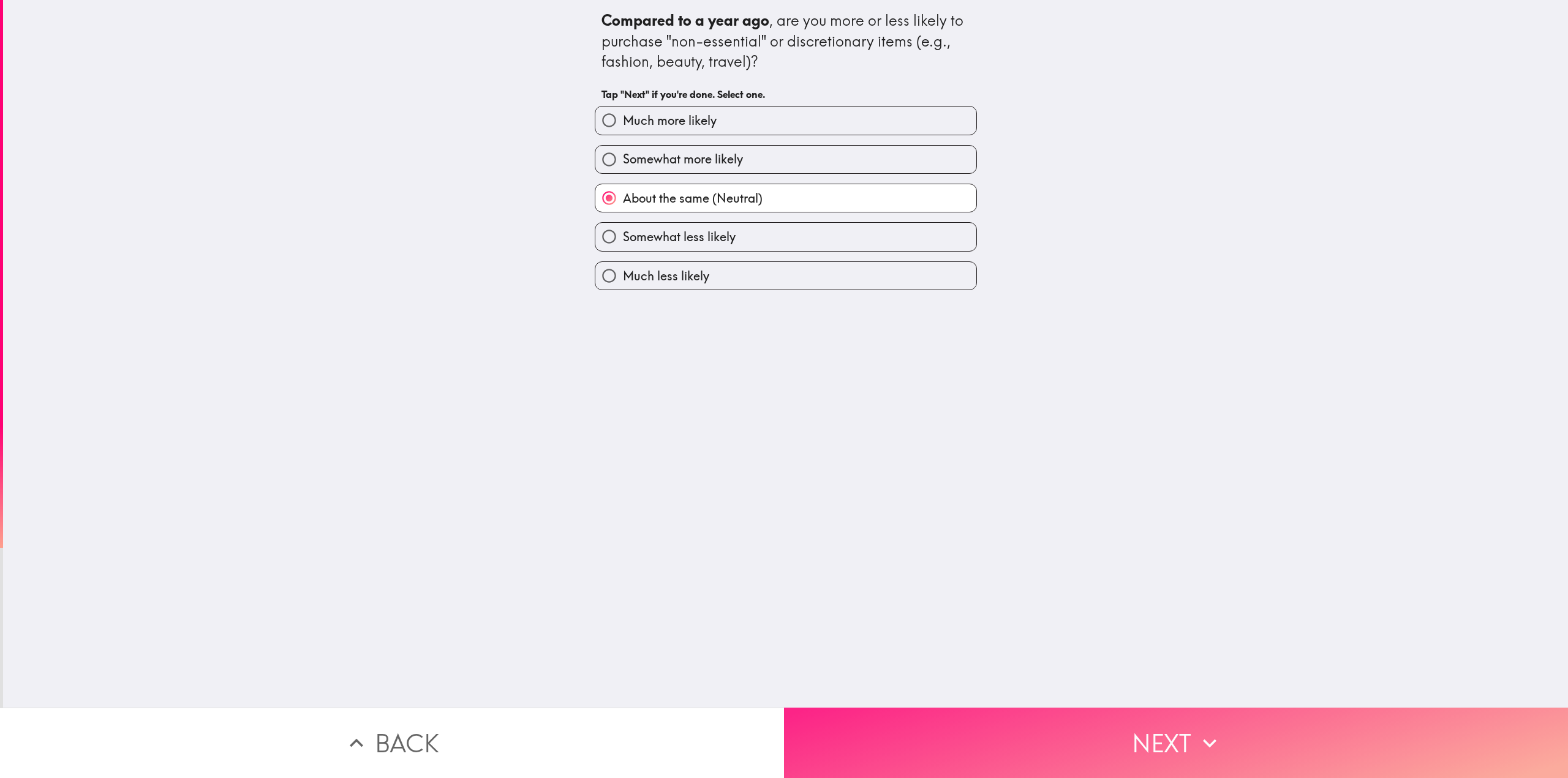
click at [975, 718] on button "Next" at bounding box center [1175, 742] width 784 height 71
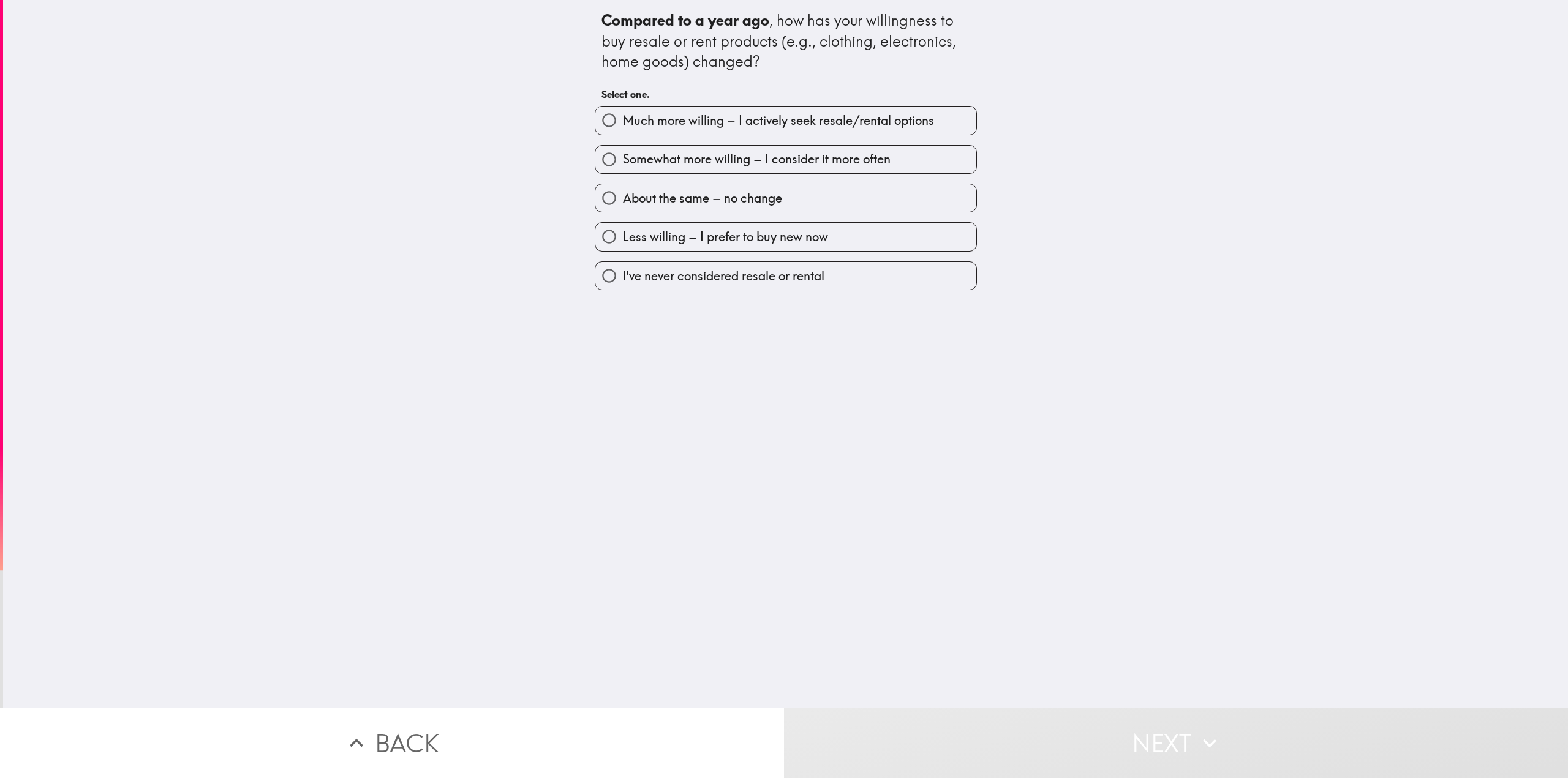
click at [697, 203] on span "About the same – no change" at bounding box center [702, 198] width 159 height 17
click at [623, 203] on input "About the same – no change" at bounding box center [609, 198] width 28 height 28
radio input "true"
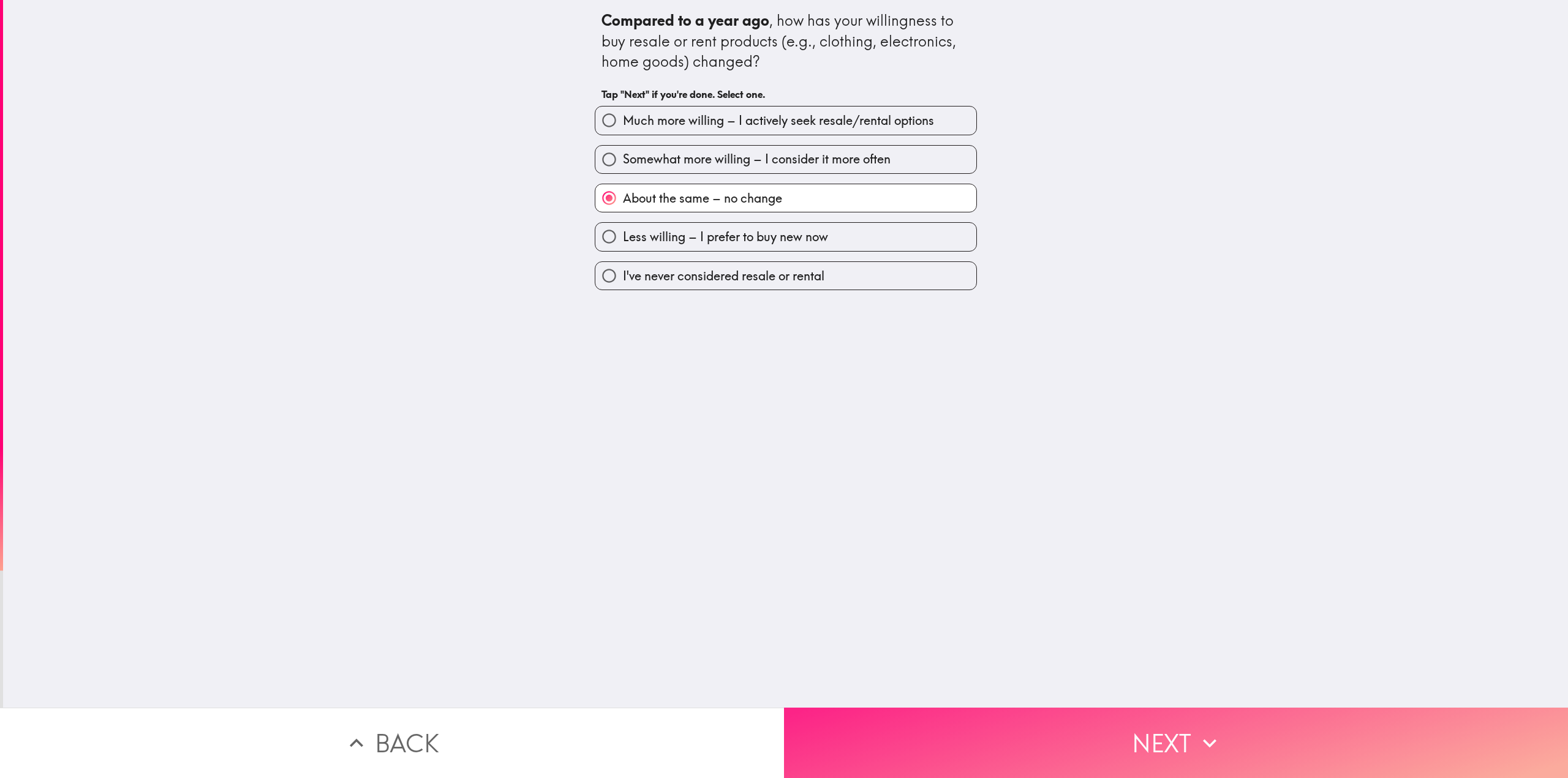
click at [1010, 719] on button "Next" at bounding box center [1175, 742] width 784 height 71
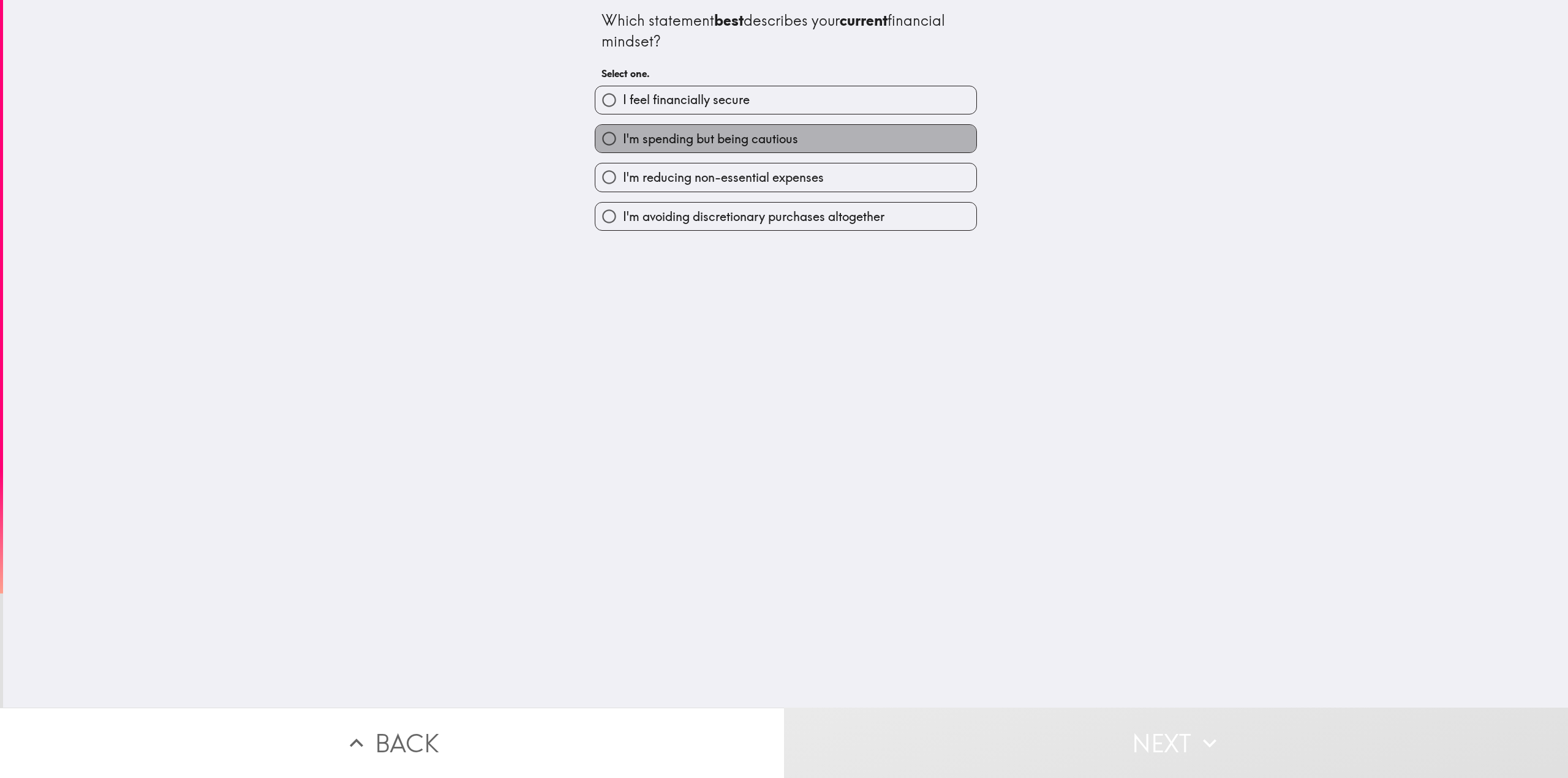
click at [699, 141] on span "I'm spending but being cautious" at bounding box center [710, 139] width 176 height 17
click at [623, 141] on input "I'm spending but being cautious" at bounding box center [609, 139] width 28 height 28
radio input "true"
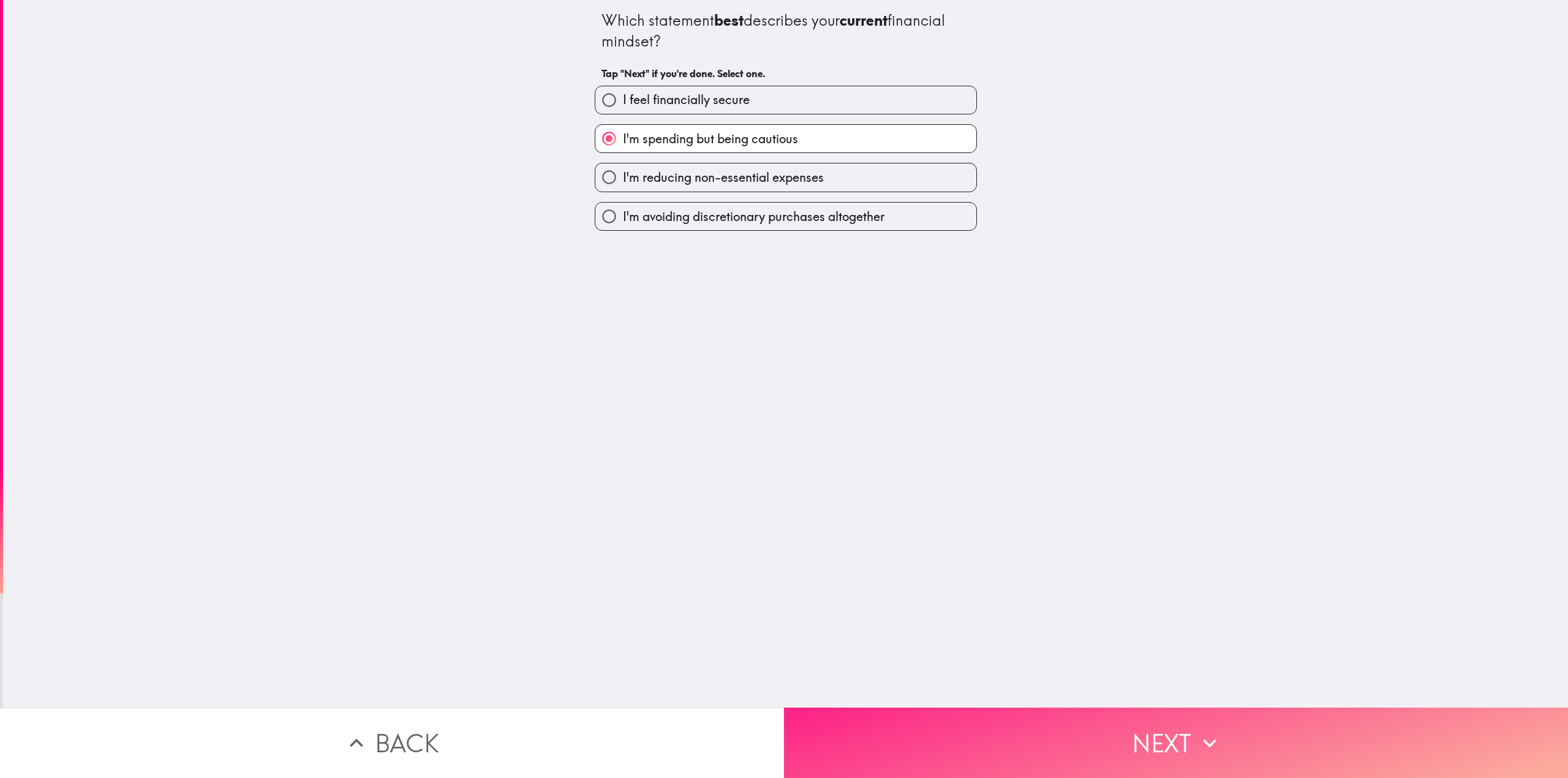
click at [1062, 721] on button "Next" at bounding box center [1175, 742] width 784 height 71
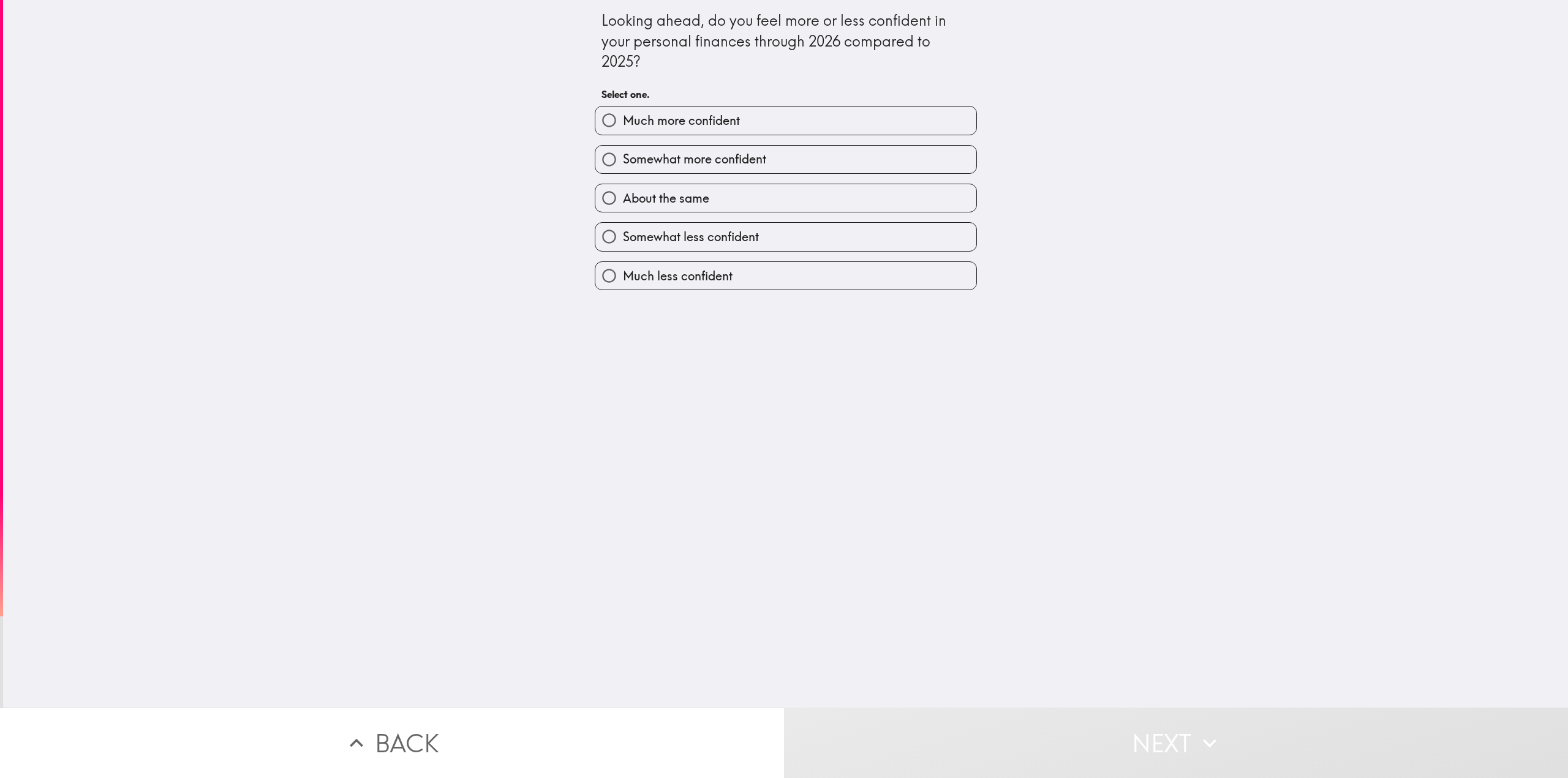
click at [694, 207] on label "About the same" at bounding box center [785, 198] width 381 height 28
click at [623, 207] on input "About the same" at bounding box center [609, 198] width 28 height 28
radio input "true"
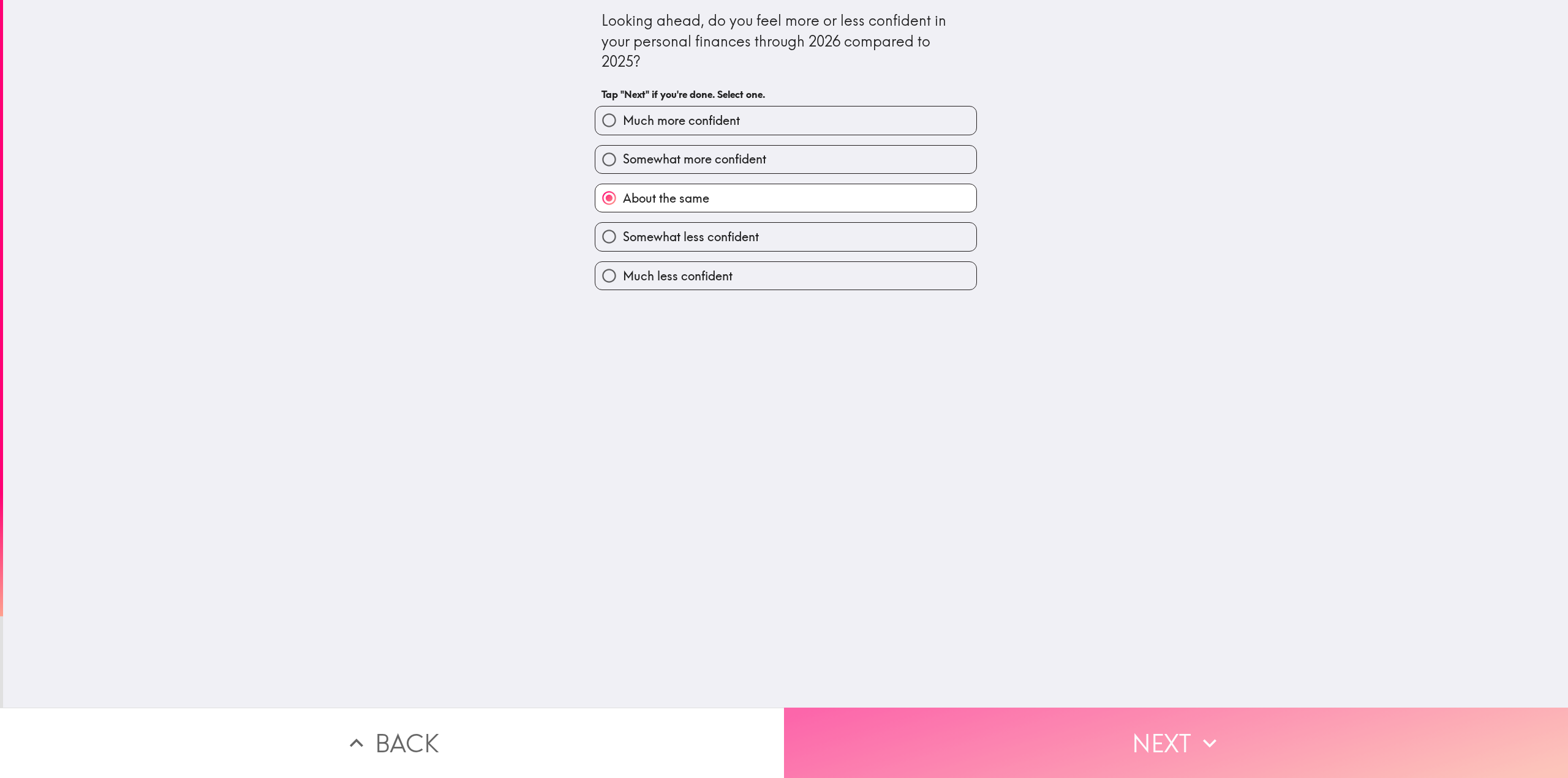
click at [1025, 718] on button "Next" at bounding box center [1175, 742] width 784 height 71
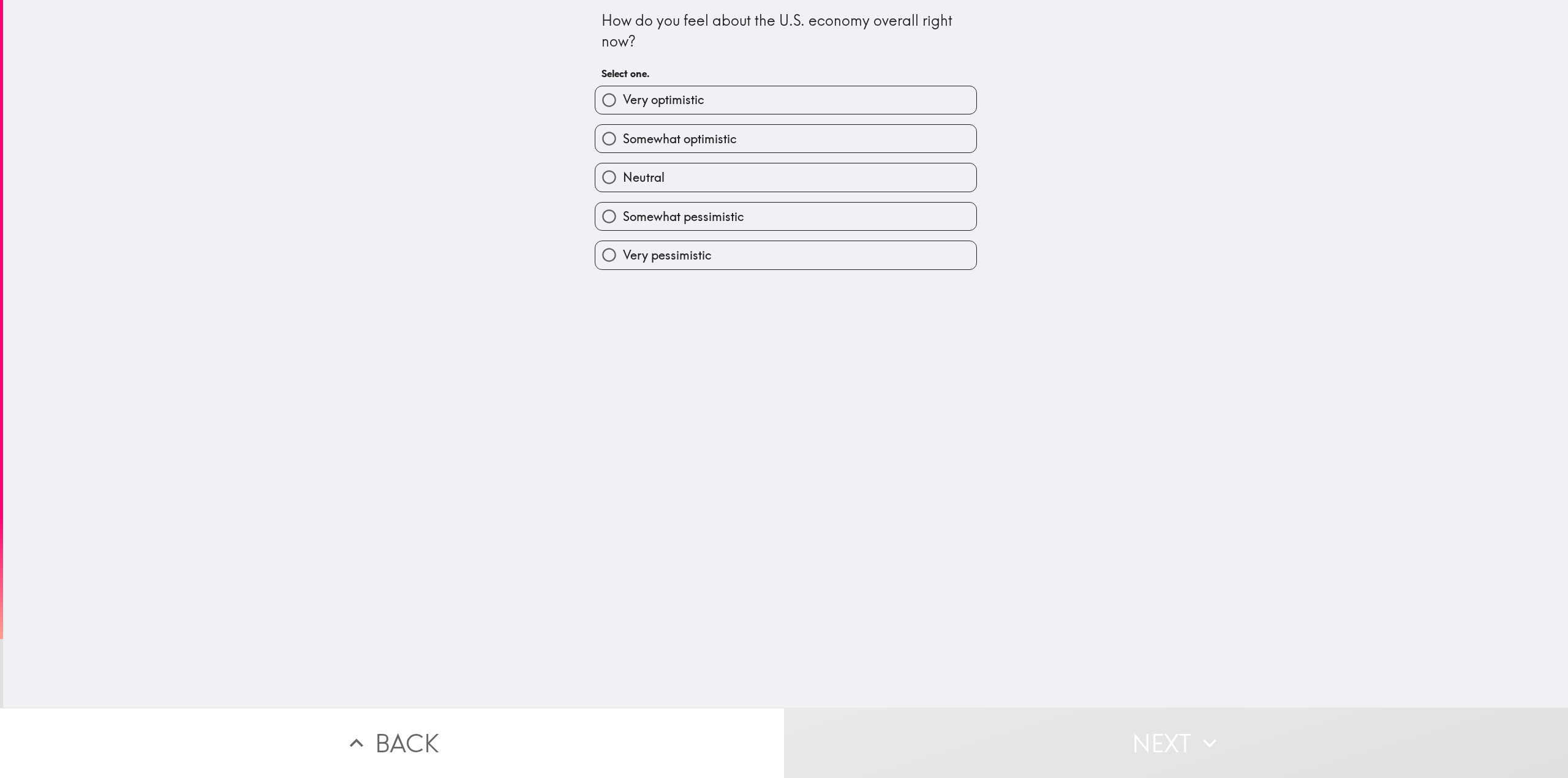
click at [675, 259] on span "Very pessimistic" at bounding box center [667, 256] width 89 height 17
click at [623, 259] on input "Very pessimistic" at bounding box center [609, 255] width 28 height 28
radio input "true"
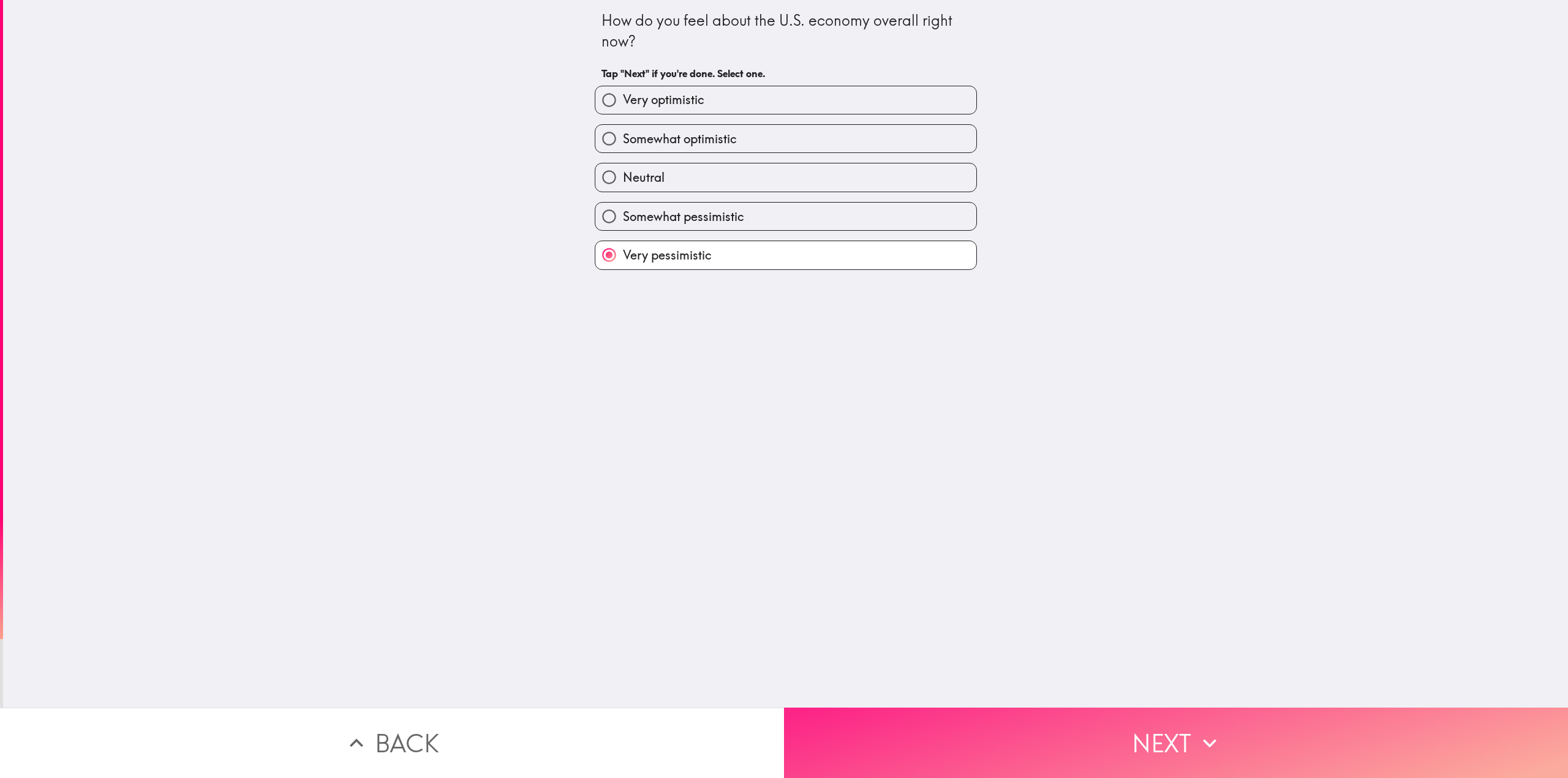
click at [1066, 739] on button "Next" at bounding box center [1175, 742] width 784 height 71
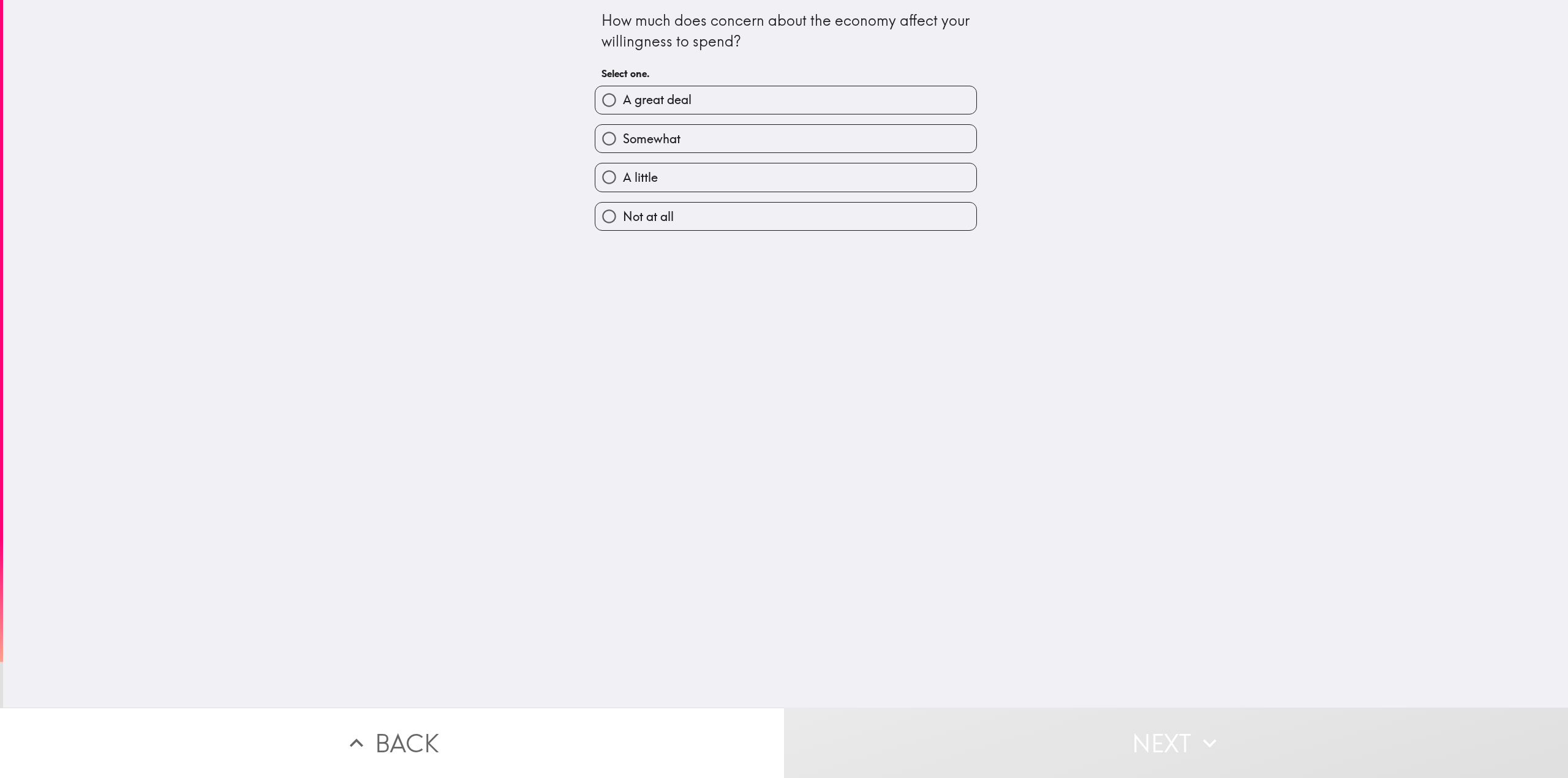
click at [635, 107] on span "A great deal" at bounding box center [657, 100] width 69 height 17
click at [623, 107] on input "A great deal" at bounding box center [609, 100] width 28 height 28
radio input "true"
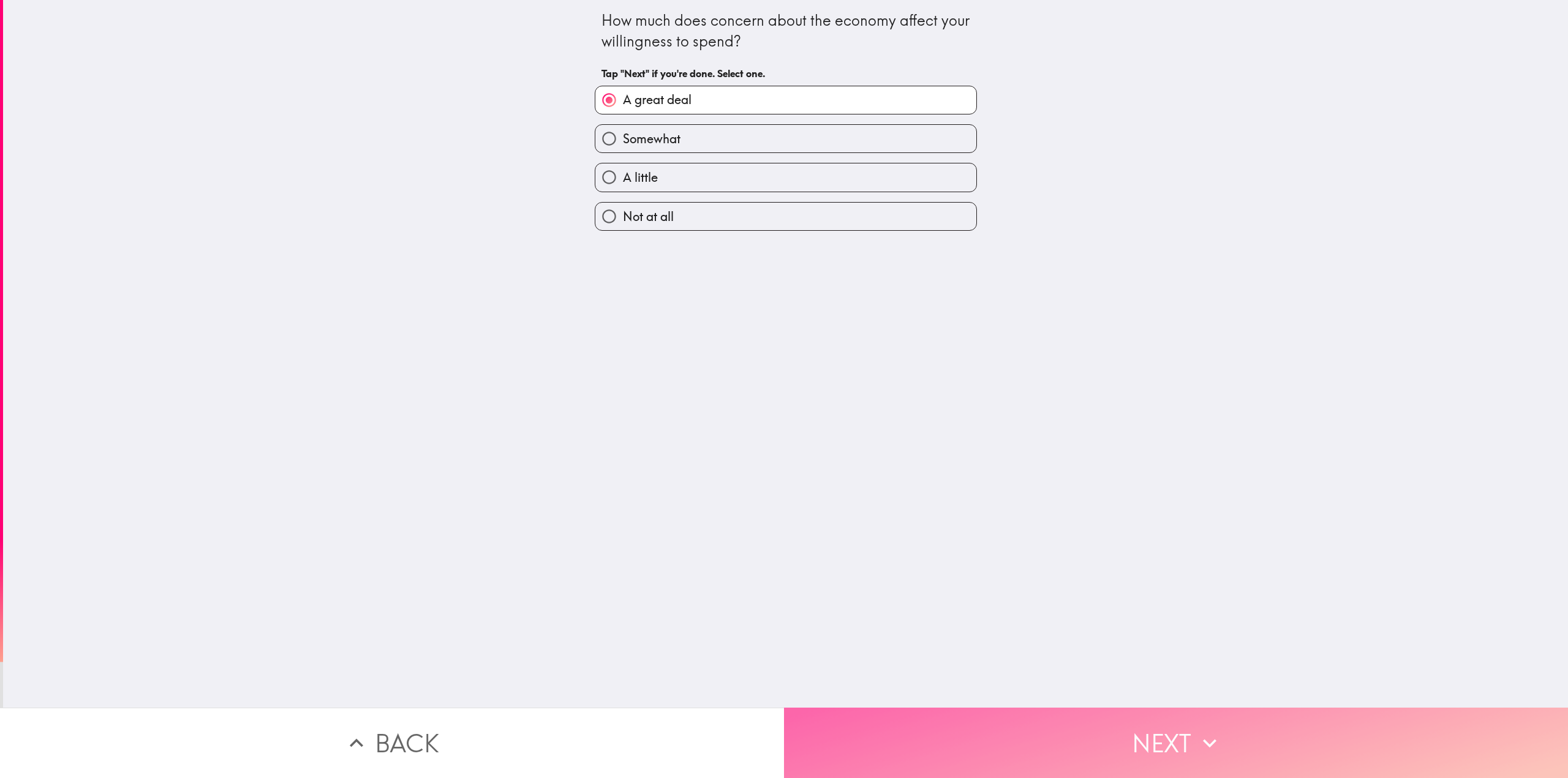
click at [1032, 730] on button "Next" at bounding box center [1175, 742] width 784 height 71
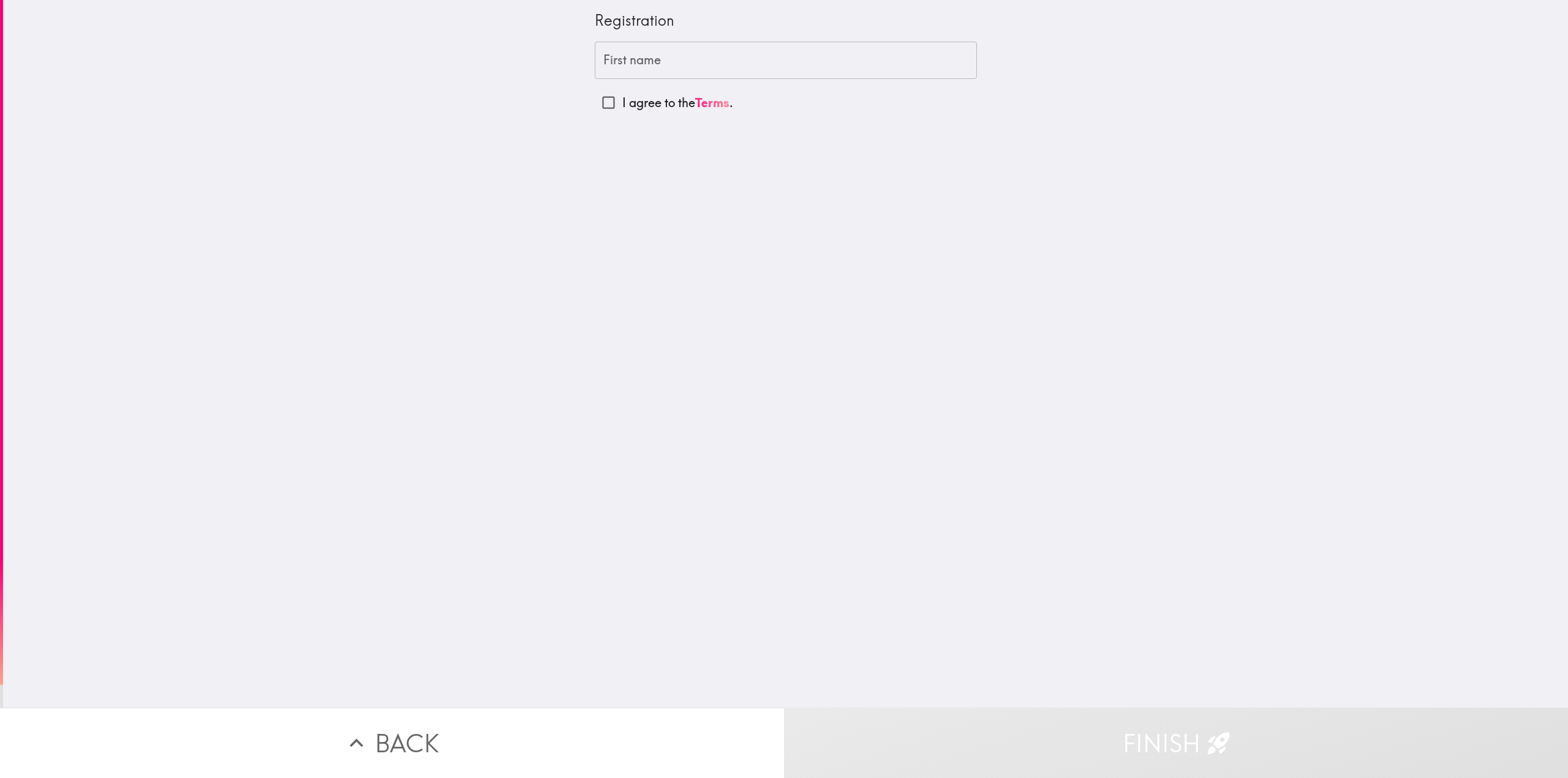
click at [822, 66] on input "First name" at bounding box center [785, 60] width 382 height 38
type input "Saad"
click at [628, 106] on p "I agree to the Terms ." at bounding box center [677, 103] width 111 height 17
click at [622, 106] on input "I agree to the Terms ." at bounding box center [609, 103] width 28 height 28
checkbox input "true"
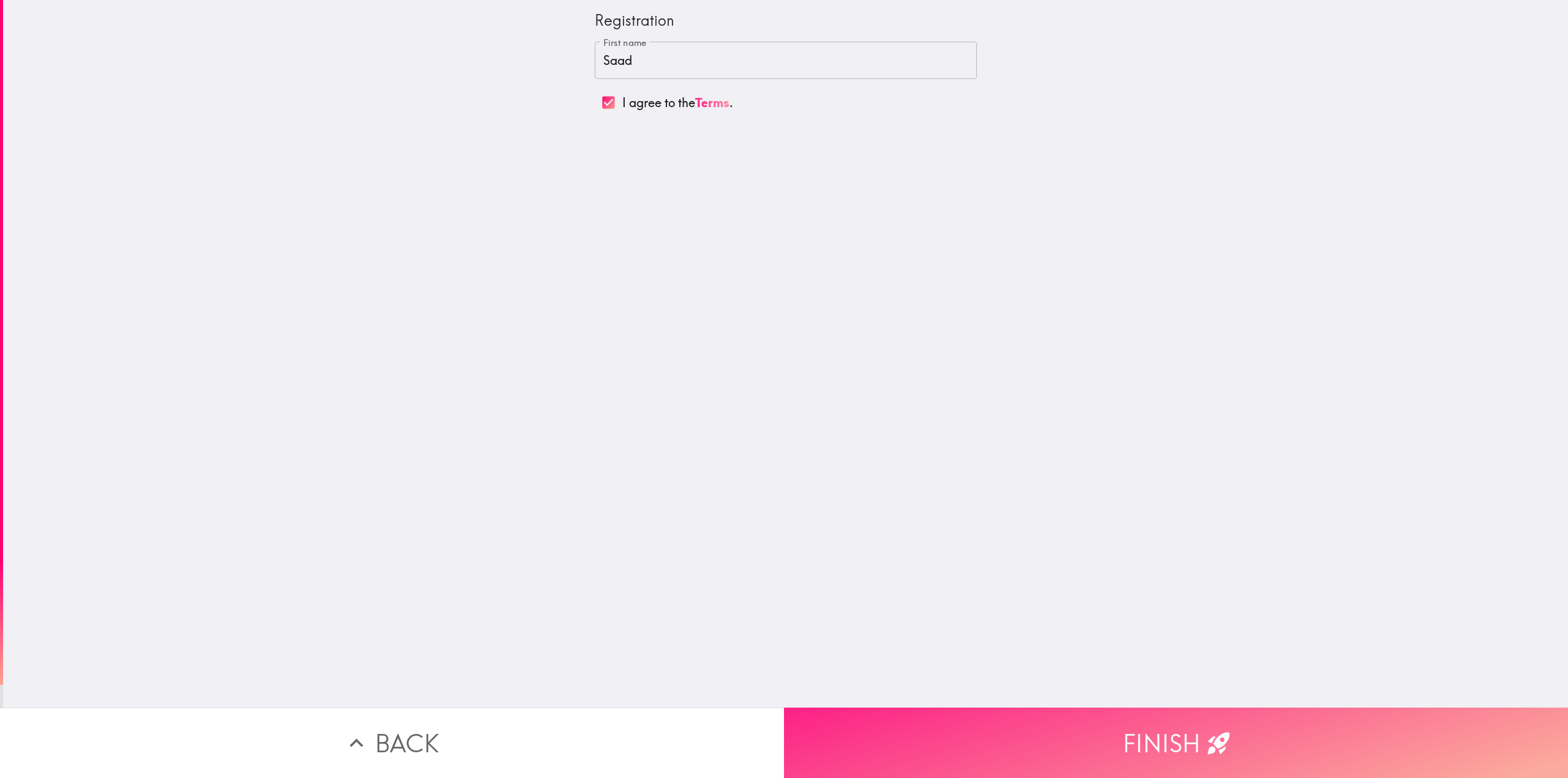
click at [1105, 734] on button "Finish" at bounding box center [1175, 742] width 784 height 71
